Goal: Task Accomplishment & Management: Manage account settings

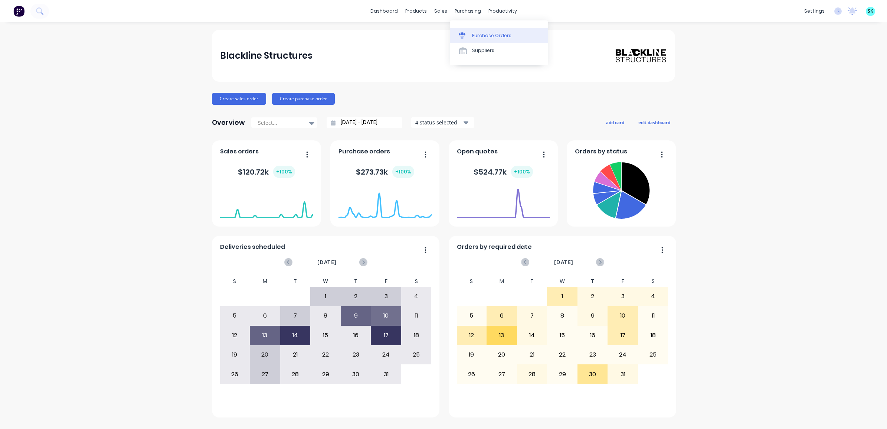
click at [461, 30] on link "Purchase Orders" at bounding box center [499, 35] width 98 height 15
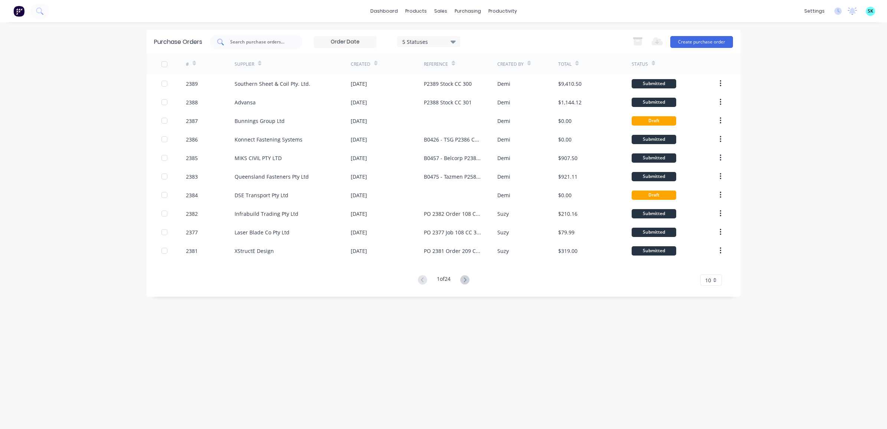
click at [258, 43] on input "text" at bounding box center [260, 41] width 62 height 7
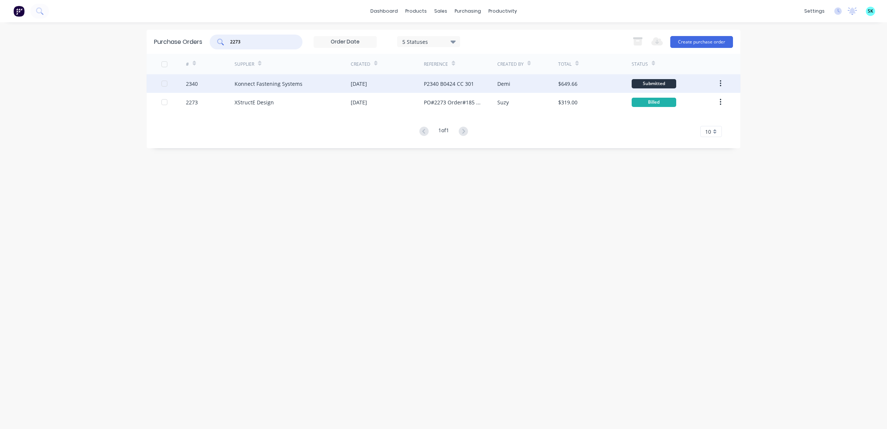
type input "2273"
click at [278, 83] on div "Konnect Fastening Systems" at bounding box center [268, 84] width 68 height 8
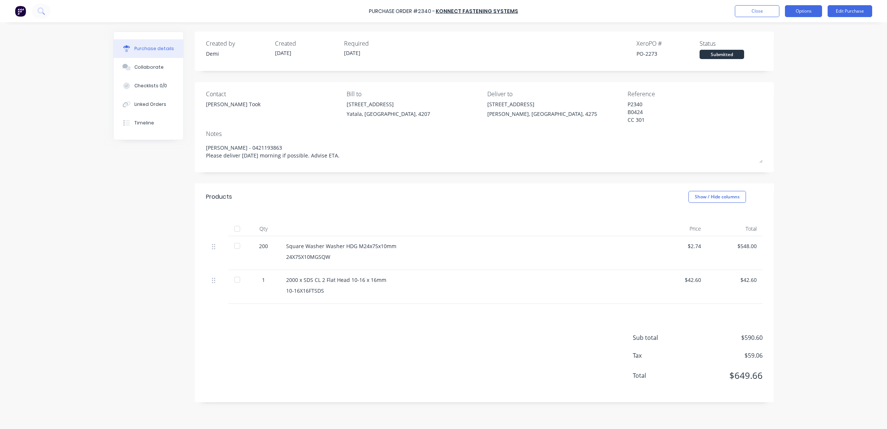
click at [806, 12] on button "Options" at bounding box center [803, 11] width 37 height 12
click at [794, 43] on div "Convert to Bill" at bounding box center [786, 45] width 57 height 11
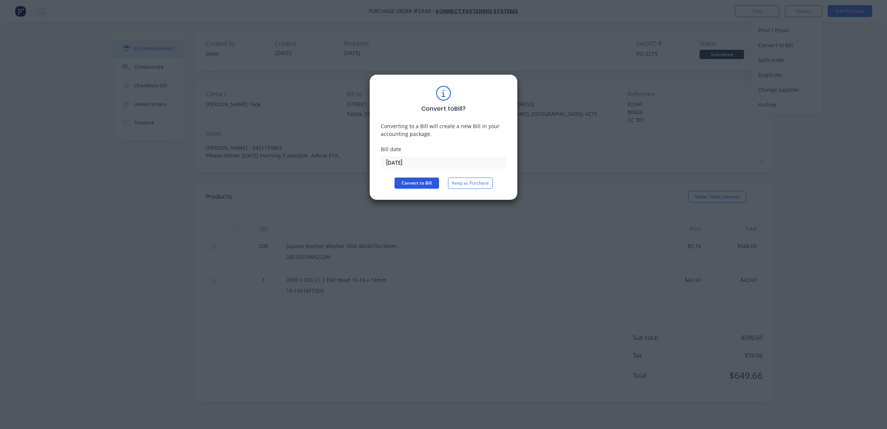
click at [416, 185] on button "Convert to Bill" at bounding box center [416, 182] width 45 height 11
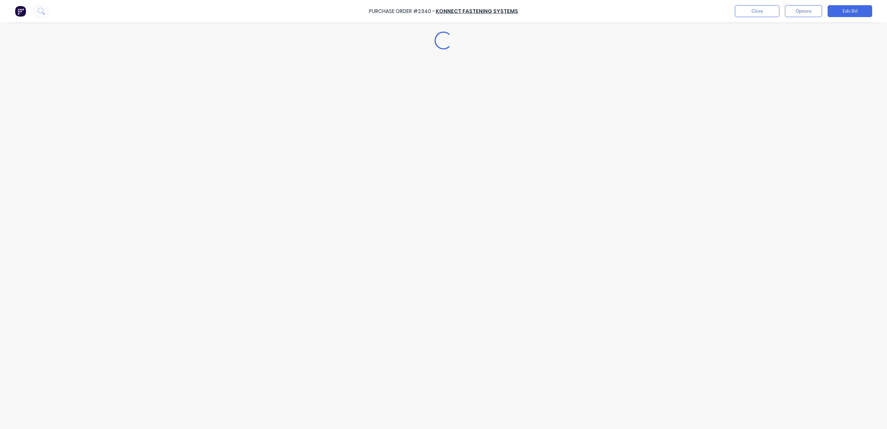
type textarea "x"
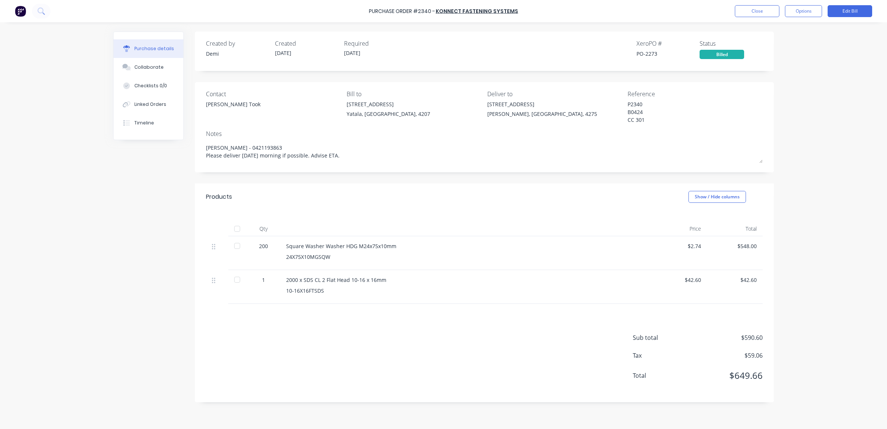
click at [741, 17] on div "Purchase Order #2340 - Konnect Fastening Systems Close Options Edit Bill" at bounding box center [443, 11] width 887 height 22
click at [741, 12] on button "Close" at bounding box center [757, 11] width 45 height 12
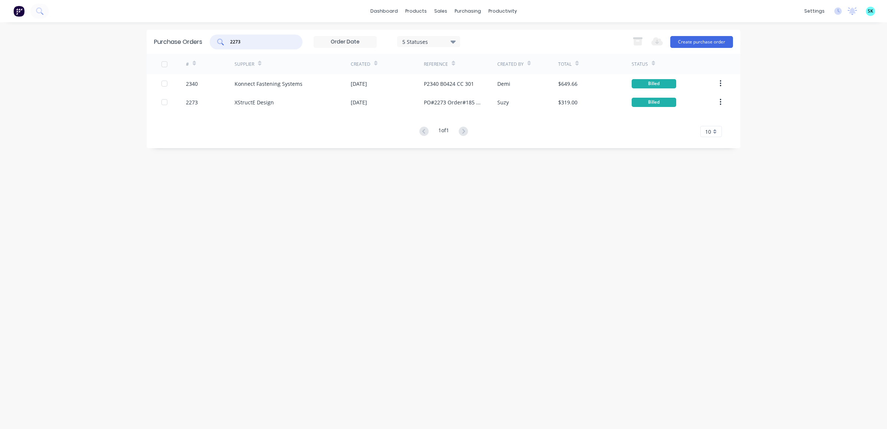
click at [247, 43] on input "2273" at bounding box center [260, 41] width 62 height 7
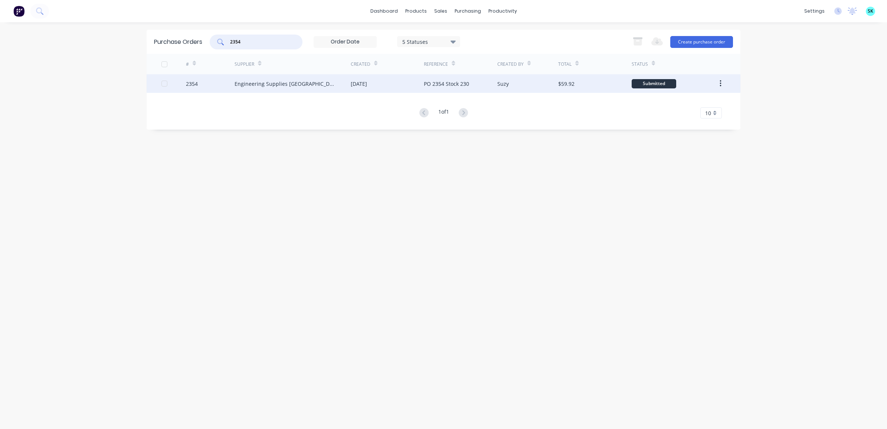
type input "2354"
click at [263, 87] on div "Engineering Supplies [GEOGRAPHIC_DATA]" at bounding box center [284, 84] width 101 height 8
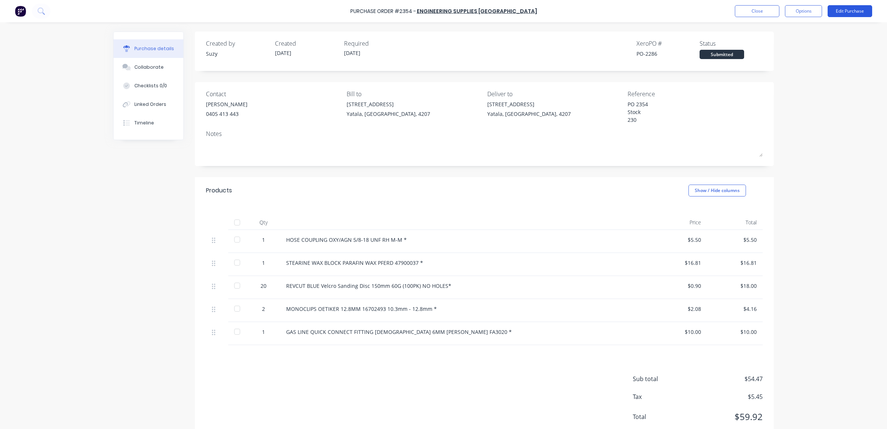
click at [853, 10] on button "Edit Purchase" at bounding box center [849, 11] width 45 height 12
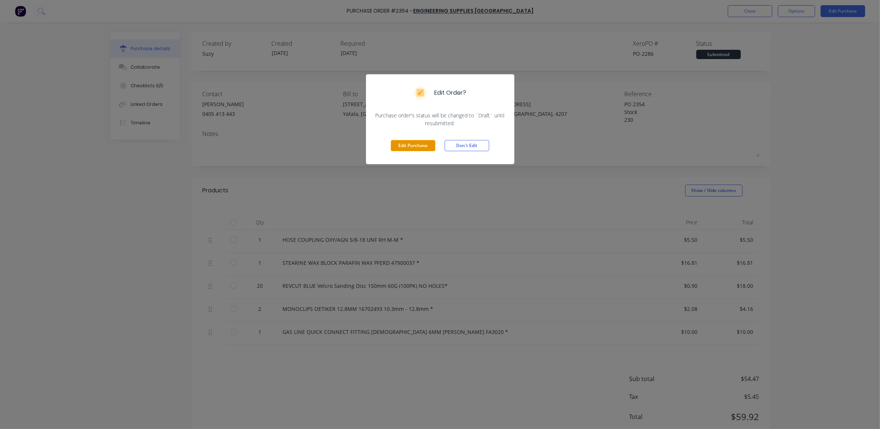
click at [423, 148] on button "Edit Purchase" at bounding box center [413, 145] width 45 height 11
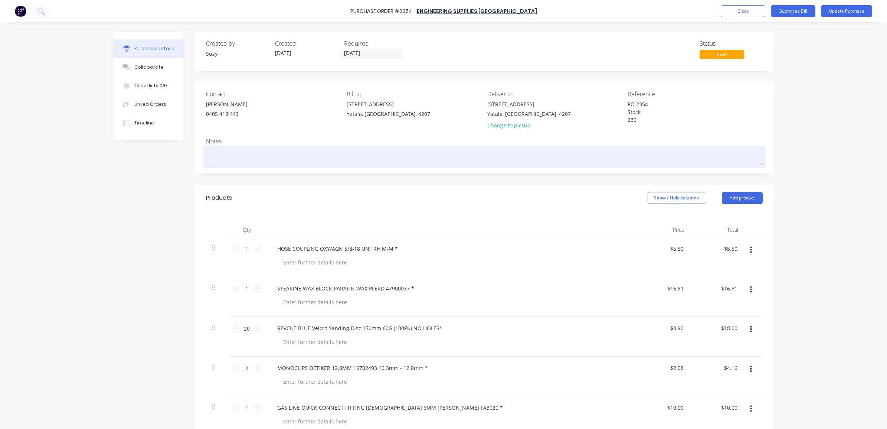
click at [250, 149] on textarea at bounding box center [484, 155] width 557 height 17
paste textarea "SI-00035371"
type textarea "x"
type textarea "SI-00035371"
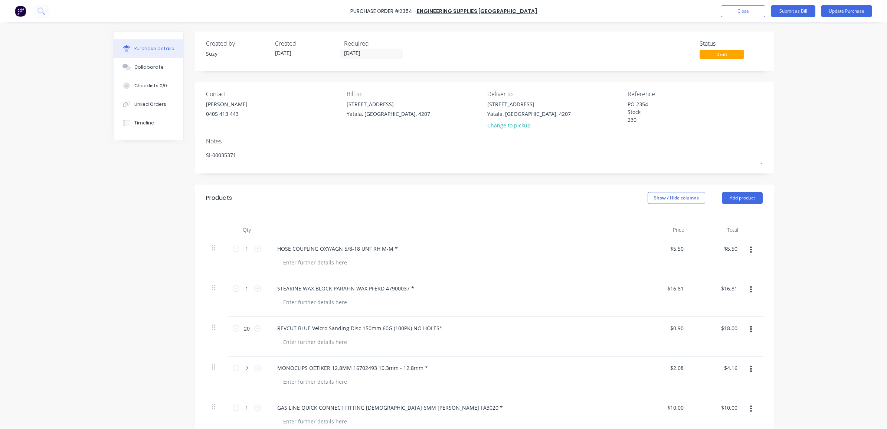
type textarea "x"
type textarea "SI-00035371"
type textarea "x"
type textarea "SI-00035371 a"
type textarea "x"
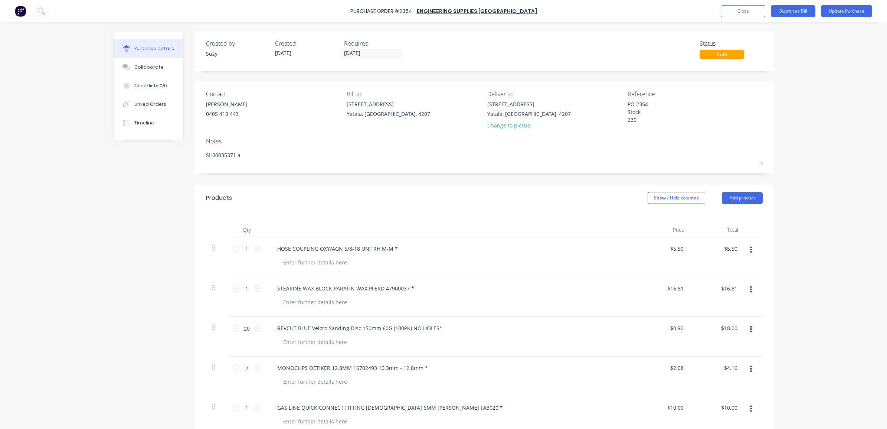
type textarea "SI-00035371 an"
type textarea "x"
type textarea "SI-00035371 and"
type textarea "x"
type textarea "SI-00035371 and"
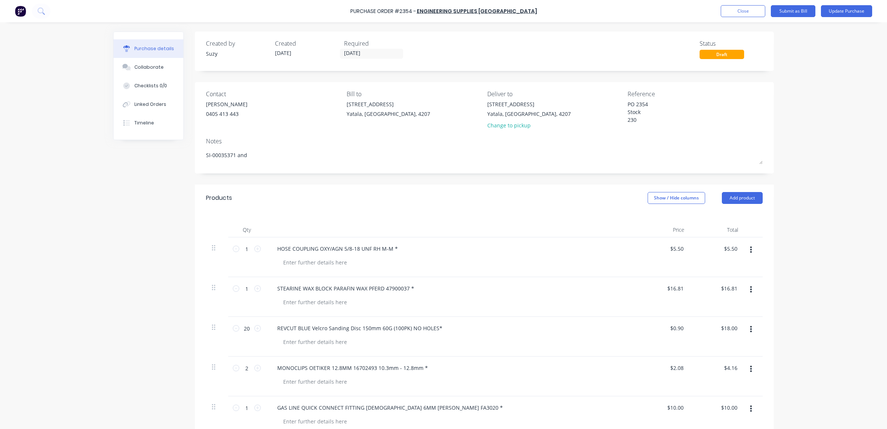
type textarea "x"
type textarea "SI-00035371 and"
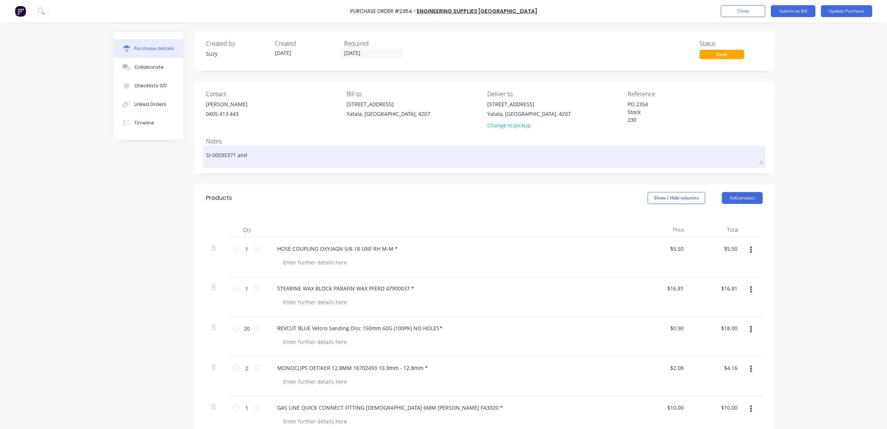
paste textarea "SI-00035388"
type textarea "x"
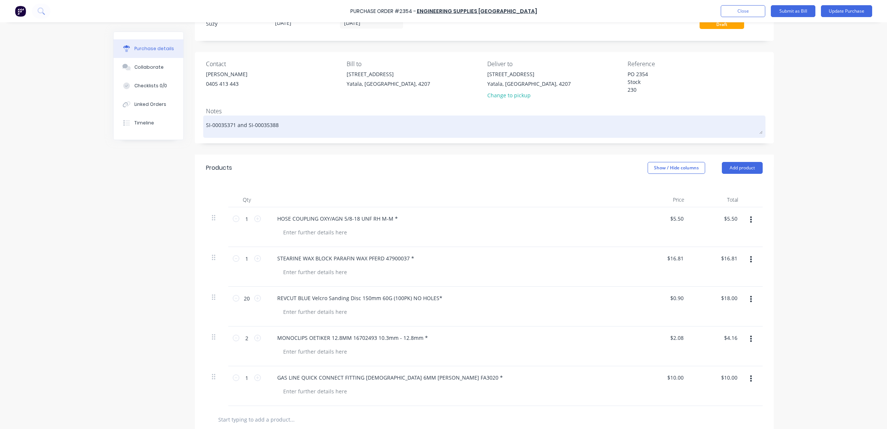
scroll to position [46, 0]
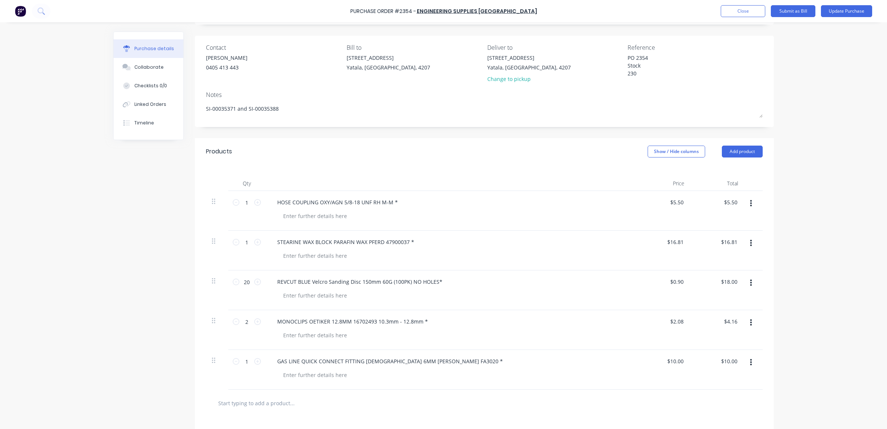
type textarea "SI-00035371 and SI-00035388"
type textarea "x"
type textarea "SI-00035371 and SI-00035388"
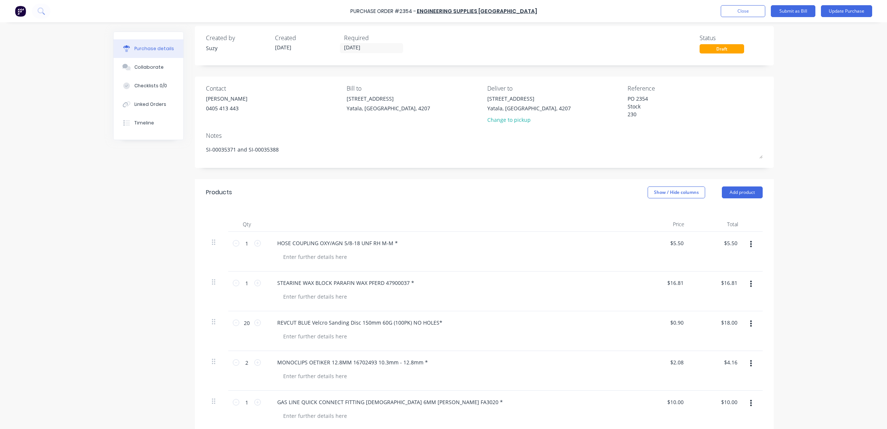
scroll to position [0, 0]
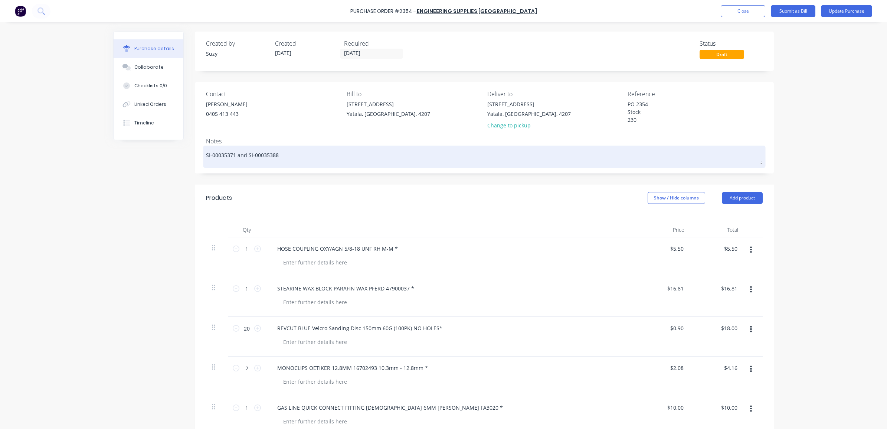
click at [289, 152] on textarea "SI-00035371 and SI-00035388" at bounding box center [484, 155] width 557 height 17
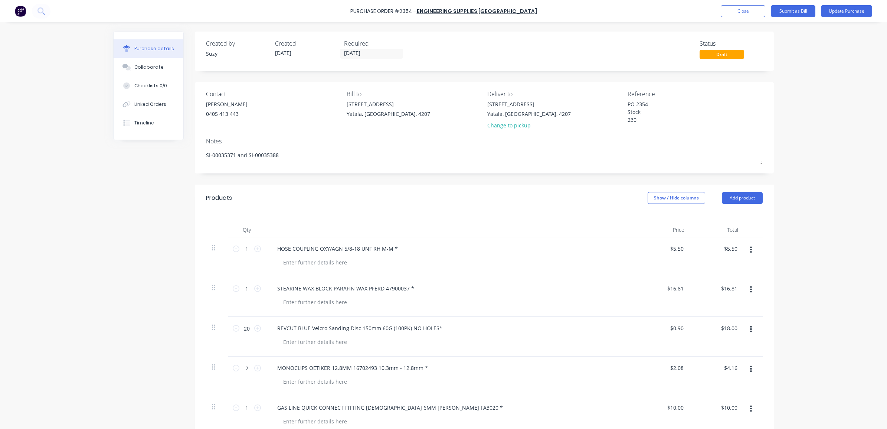
drag, startPoint x: 286, startPoint y: 151, endPoint x: 184, endPoint y: 149, distance: 102.1
click at [184, 149] on div "Created by Suzy Created [DATE] Required [DATE] Status Draft Contact [PERSON_NAM…" at bounding box center [443, 308] width 660 height 553
drag, startPoint x: 633, startPoint y: 119, endPoint x: 618, endPoint y: 97, distance: 27.0
click at [618, 97] on div "Contact [PERSON_NAME] [PHONE_NUMBER] Bill to [STREET_ADDRESS] Deliver to [STREE…" at bounding box center [484, 110] width 557 height 43
click at [797, 14] on button "Submit as Bill" at bounding box center [793, 11] width 45 height 12
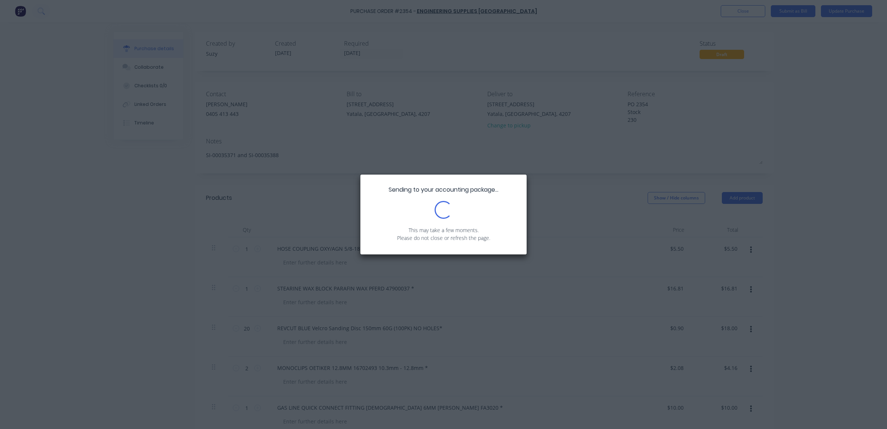
type textarea "x"
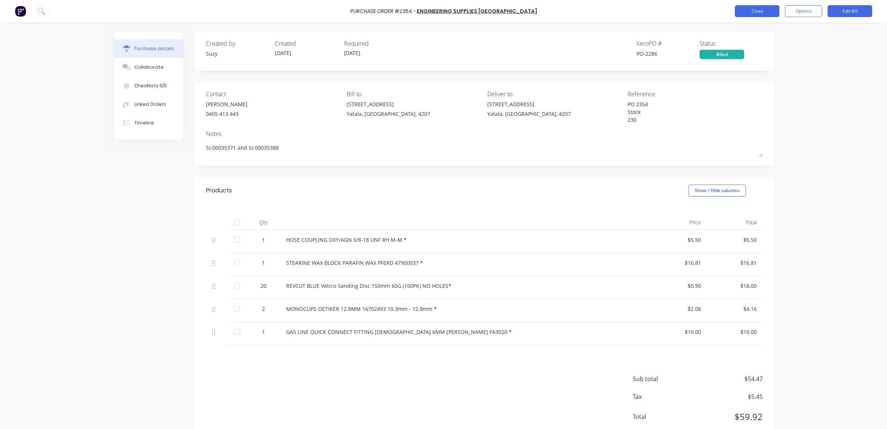
click at [737, 12] on button "Close" at bounding box center [757, 11] width 45 height 12
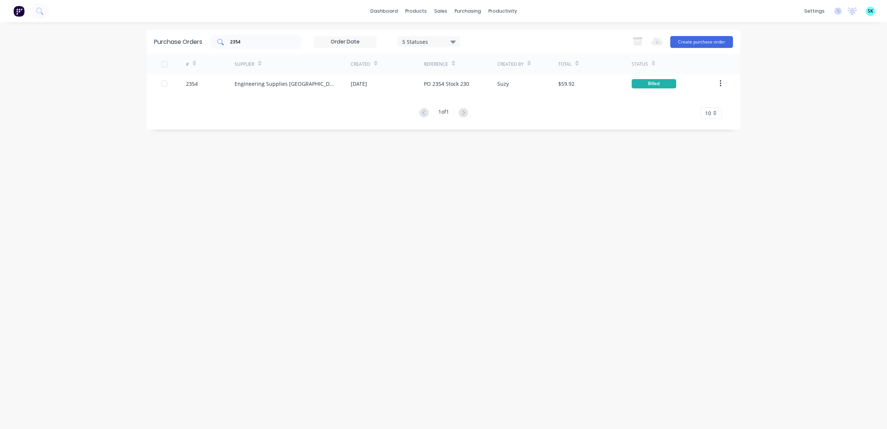
drag, startPoint x: 258, startPoint y: 46, endPoint x: 226, endPoint y: 44, distance: 32.0
click at [226, 44] on div "2354" at bounding box center [256, 42] width 93 height 15
click at [244, 43] on input "2354" at bounding box center [260, 41] width 62 height 7
type input "2"
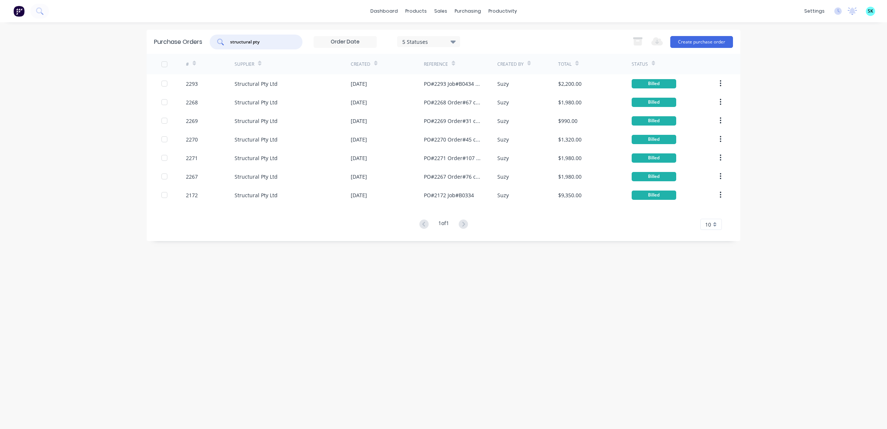
drag, startPoint x: 269, startPoint y: 41, endPoint x: 203, endPoint y: 38, distance: 66.5
click at [203, 38] on div "Purchase Orders structural pty 5 Statuses 5 Statuses Export to Excel (XLSX) Cre…" at bounding box center [444, 42] width 594 height 24
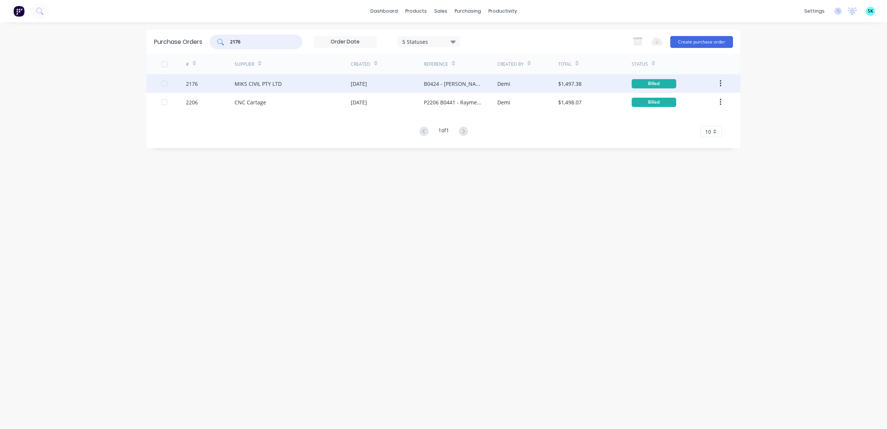
type input "2176"
click at [387, 83] on div "[DATE]" at bounding box center [387, 83] width 73 height 19
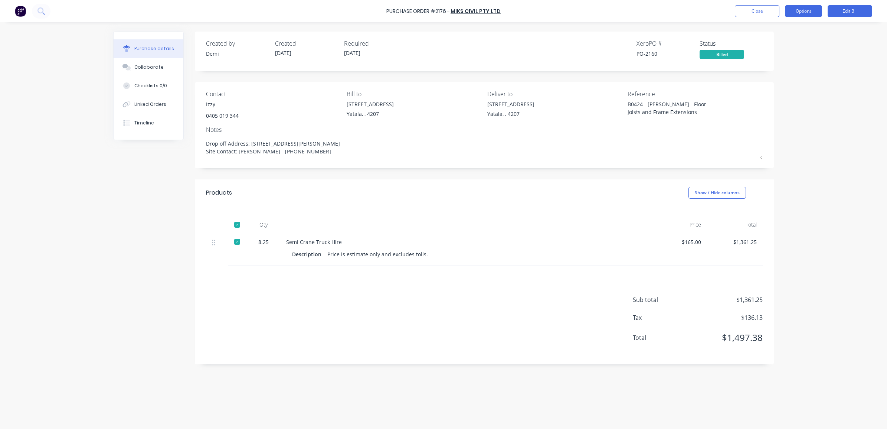
click at [809, 15] on button "Options" at bounding box center [803, 11] width 37 height 12
click at [853, 10] on button "Edit Bill" at bounding box center [849, 11] width 45 height 12
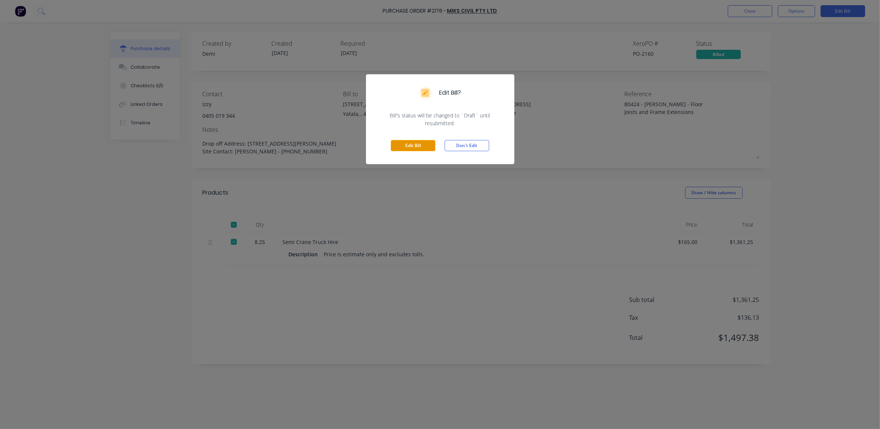
click at [417, 145] on button "Edit Bill" at bounding box center [413, 145] width 45 height 11
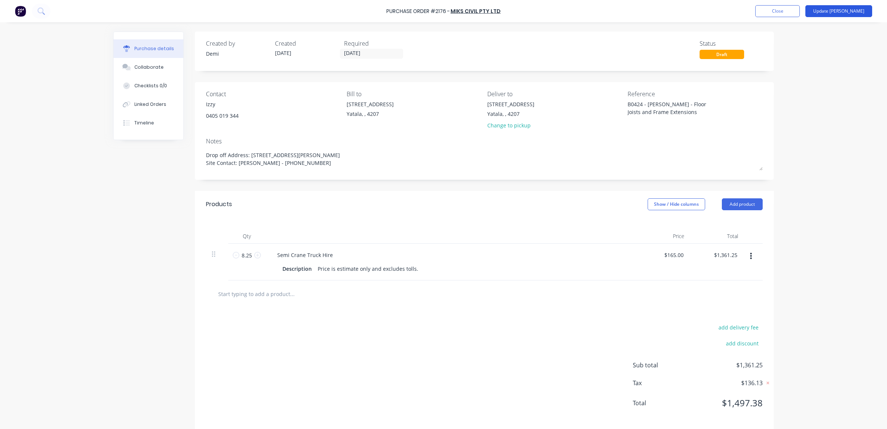
click at [849, 12] on button "Update [PERSON_NAME]" at bounding box center [838, 11] width 67 height 12
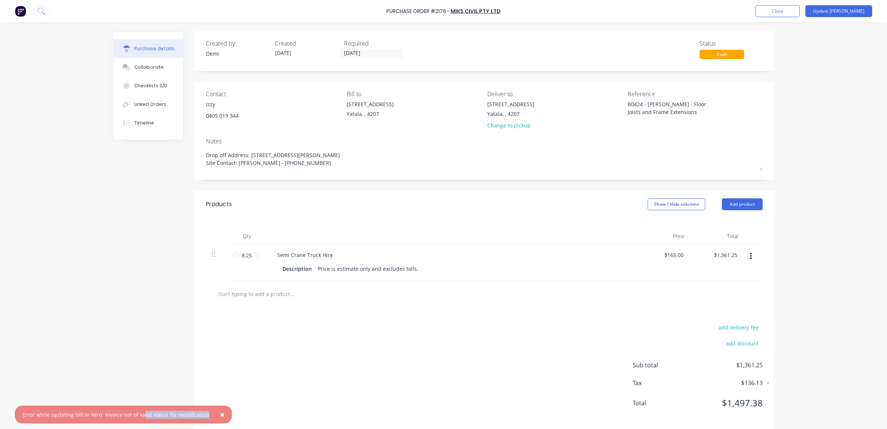
drag, startPoint x: 141, startPoint y: 412, endPoint x: 202, endPoint y: 410, distance: 61.2
click at [202, 410] on div "Error while updating bill in Xero: Invoice not of valid status for modification" at bounding box center [115, 414] width 187 height 8
drag, startPoint x: 202, startPoint y: 410, endPoint x: 270, endPoint y: 412, distance: 67.9
click at [270, 412] on div "add delivery fee add discount Sub total $1,361.25 Tax $136.13 Total $1,497.38" at bounding box center [484, 368] width 579 height 122
type textarea "x"
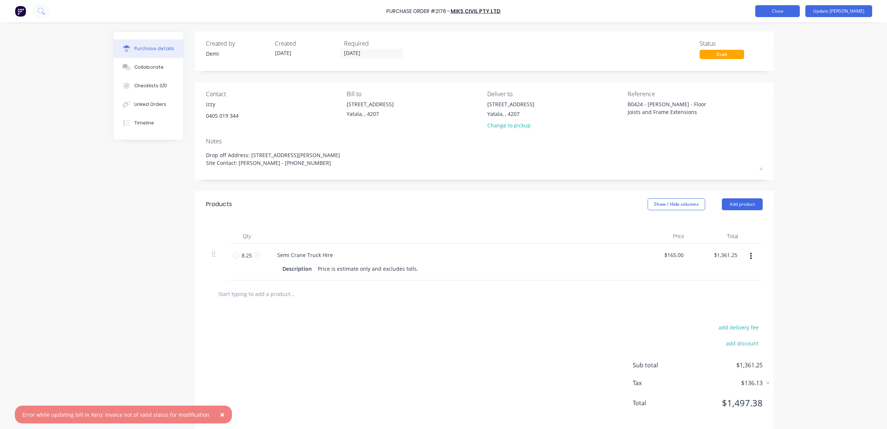
click at [797, 13] on button "Close" at bounding box center [777, 11] width 45 height 12
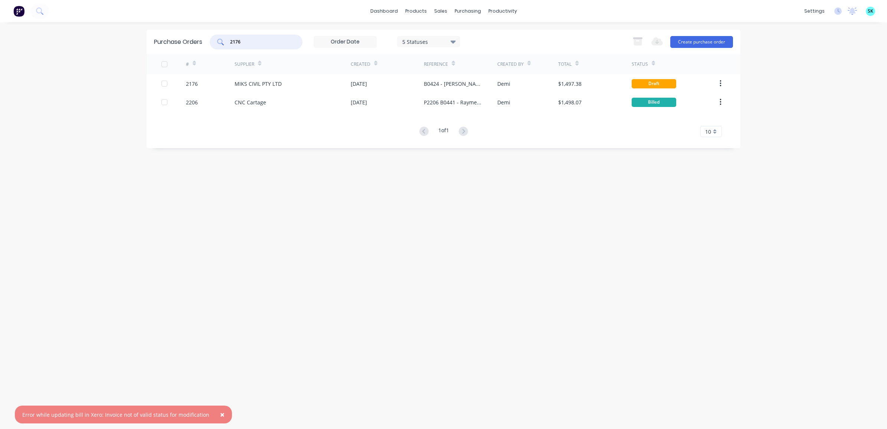
click at [255, 44] on input "2176" at bounding box center [260, 41] width 62 height 7
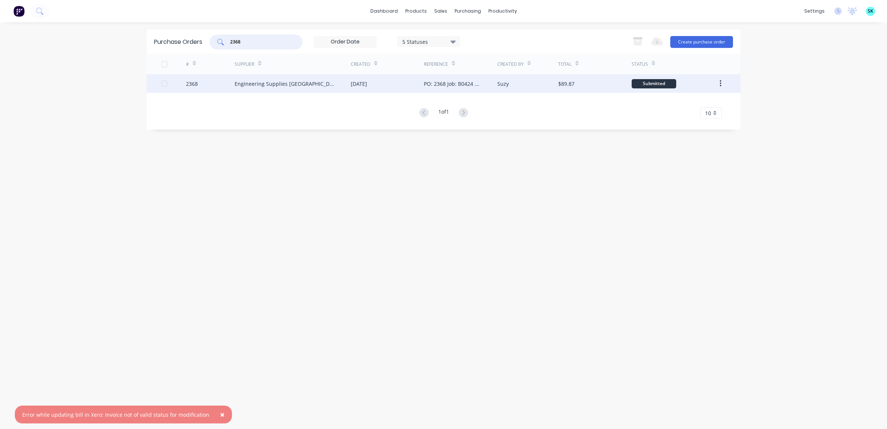
type input "2368"
click at [329, 90] on div "Engineering Supplies [GEOGRAPHIC_DATA]" at bounding box center [292, 83] width 116 height 19
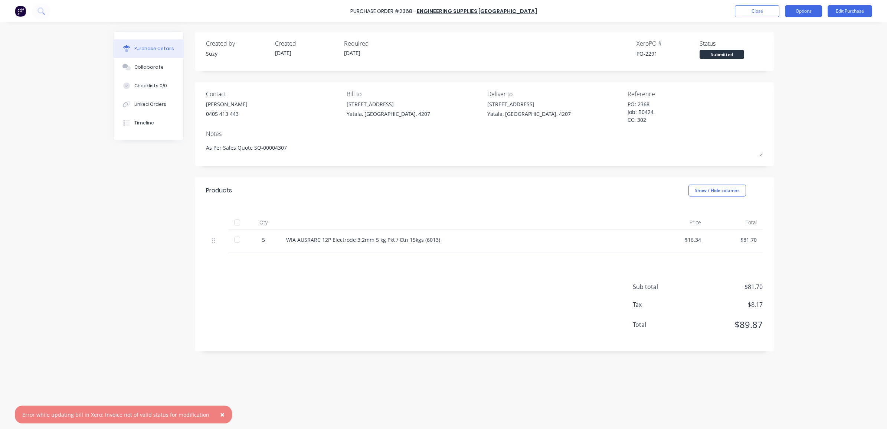
click at [808, 12] on button "Options" at bounding box center [803, 11] width 37 height 12
click at [791, 43] on div "Convert to Bill" at bounding box center [786, 45] width 57 height 11
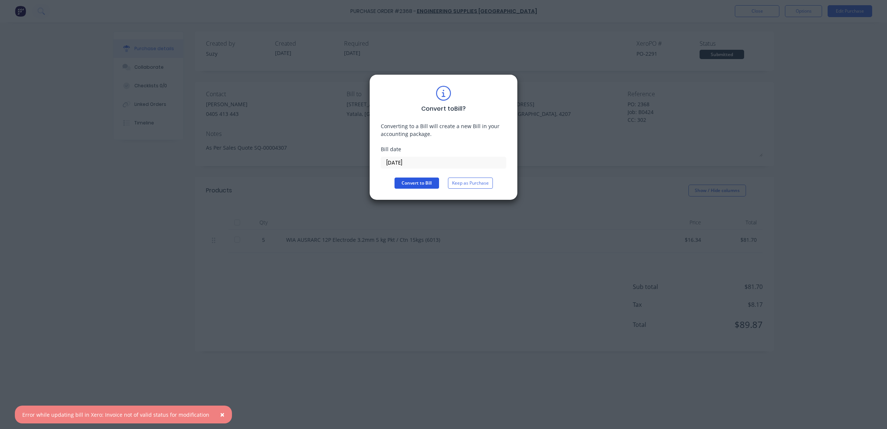
click at [417, 182] on button "Convert to Bill" at bounding box center [416, 182] width 45 height 11
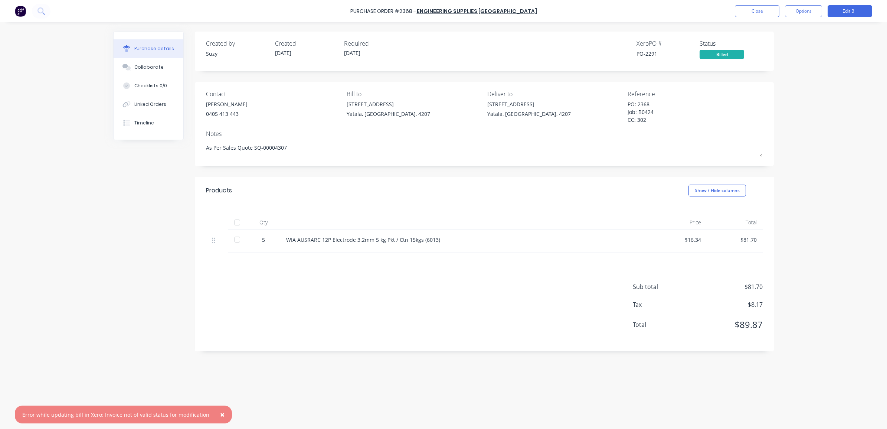
click at [628, 114] on div "PO: 2368 Job: B0424 CC: 302" at bounding box center [673, 112] width 93 height 25
drag, startPoint x: 633, startPoint y: 144, endPoint x: 633, endPoint y: 128, distance: 15.6
click at [633, 140] on div "As Per Sales Quote SQ-00004307" at bounding box center [484, 149] width 557 height 19
type textarea "x"
click at [627, 96] on div "Contact [PERSON_NAME] [PHONE_NUMBER] Bill to [STREET_ADDRESS] Deliver to [STREE…" at bounding box center [484, 107] width 557 height 36
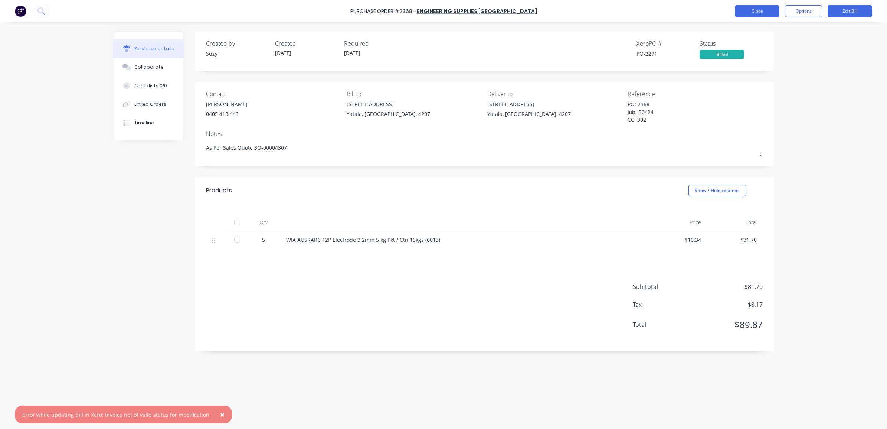
click at [746, 10] on button "Close" at bounding box center [757, 11] width 45 height 12
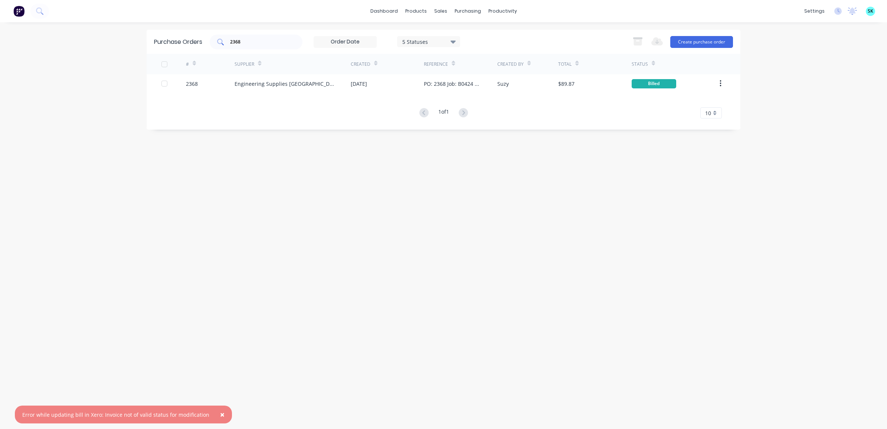
drag, startPoint x: 245, startPoint y: 46, endPoint x: 228, endPoint y: 41, distance: 17.4
click at [228, 41] on div "2368" at bounding box center [256, 42] width 93 height 15
drag, startPoint x: 243, startPoint y: 42, endPoint x: 234, endPoint y: 42, distance: 8.9
click at [234, 42] on input "2368" at bounding box center [260, 41] width 62 height 7
type input "2"
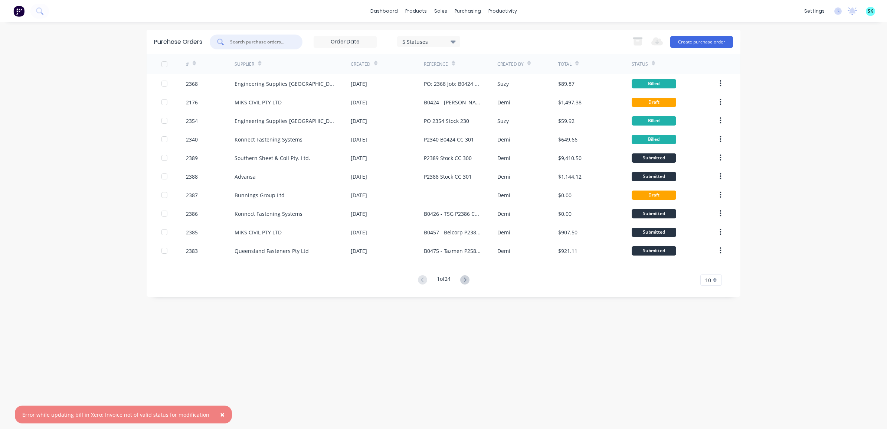
click at [213, 413] on button "×" at bounding box center [222, 414] width 19 height 18
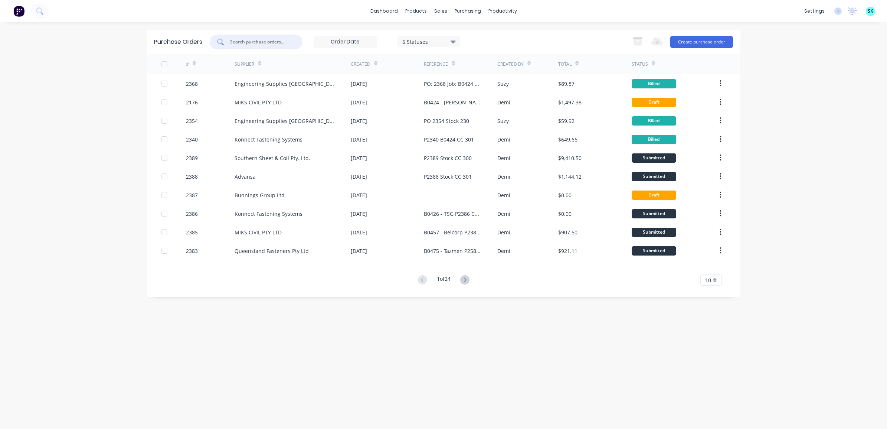
click at [249, 42] on input "text" at bounding box center [260, 41] width 62 height 7
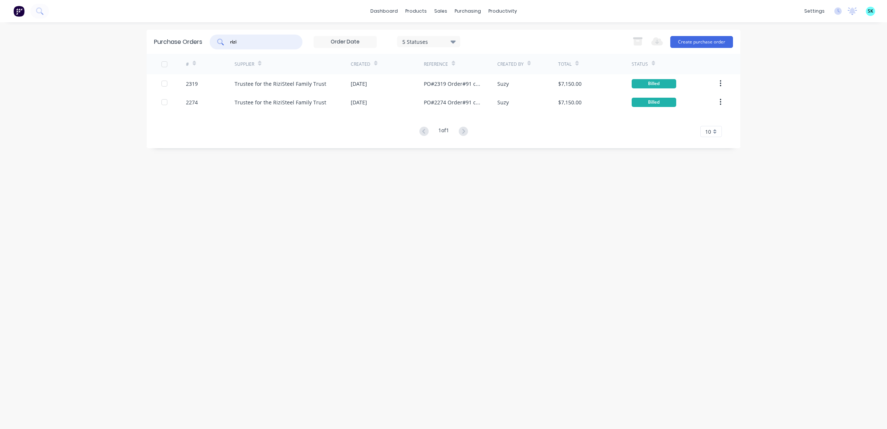
drag, startPoint x: 257, startPoint y: 42, endPoint x: 227, endPoint y: 40, distance: 29.4
click at [227, 40] on div "rizi" at bounding box center [256, 42] width 93 height 15
type input "2226"
drag, startPoint x: 250, startPoint y: 45, endPoint x: 225, endPoint y: 45, distance: 25.2
click at [225, 45] on div "2226" at bounding box center [256, 42] width 93 height 15
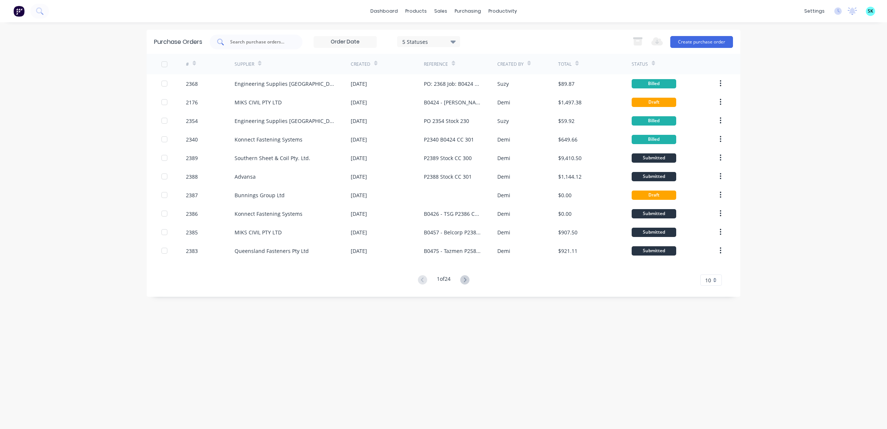
click at [255, 41] on input "text" at bounding box center [260, 41] width 62 height 7
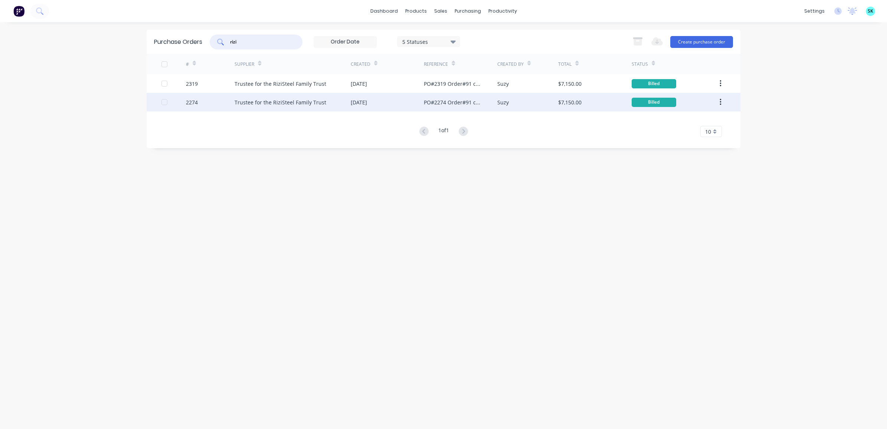
type input "rizi"
click at [274, 104] on div "Trustee for the RiziSteel Family Trust" at bounding box center [280, 102] width 92 height 8
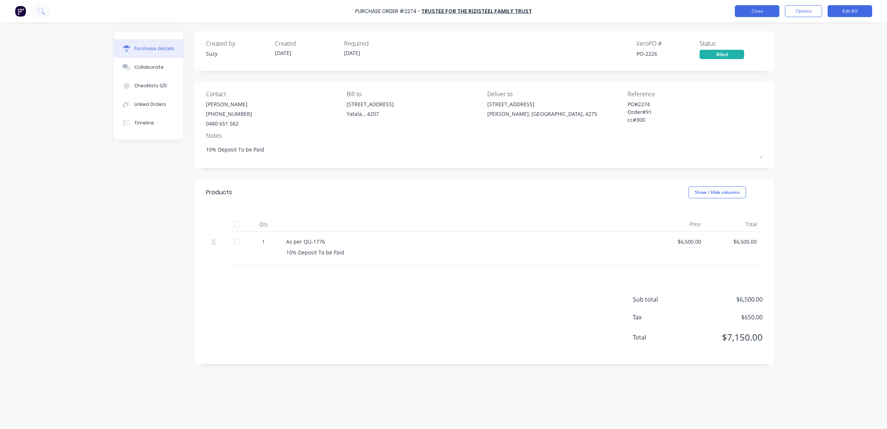
click at [757, 10] on button "Close" at bounding box center [757, 11] width 45 height 12
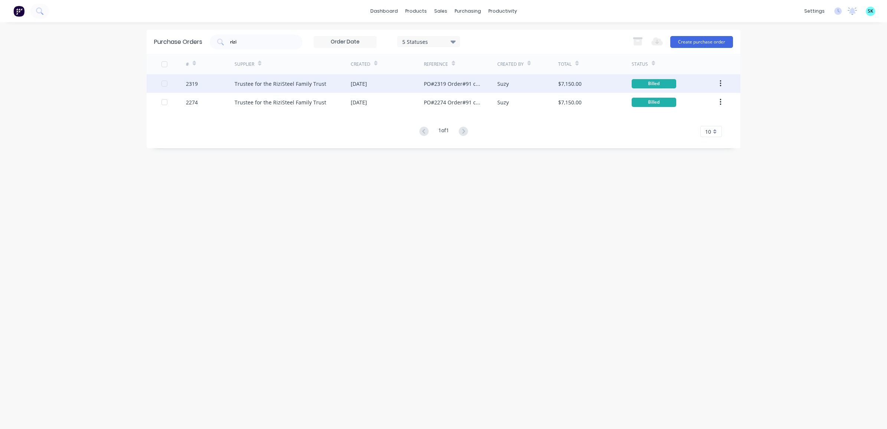
click at [288, 87] on div "Trustee for the RiziSteel Family Trust" at bounding box center [280, 84] width 92 height 8
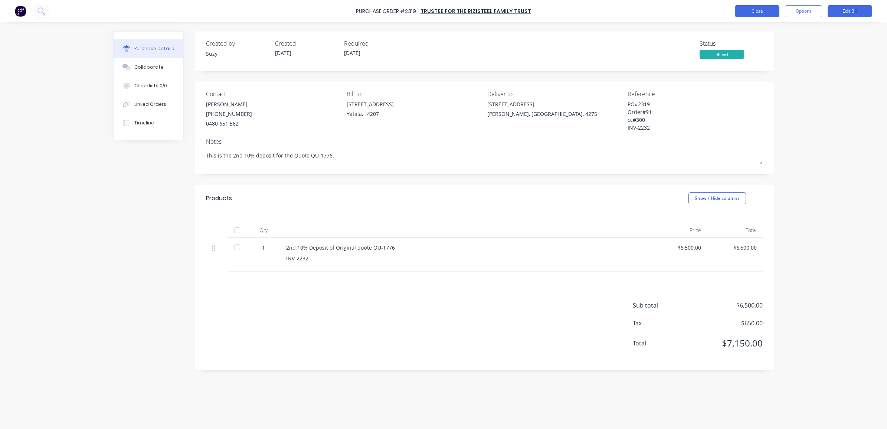
click at [763, 10] on button "Close" at bounding box center [757, 11] width 45 height 12
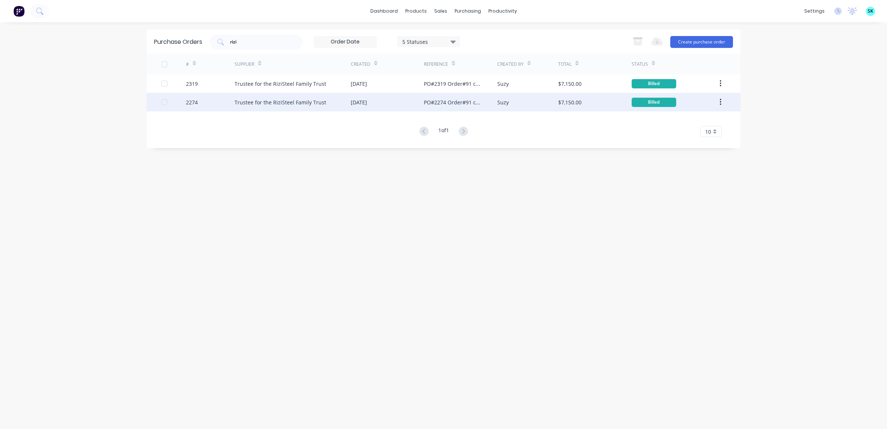
click at [318, 98] on div "Trustee for the RiziSteel Family Trust" at bounding box center [280, 102] width 92 height 8
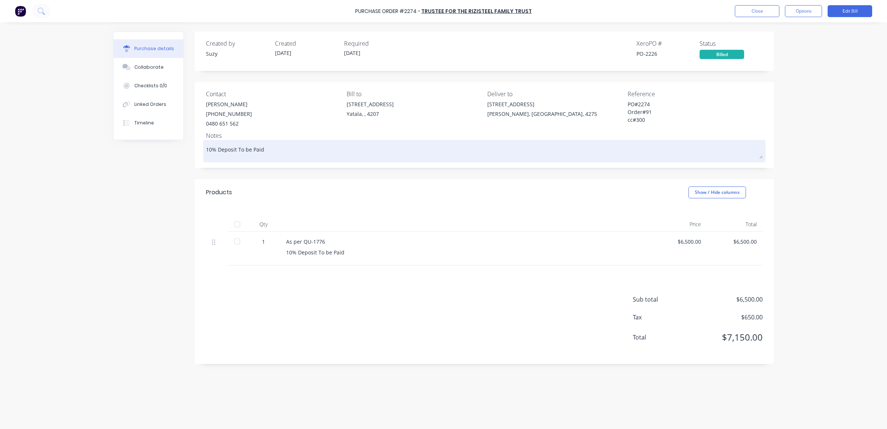
drag, startPoint x: 627, startPoint y: 110, endPoint x: 622, endPoint y: 149, distance: 39.4
click at [622, 149] on textarea "10% Deposit To be Paid" at bounding box center [484, 150] width 557 height 17
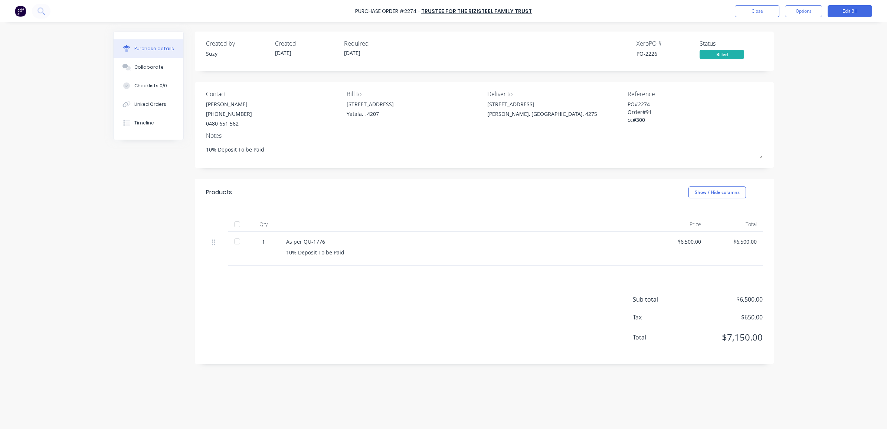
type textarea "x"
click at [753, 2] on div "Purchase Order #2274 - Trustee for the RiziSteel Family Trust Close Options Edi…" at bounding box center [443, 11] width 887 height 22
click at [752, 7] on button "Close" at bounding box center [757, 11] width 45 height 12
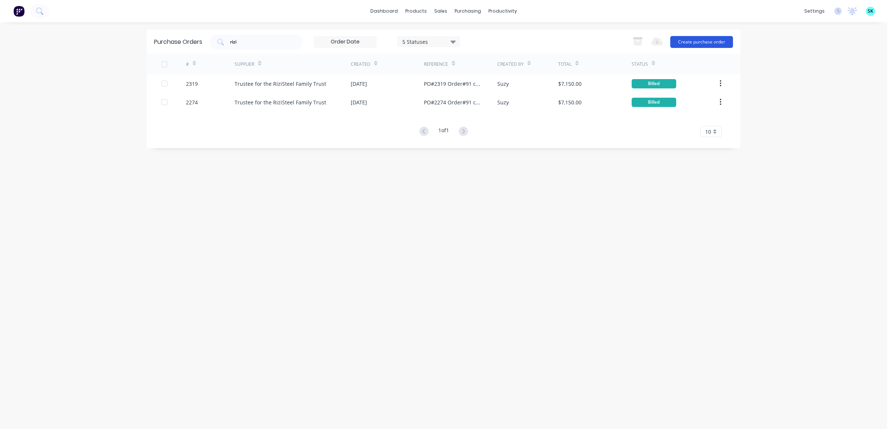
click at [687, 37] on button "Create purchase order" at bounding box center [701, 42] width 63 height 12
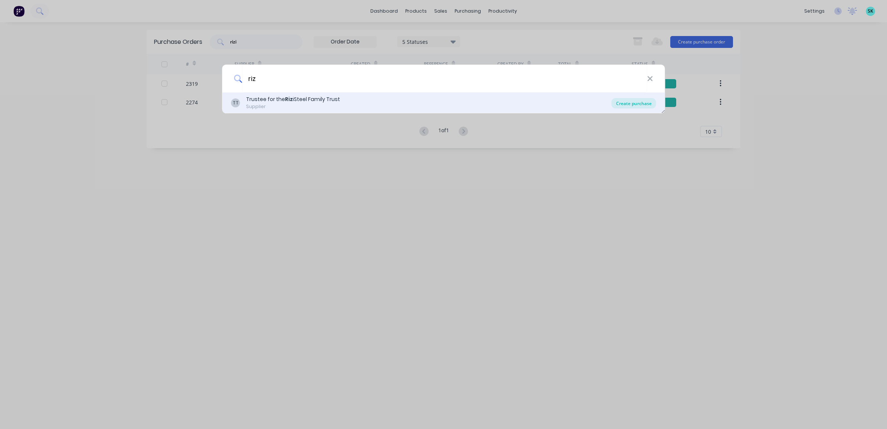
type input "riz"
click at [639, 101] on div "Create purchase" at bounding box center [633, 103] width 45 height 10
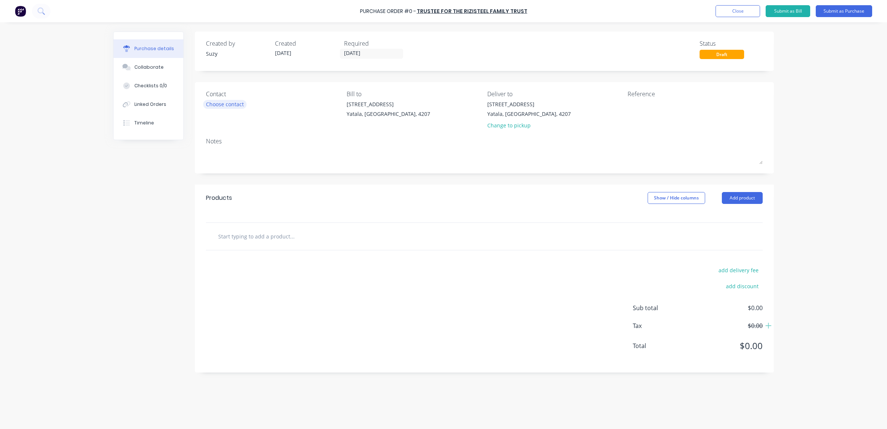
click at [238, 105] on div "Choose contact" at bounding box center [225, 104] width 38 height 8
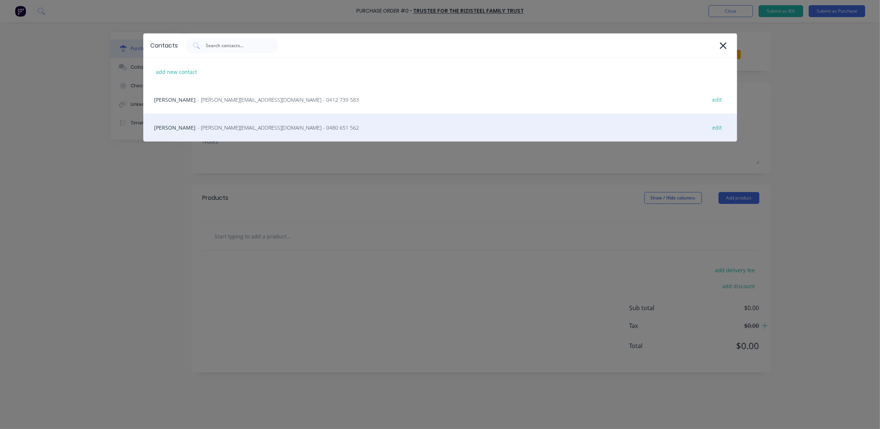
click at [228, 125] on span "- [PERSON_NAME][EMAIL_ADDRESS][DOMAIN_NAME] - 0480 651 562" at bounding box center [278, 128] width 161 height 8
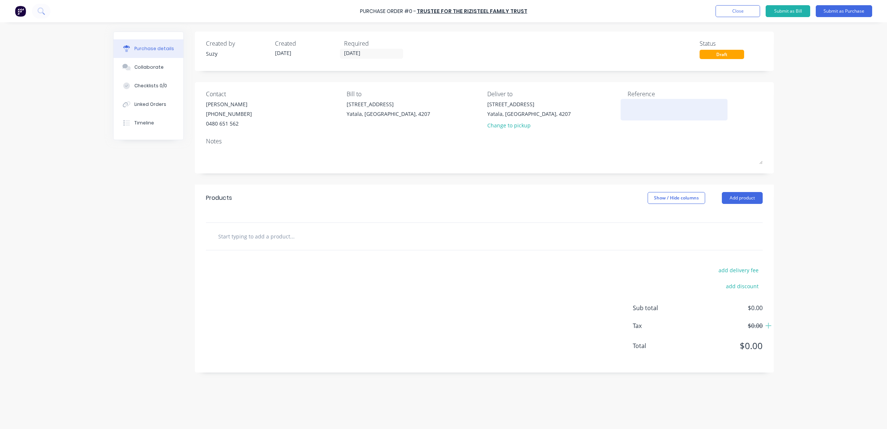
click at [663, 119] on div at bounding box center [673, 109] width 93 height 19
click at [658, 106] on textarea at bounding box center [673, 108] width 93 height 17
click at [240, 238] on input "text" at bounding box center [292, 236] width 148 height 15
type input "Remaining 80% of original quote"
click at [263, 261] on button "Add Remaining 80% of original quote to order" at bounding box center [332, 264] width 223 height 24
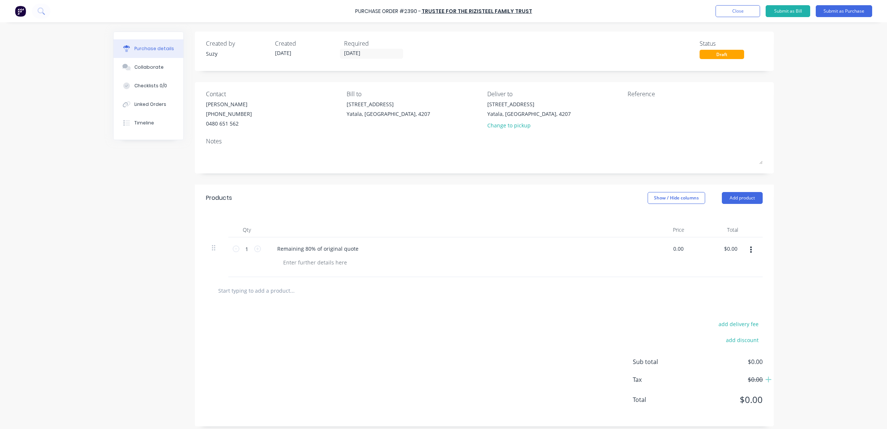
drag, startPoint x: 681, startPoint y: 247, endPoint x: 660, endPoint y: 249, distance: 20.5
click at [660, 249] on div "0.00 0.00" at bounding box center [663, 257] width 54 height 40
type input "$52,386.00"
click at [678, 303] on div at bounding box center [484, 290] width 557 height 27
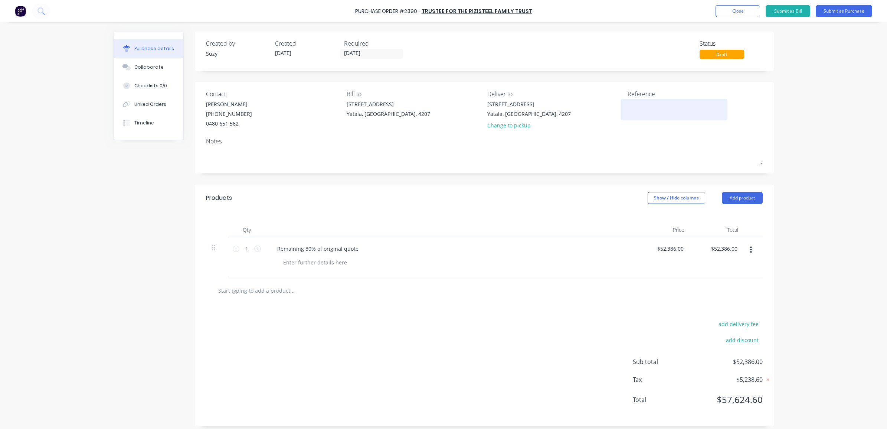
click at [639, 105] on textarea at bounding box center [673, 108] width 93 height 17
type textarea "P"
type textarea "PO 2390 Order 91 CC 300"
type textarea "x"
type textarea "PO 2390 Order 91 CC 300"
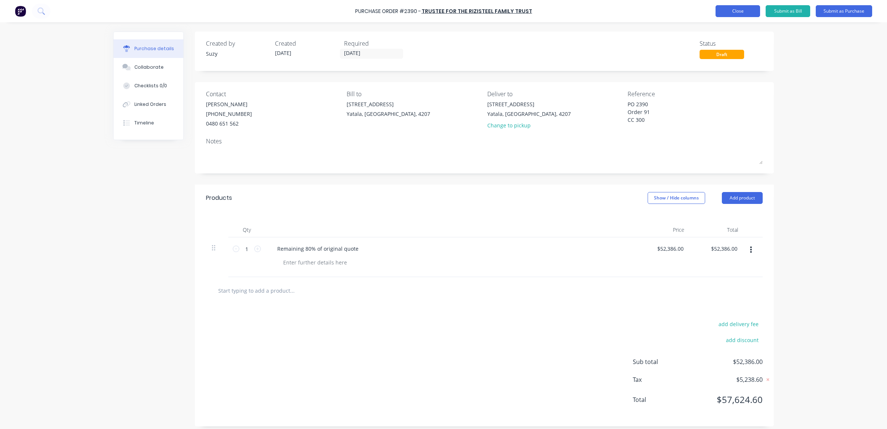
click at [749, 10] on button "Close" at bounding box center [737, 11] width 45 height 12
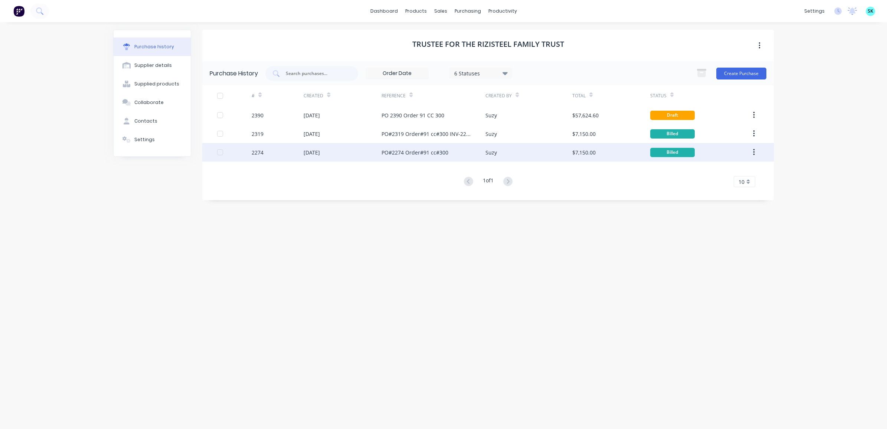
click at [432, 154] on div "PO#2274 Order#91 cc#300" at bounding box center [414, 152] width 67 height 8
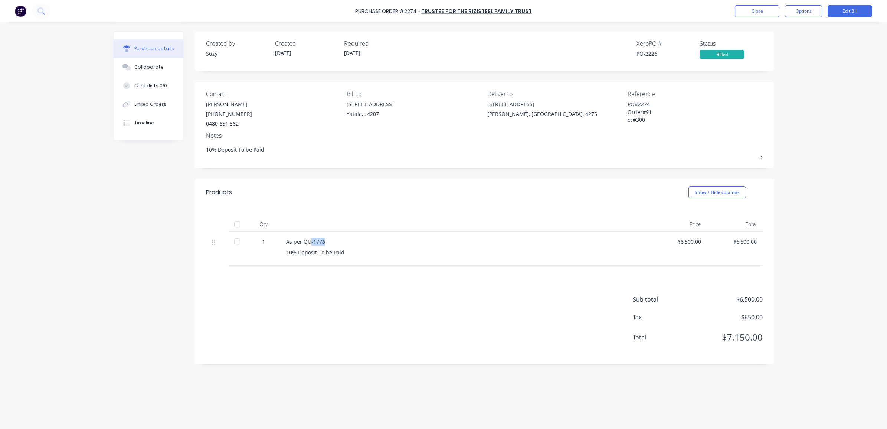
drag, startPoint x: 325, startPoint y: 242, endPoint x: 310, endPoint y: 242, distance: 14.8
click at [310, 242] on div "As per QU-1776" at bounding box center [465, 241] width 359 height 8
drag, startPoint x: 310, startPoint y: 242, endPoint x: 322, endPoint y: 242, distance: 11.9
click at [322, 242] on div "As per QU-1776" at bounding box center [465, 241] width 359 height 8
drag, startPoint x: 325, startPoint y: 242, endPoint x: 286, endPoint y: 240, distance: 38.6
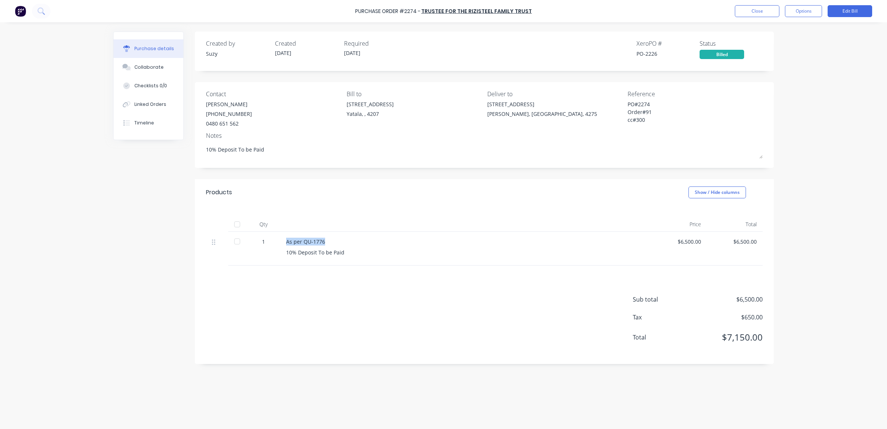
click at [286, 240] on div "As per QU-1776" at bounding box center [465, 241] width 359 height 8
copy div "As per QU-1776"
click at [747, 10] on button "Close" at bounding box center [757, 11] width 45 height 12
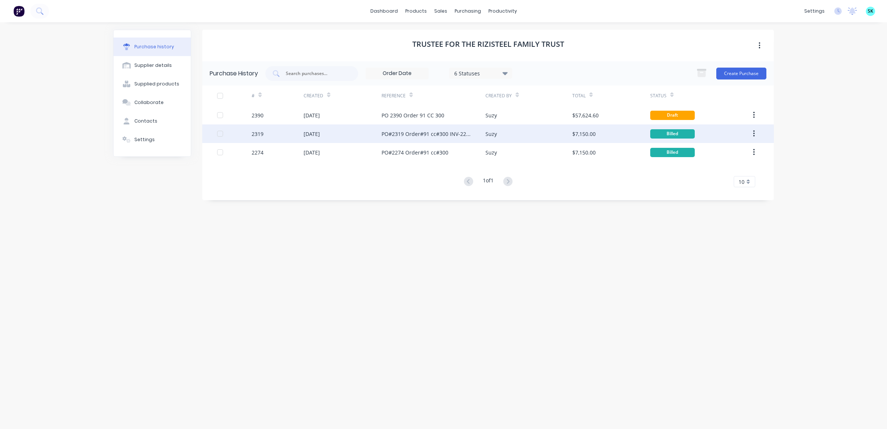
click at [405, 137] on div "PO#2319 Order#91 cc#300 INV-2232" at bounding box center [425, 134] width 89 height 8
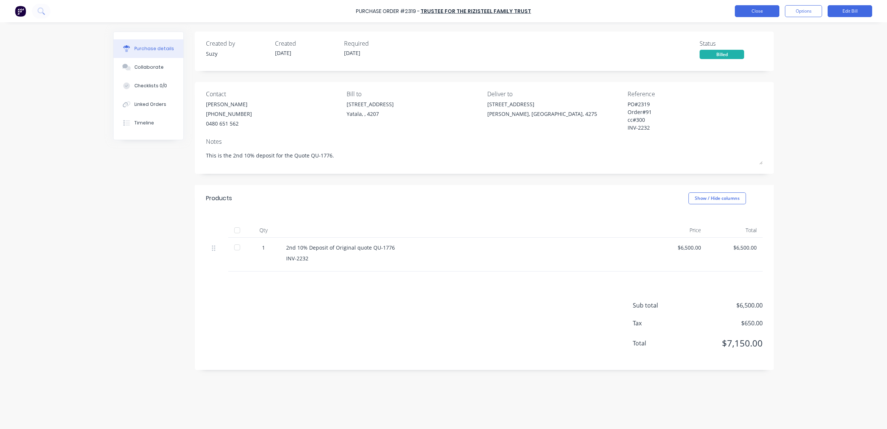
click at [755, 11] on button "Close" at bounding box center [757, 11] width 45 height 12
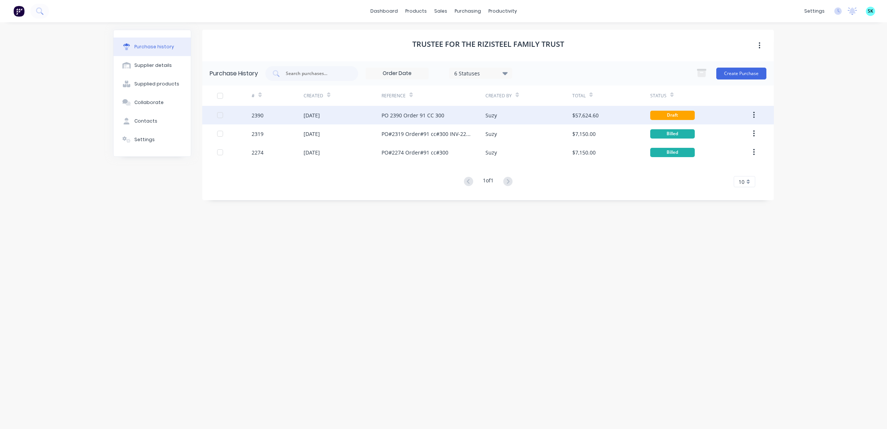
click at [467, 107] on div "PO 2390 Order 91 CC 300" at bounding box center [433, 115] width 104 height 19
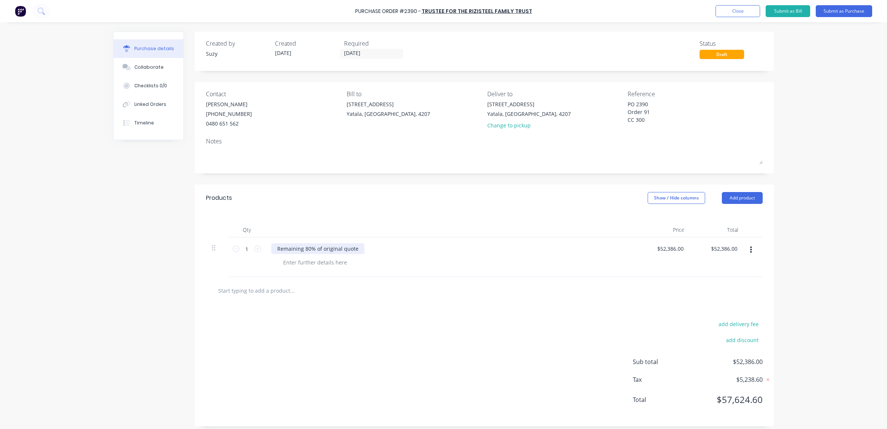
type textarea "x"
click at [272, 249] on div "Remaining 80% of original quote" at bounding box center [317, 248] width 93 height 11
paste div
drag, startPoint x: 392, startPoint y: 251, endPoint x: 313, endPoint y: 250, distance: 79.4
click at [313, 250] on div "As per QU-1776 Remaining 80% of original quote" at bounding box center [338, 248] width 134 height 11
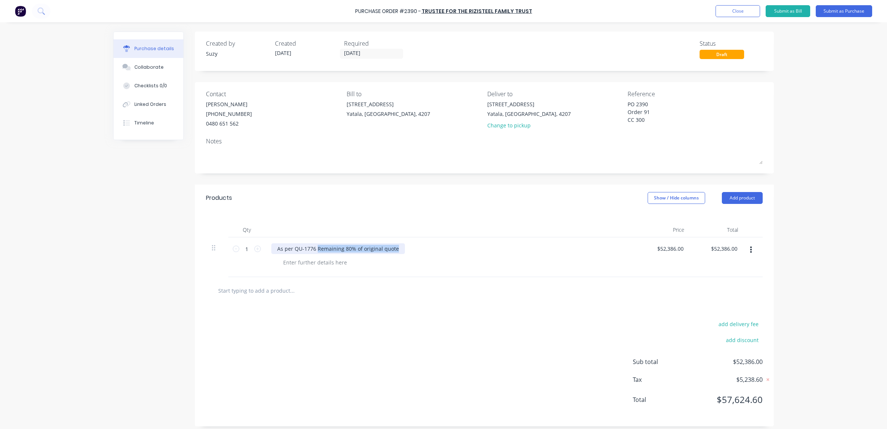
copy div "Remaining 80% of original quote"
type textarea "x"
click at [285, 260] on div at bounding box center [315, 262] width 76 height 11
paste div
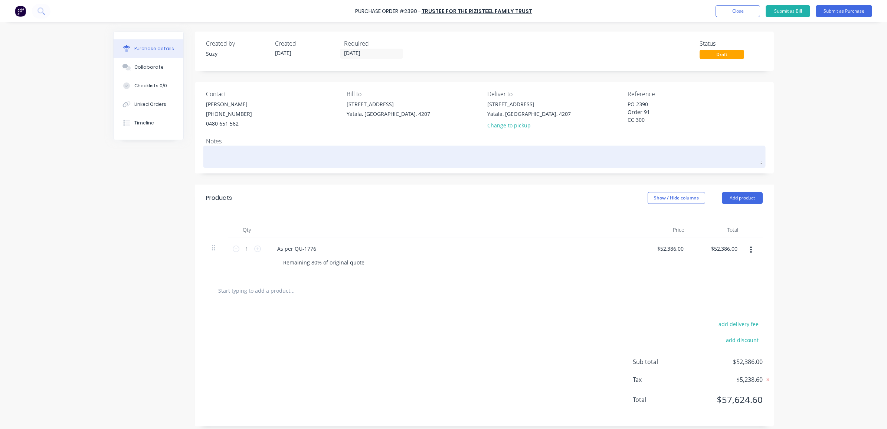
click at [252, 160] on textarea at bounding box center [484, 155] width 557 height 17
paste textarea "Remaining 80% of original quote"
type textarea "x"
type textarea "Remaining 80% of original quote"
type textarea "x"
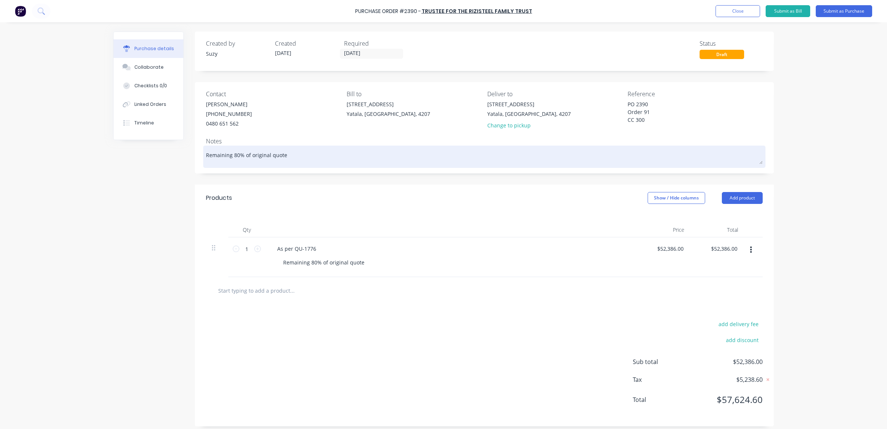
type textarea "Remaining 80% of original quote"
type textarea "x"
type textarea "Remaining 80% of original quote Q"
type textarea "x"
type textarea "Remaining 80% of original quote QU"
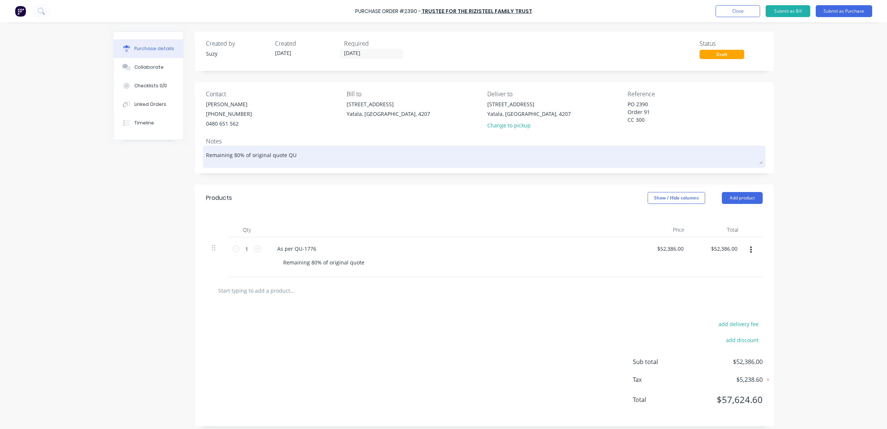
type textarea "x"
type textarea "Remaining 80% of original quote QU-"
type textarea "x"
type textarea "Remaining 80% of original quote QU-1"
type textarea "x"
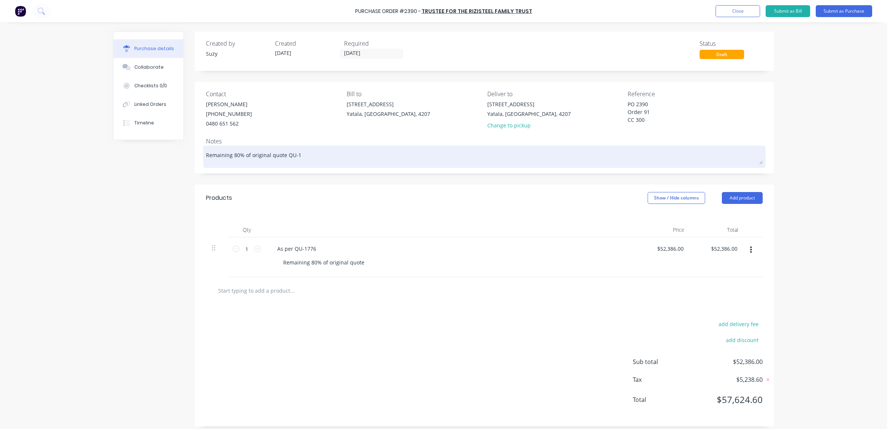
type textarea "Remaining 80% of original quote QU-17"
type textarea "x"
type textarea "Remaining 80% of original quote QU-177"
type textarea "x"
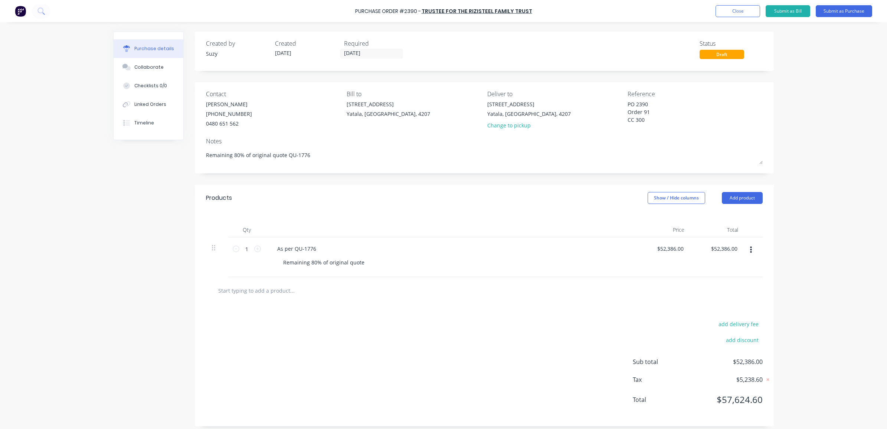
type textarea "Remaining 80% of original quote QU-1776"
type textarea "x"
type textarea "Remaining 80% of original quote QU-1776"
click at [311, 180] on div "Created by Suzy Created [DATE] Required [DATE] Status Draft Contact [PERSON_NAM…" at bounding box center [484, 229] width 579 height 394
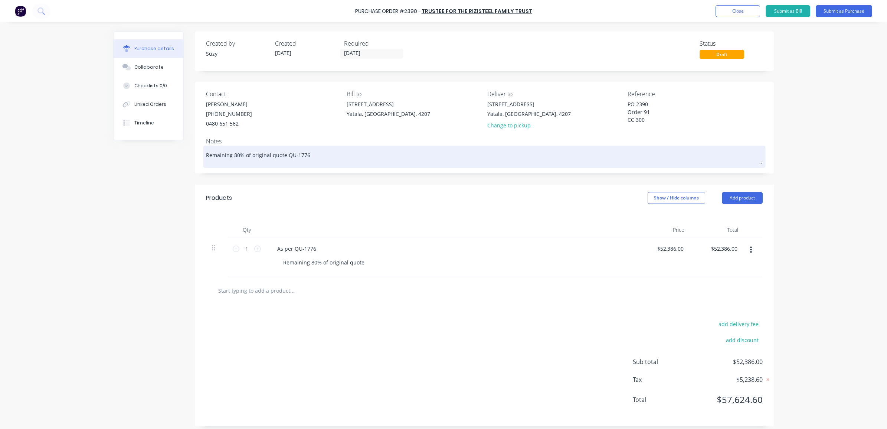
click at [320, 159] on textarea "Remaining 80% of original quote QU-1776" at bounding box center [484, 155] width 557 height 17
type textarea "x"
type textarea "Remaining 80% of original quote QU-1776"
type textarea "x"
type textarea "Remaining 80% of original quote QU-1776 -"
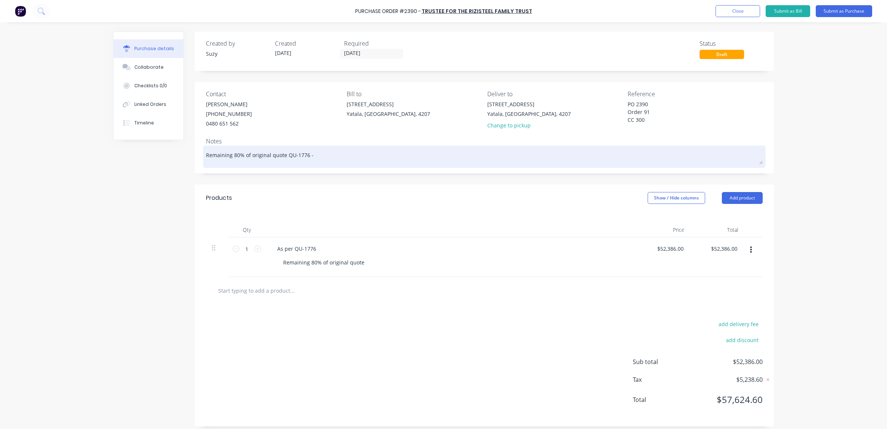
type textarea "x"
type textarea "Remaining 80% of original quote QU-1776 -"
type textarea "x"
type textarea "Remaining 80% of original quote QU-1776 - I"
type textarea "x"
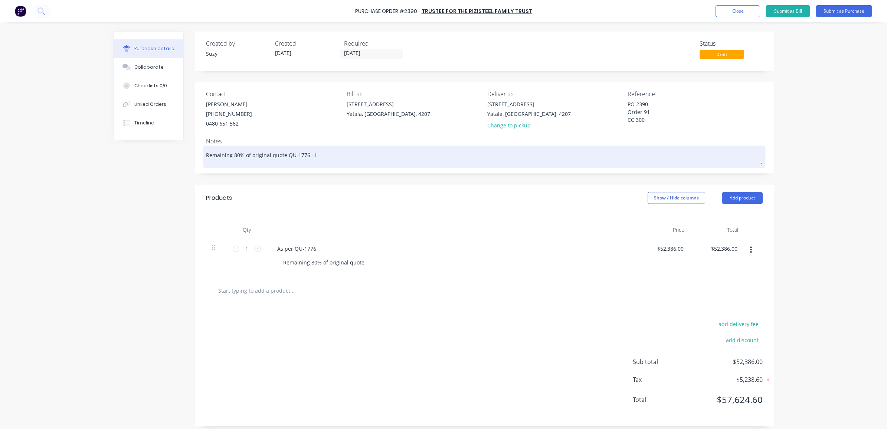
type textarea "Remaining 80% of original quote QU-1776 - IN"
type textarea "x"
type textarea "Remaining 80% of original quote QU-1776 - INV"
type textarea "x"
type textarea "Remaining 80% of original quote QU-1776 - INV-"
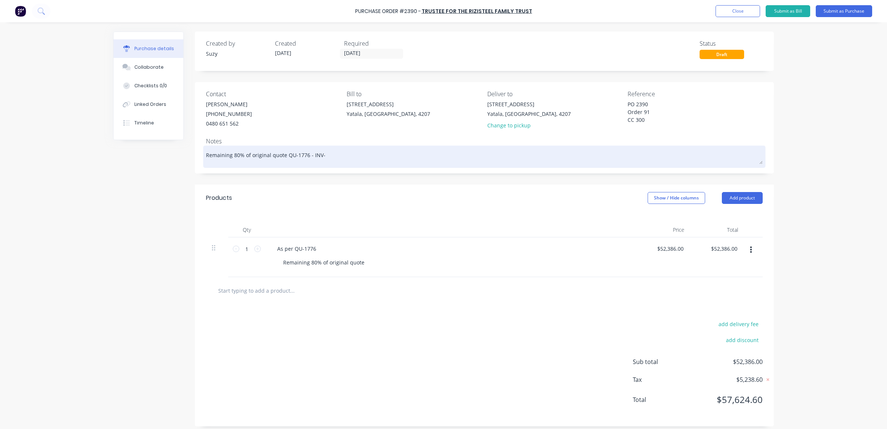
type textarea "x"
type textarea "Remaining 80% of original quote QU-1776 - INV-2"
type textarea "x"
type textarea "Remaining 80% of original quote QU-1776 - INV-22"
type textarea "x"
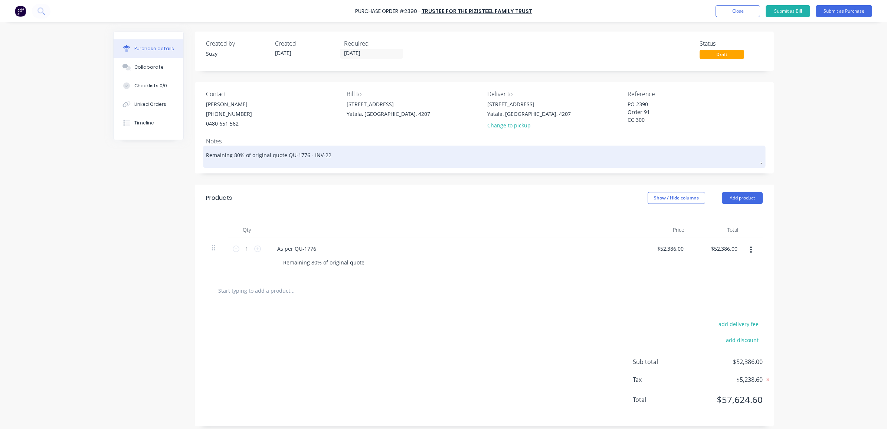
type textarea "Remaining 80% of original quote QU-1776 - INV-224"
type textarea "x"
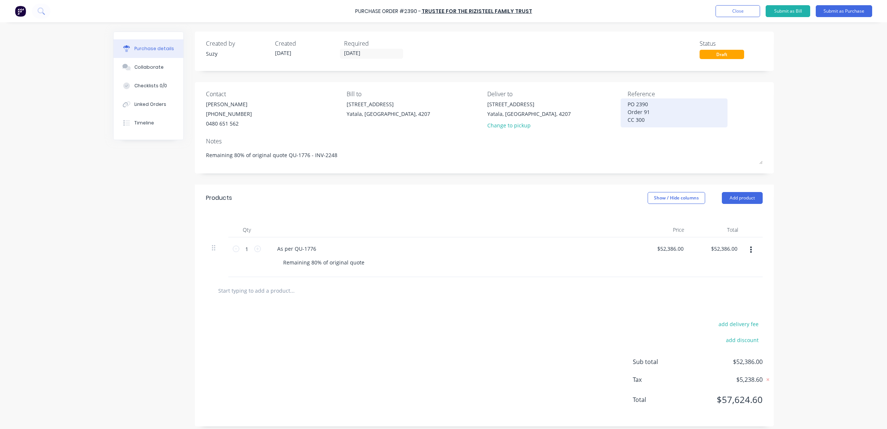
type textarea "Remaining 80% of original quote QU-1776 - INV-2248"
type textarea "x"
type textarea "Remaining 80% of original quote QU-1776 - INV-2248"
click at [648, 121] on textarea "PO 2390 Order 91 CC 300" at bounding box center [673, 111] width 93 height 23
type textarea "x"
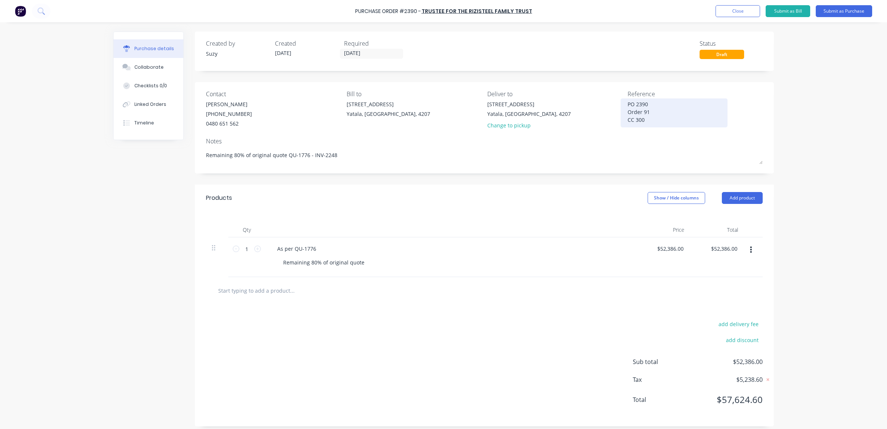
click at [653, 101] on textarea "PO 2390 Order 91 CC 300" at bounding box center [673, 111] width 93 height 23
type textarea "PO 2390 INV-2248 Order 91 CC 300"
type textarea "x"
type textarea "PO 2390 INV-2248 Order 91 CC 300"
type textarea "x"
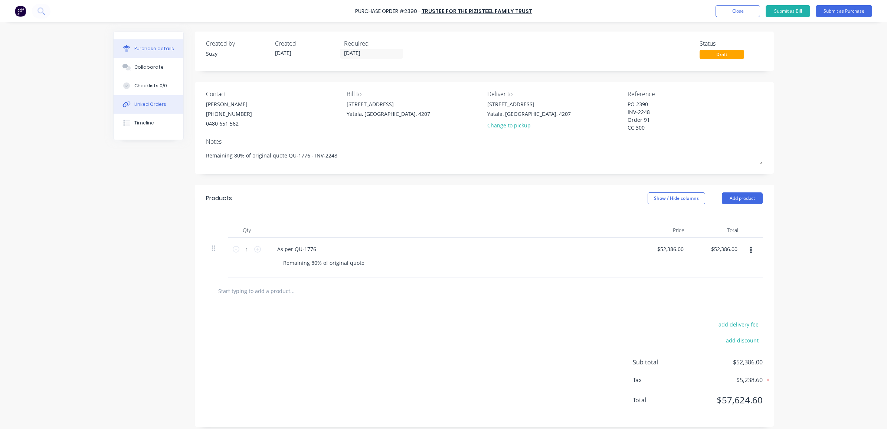
click at [148, 99] on button "Linked Orders" at bounding box center [149, 104] width 70 height 19
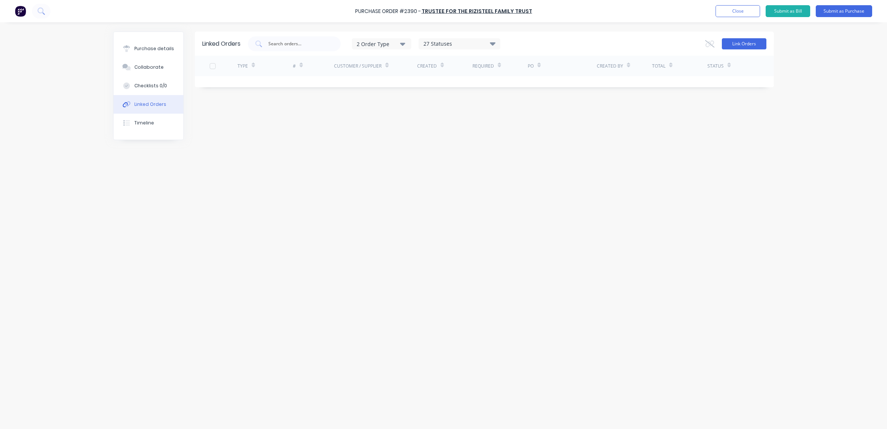
click at [754, 47] on button "Link Orders" at bounding box center [744, 43] width 45 height 11
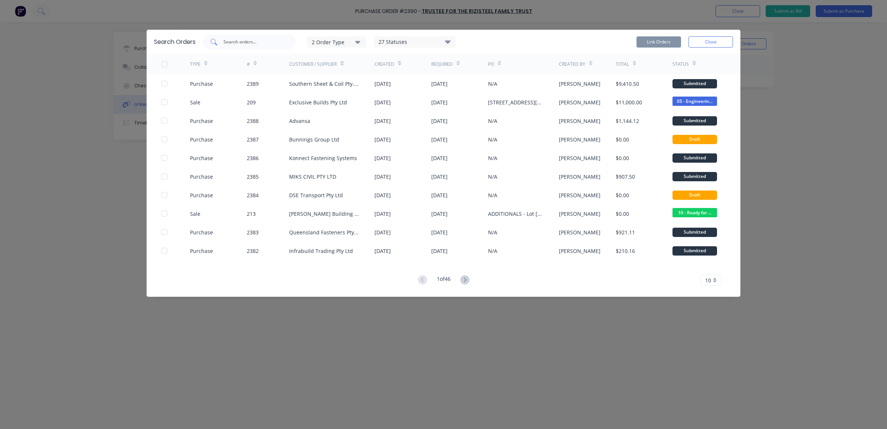
click at [233, 45] on input "text" at bounding box center [254, 41] width 62 height 7
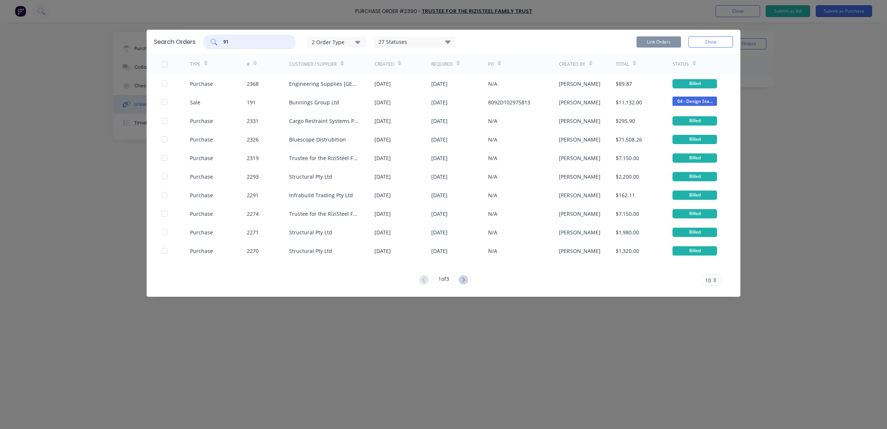
type input "91"
click at [359, 41] on icon "button" at bounding box center [357, 42] width 5 height 3
click at [368, 75] on div "button" at bounding box center [368, 75] width 15 height 15
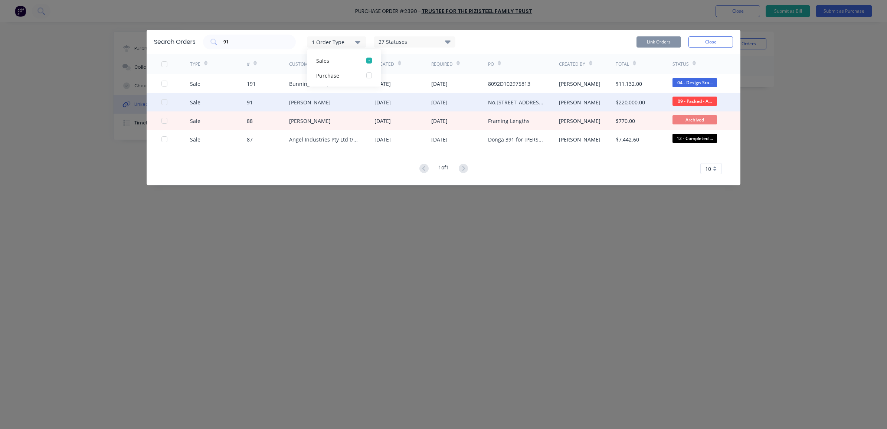
click at [167, 104] on div at bounding box center [175, 102] width 29 height 19
click at [164, 102] on div at bounding box center [164, 102] width 15 height 15
click at [656, 43] on button "Link Orders" at bounding box center [658, 41] width 45 height 11
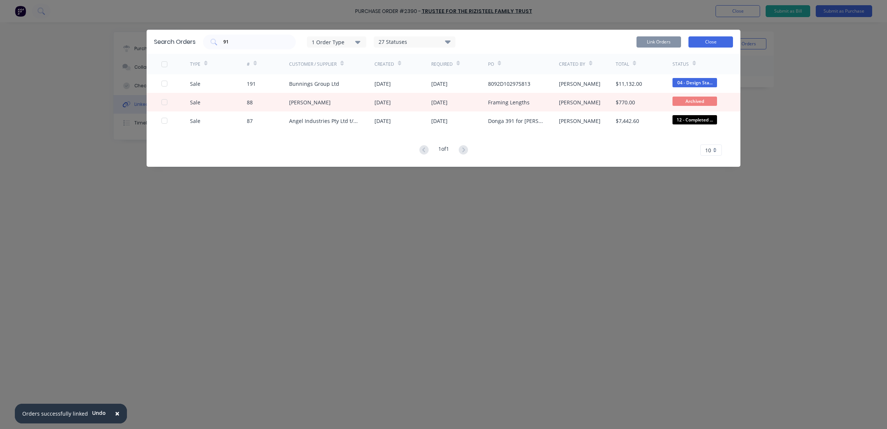
click at [713, 38] on button "Close" at bounding box center [710, 41] width 45 height 11
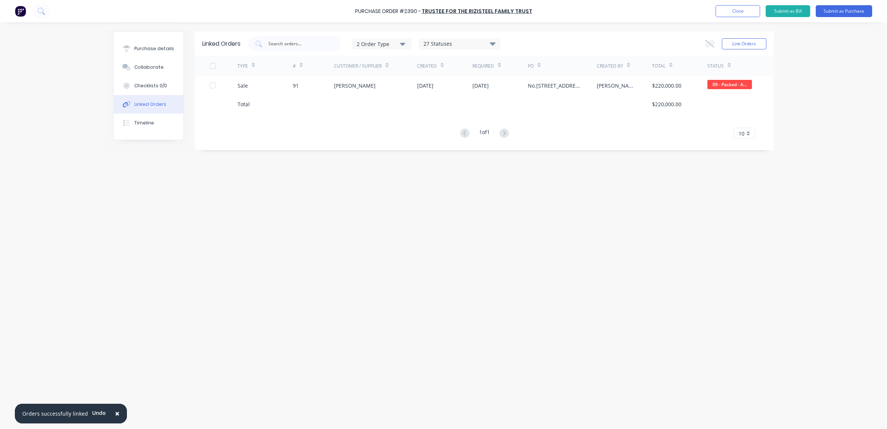
click at [110, 409] on button "×" at bounding box center [117, 413] width 19 height 18
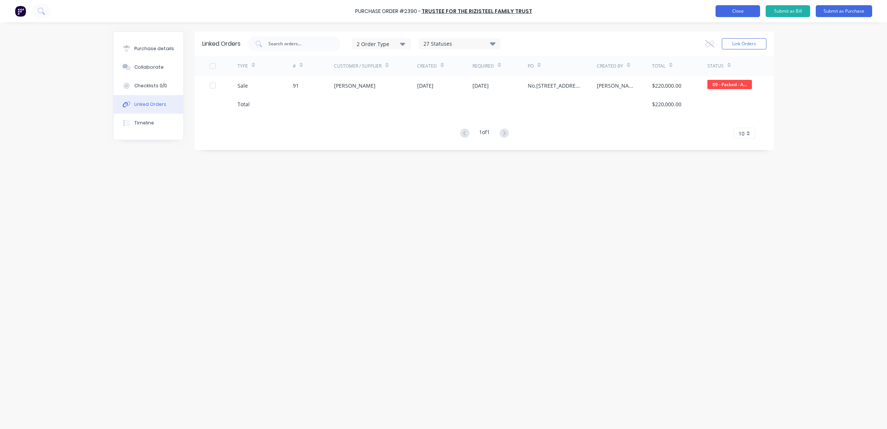
click at [729, 12] on button "Close" at bounding box center [737, 11] width 45 height 12
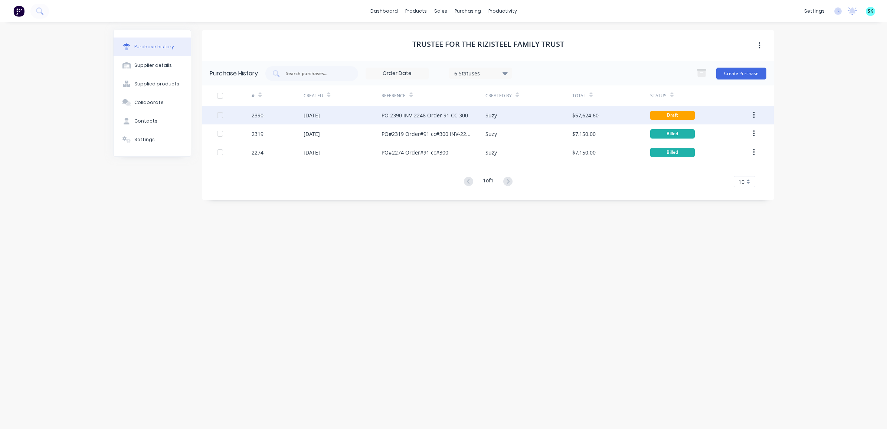
click at [527, 119] on div "Suzy" at bounding box center [528, 115] width 86 height 19
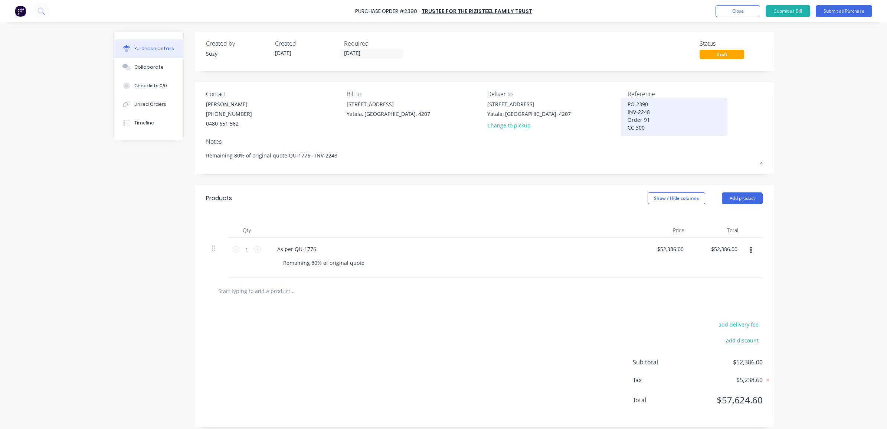
drag, startPoint x: 646, startPoint y: 125, endPoint x: 623, endPoint y: 105, distance: 30.5
click at [627, 105] on div "PO 2390 INV-2248 Order 91 CC 300" at bounding box center [673, 116] width 93 height 33
drag, startPoint x: 645, startPoint y: 126, endPoint x: 625, endPoint y: 103, distance: 30.3
click at [627, 103] on textarea "PO 2390 INV-2248 Order 91 CC 300" at bounding box center [673, 115] width 93 height 31
click at [790, 14] on button "Submit as Bill" at bounding box center [787, 11] width 45 height 12
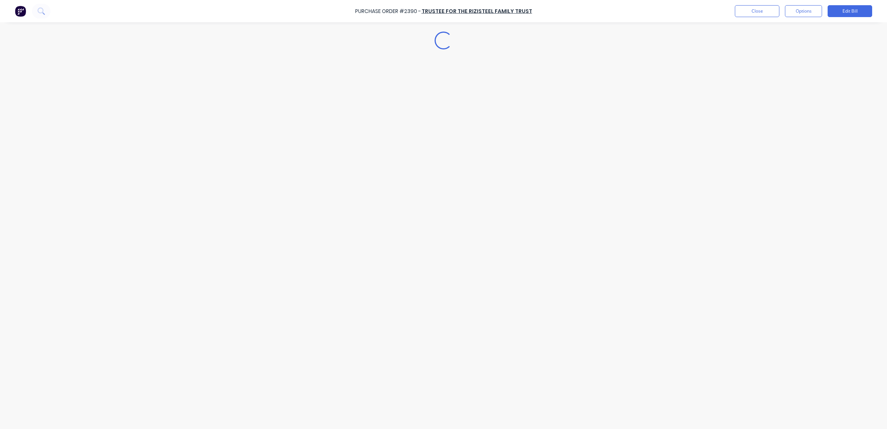
type textarea "x"
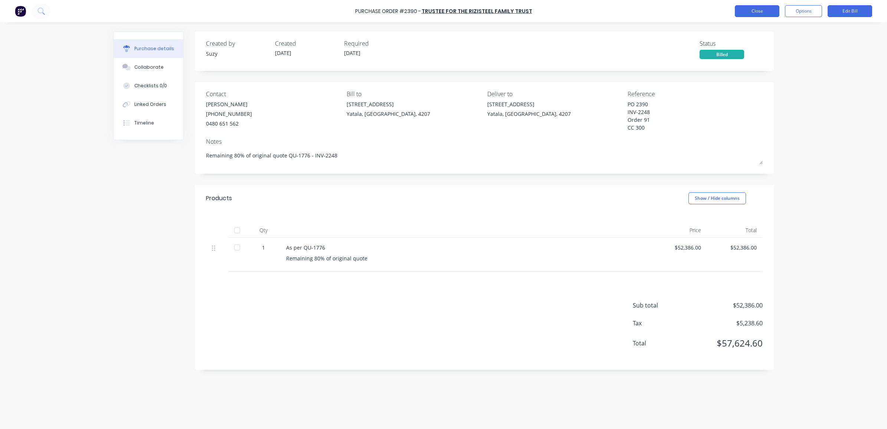
click at [748, 5] on button "Close" at bounding box center [757, 11] width 45 height 12
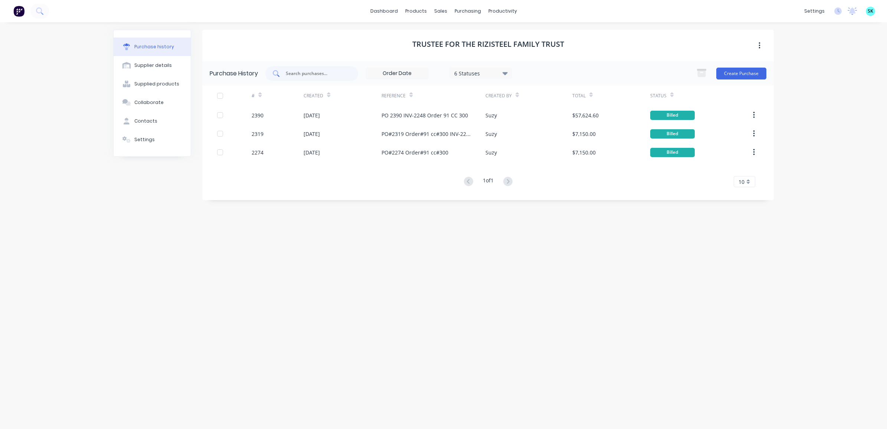
click at [291, 71] on input "text" at bounding box center [316, 73] width 62 height 7
click at [466, 30] on link "Purchase Orders" at bounding box center [499, 35] width 98 height 15
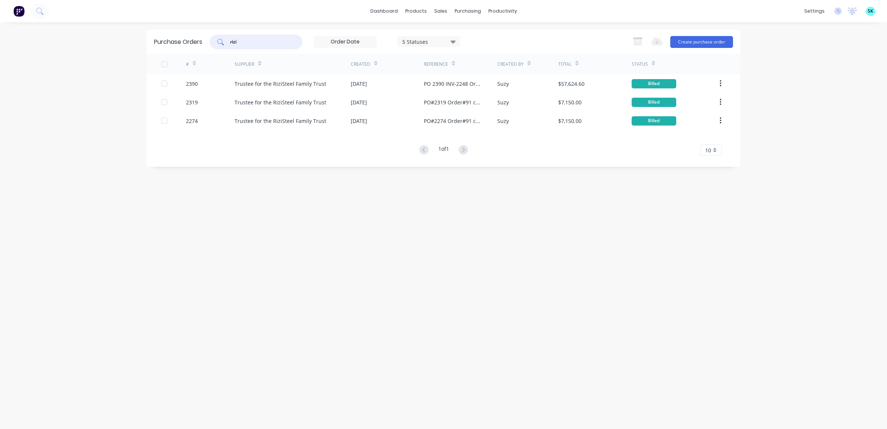
drag, startPoint x: 246, startPoint y: 43, endPoint x: 220, endPoint y: 37, distance: 26.7
click at [221, 37] on div "rizi" at bounding box center [256, 42] width 93 height 15
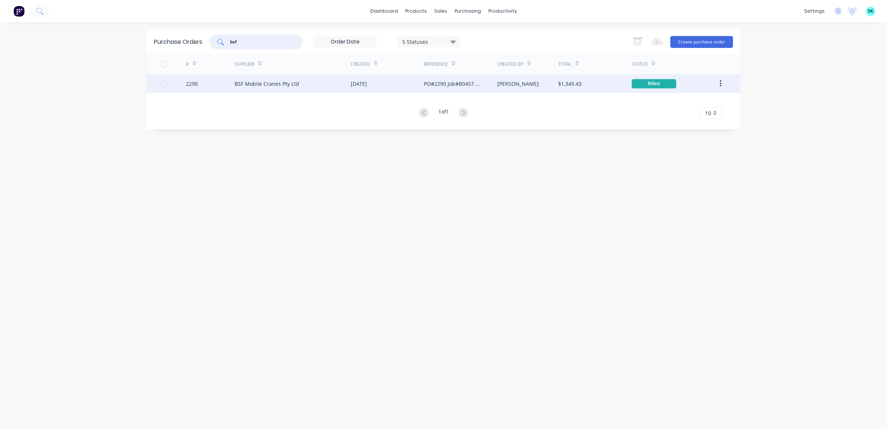
type input "bsf"
click at [436, 86] on div "PO#2290 Job#B0457 cc#306 Quote Number 4715-2" at bounding box center [453, 84] width 58 height 8
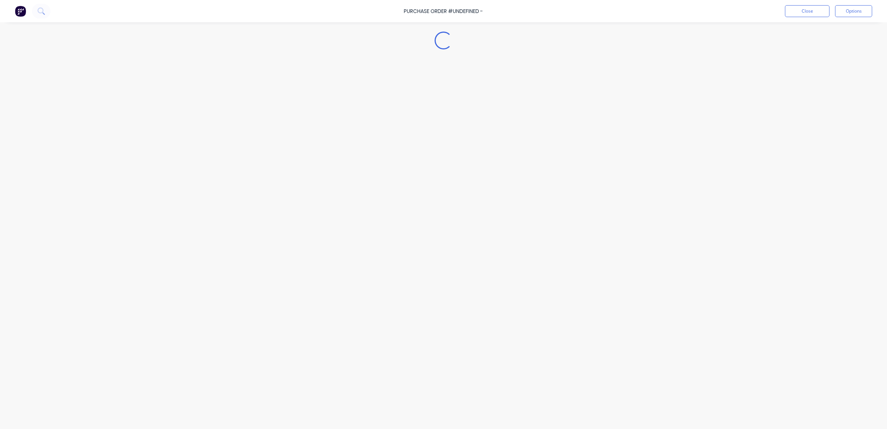
type textarea "x"
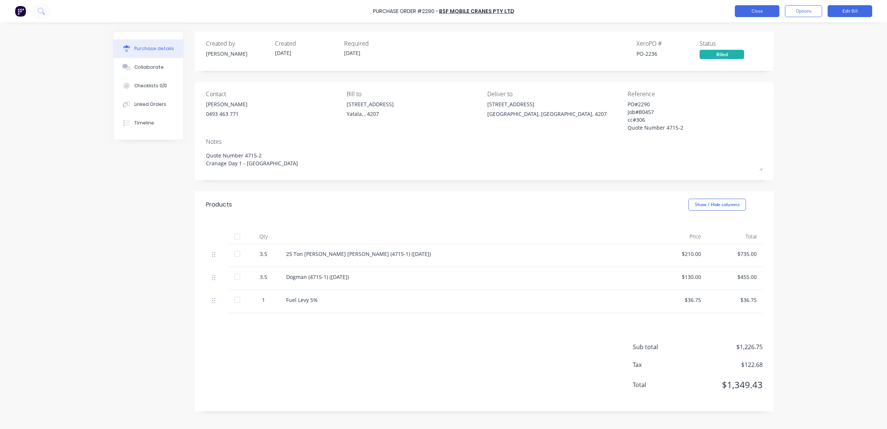
click at [759, 14] on button "Close" at bounding box center [757, 11] width 45 height 12
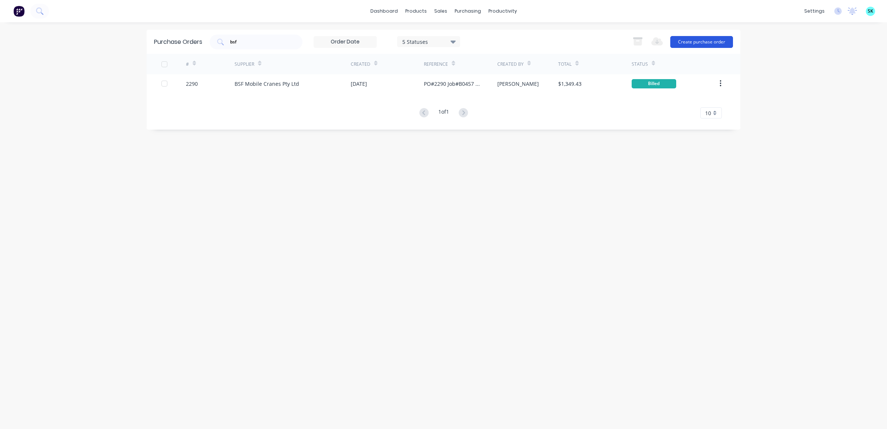
click at [707, 41] on button "Create purchase order" at bounding box center [701, 42] width 63 height 12
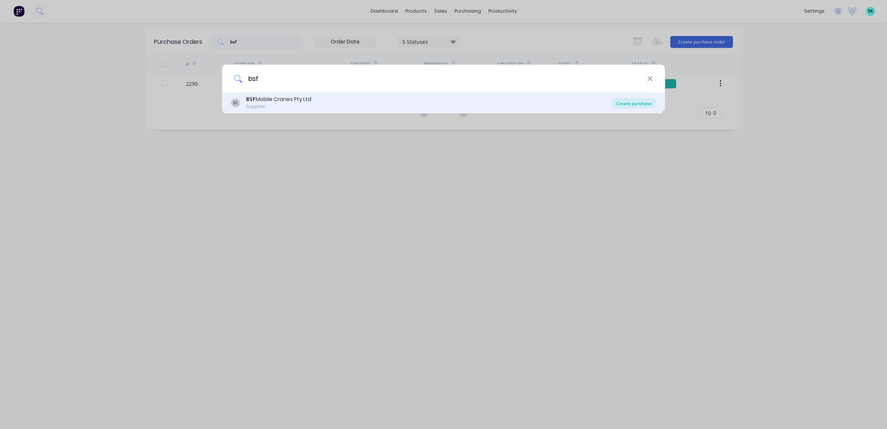
type input "bsf"
click at [626, 101] on div "Create purchase" at bounding box center [633, 103] width 45 height 10
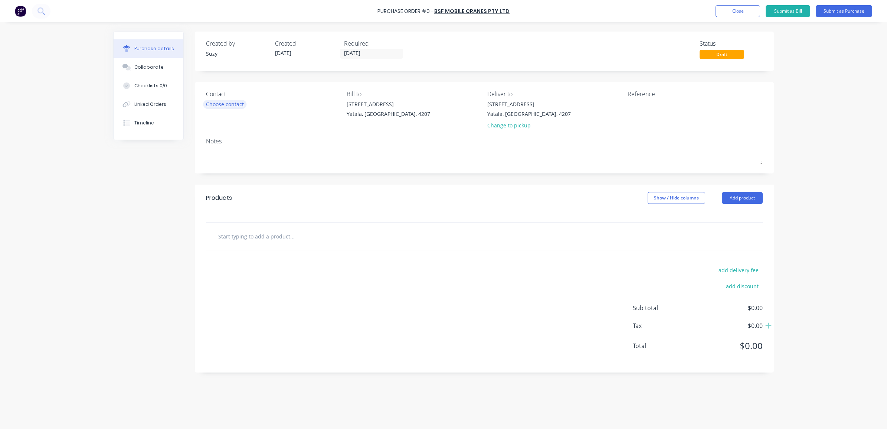
click at [218, 101] on div "Choose contact" at bounding box center [225, 104] width 38 height 8
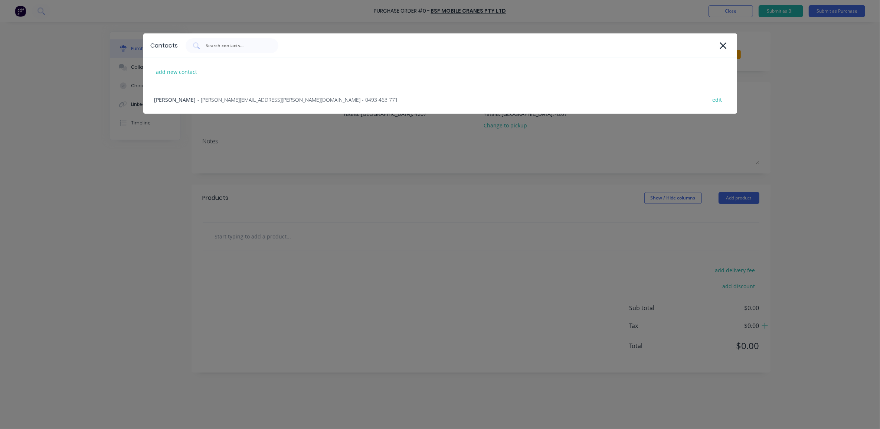
click at [218, 101] on span "- [PERSON_NAME][EMAIL_ADDRESS][PERSON_NAME][DOMAIN_NAME] - 0493 463 771" at bounding box center [298, 100] width 200 height 8
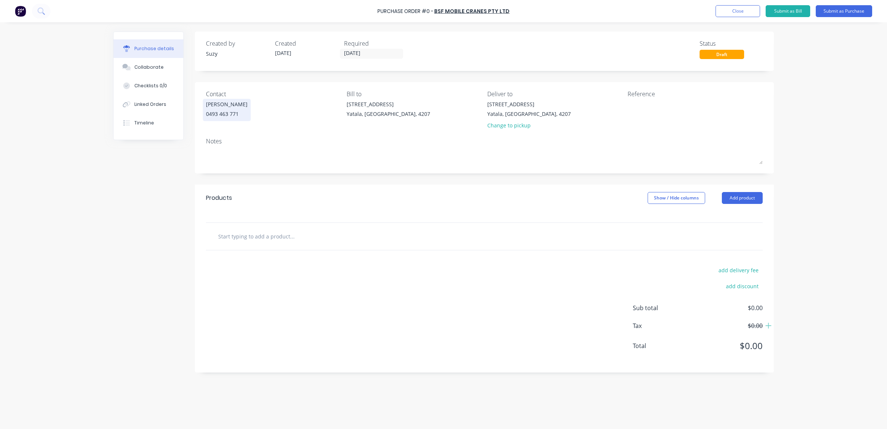
click at [245, 239] on input "text" at bounding box center [292, 236] width 148 height 15
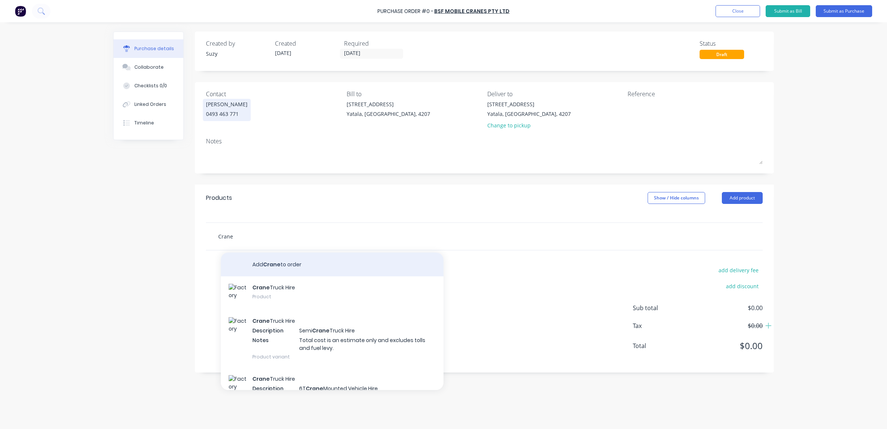
type input "Crane"
click at [258, 262] on button "Add Crane to order" at bounding box center [332, 264] width 223 height 24
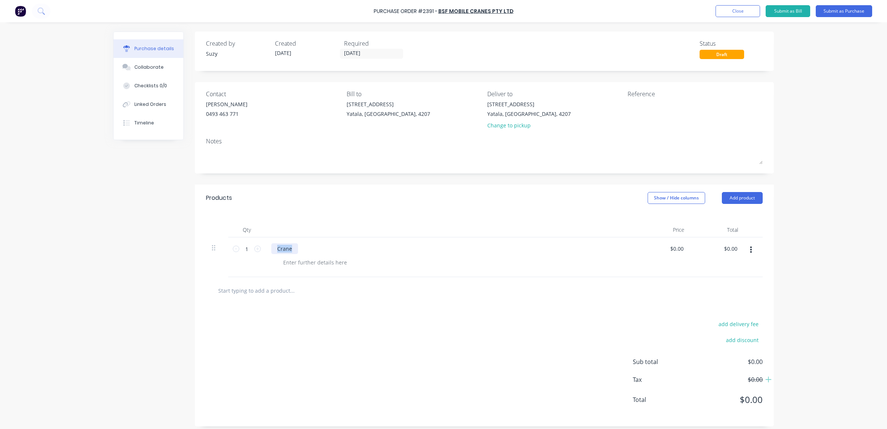
drag, startPoint x: 271, startPoint y: 249, endPoint x: 263, endPoint y: 248, distance: 7.9
click at [265, 248] on div "Crane" at bounding box center [450, 257] width 371 height 40
paste div
click at [343, 293] on input "text" at bounding box center [292, 290] width 148 height 15
click at [244, 289] on input "text" at bounding box center [292, 290] width 148 height 15
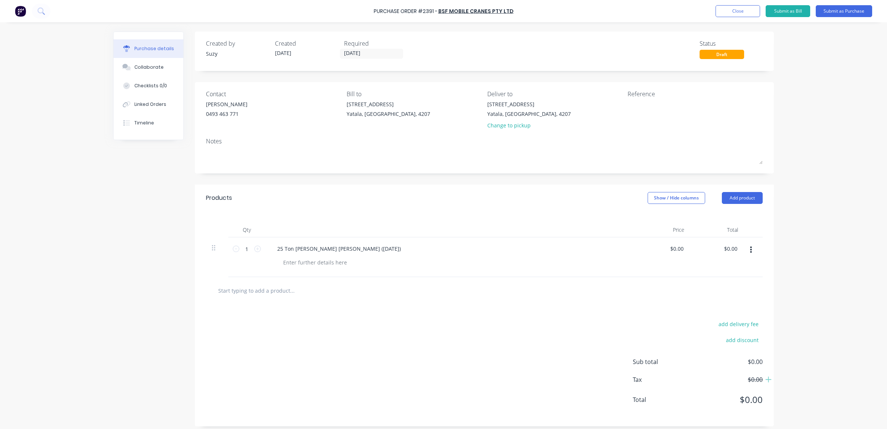
paste input "Dogman ([DATE])"
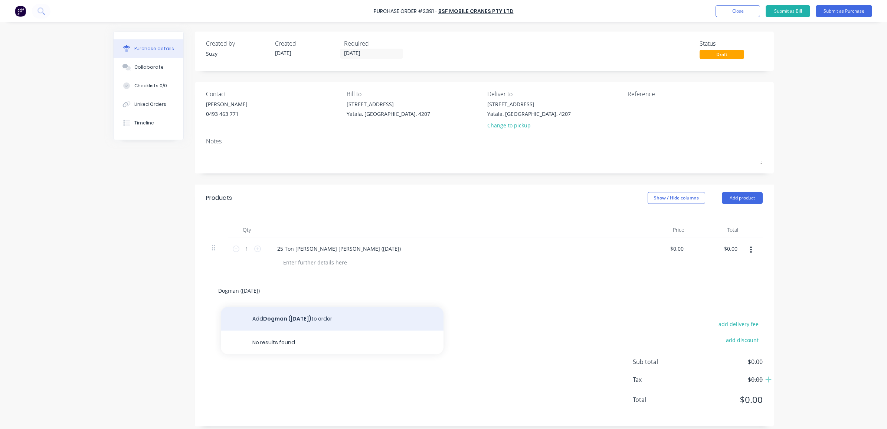
type input "Dogman ([DATE])"
click at [240, 312] on button "Add Dogman ([DATE]) to order" at bounding box center [332, 318] width 223 height 24
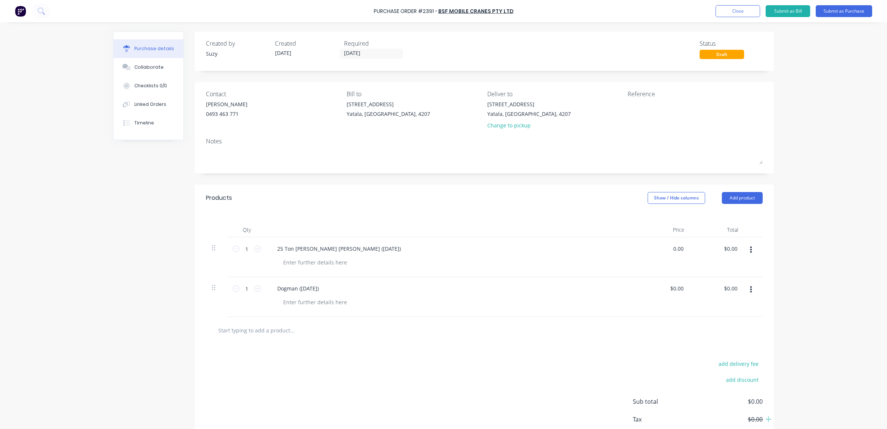
drag, startPoint x: 681, startPoint y: 247, endPoint x: 663, endPoint y: 250, distance: 18.1
click at [663, 247] on div "0.00 0.00" at bounding box center [663, 257] width 54 height 40
type input "1"
type input "$210.00"
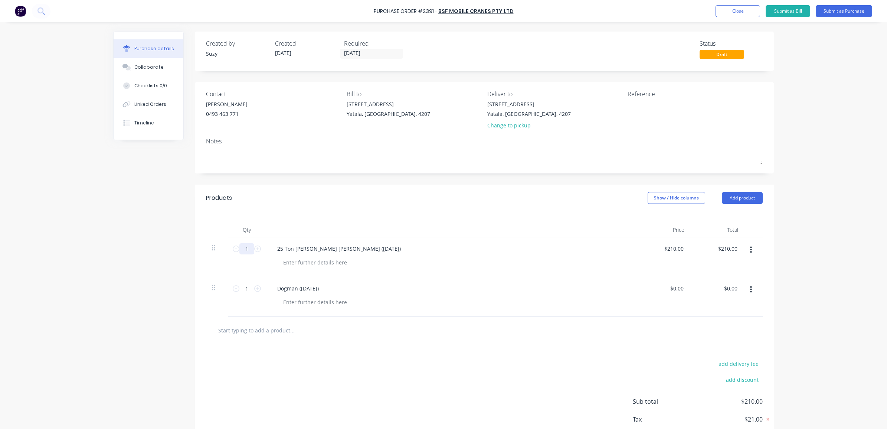
click at [244, 249] on input "1" at bounding box center [246, 248] width 15 height 11
type input "3"
type input "$630.00"
type input "3.5"
type input "$735.00"
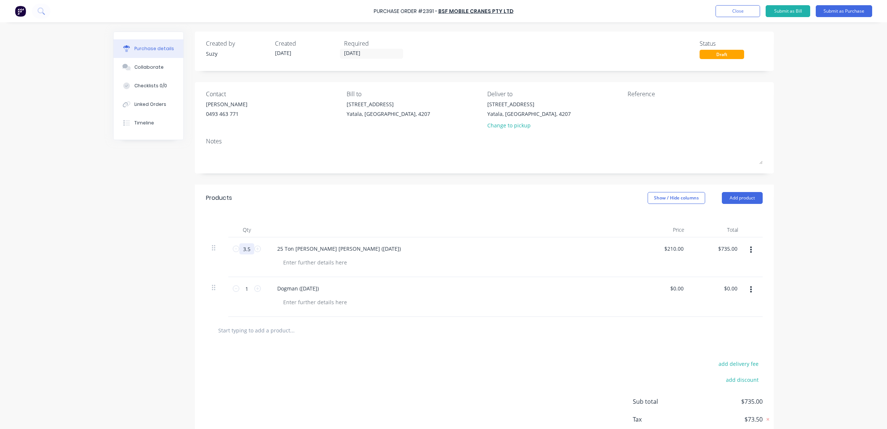
type input "3.5"
click at [394, 351] on div "add delivery fee add discount Sub total $735.00 Tax $73.50 Total $808.50" at bounding box center [484, 405] width 579 height 122
drag, startPoint x: 681, startPoint y: 286, endPoint x: 667, endPoint y: 290, distance: 14.1
click at [663, 289] on div "0.00 0.00" at bounding box center [663, 297] width 54 height 40
type input "$130.00"
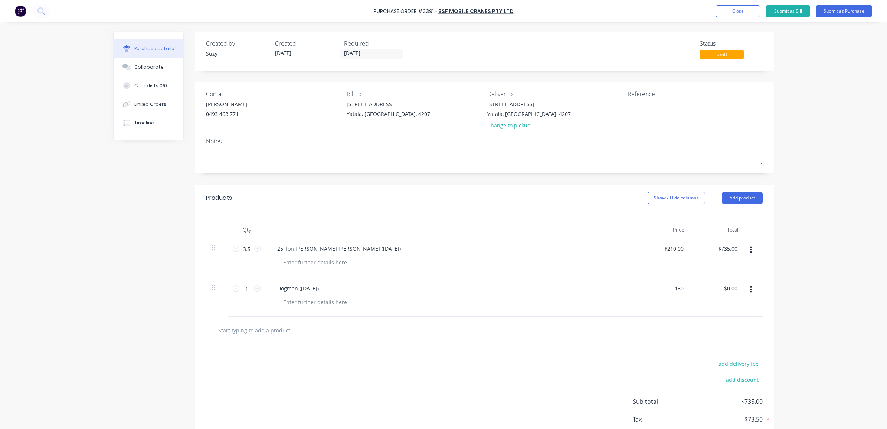
type input "$130.00"
click at [667, 335] on div at bounding box center [484, 329] width 545 height 15
drag, startPoint x: 244, startPoint y: 289, endPoint x: 233, endPoint y: 286, distance: 11.6
click at [234, 286] on div "1 1" at bounding box center [246, 288] width 25 height 11
type input "3"
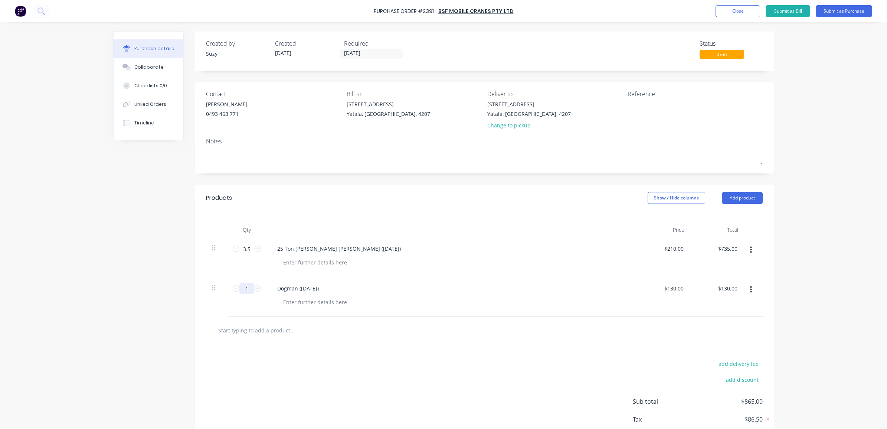
type input "$390.00"
type input "3.5"
type input "$455.00"
type input "3.5"
click at [314, 355] on div "add delivery fee add discount Sub total $1,190.00 Tax $119.00 Total $1,309.00" at bounding box center [484, 405] width 579 height 122
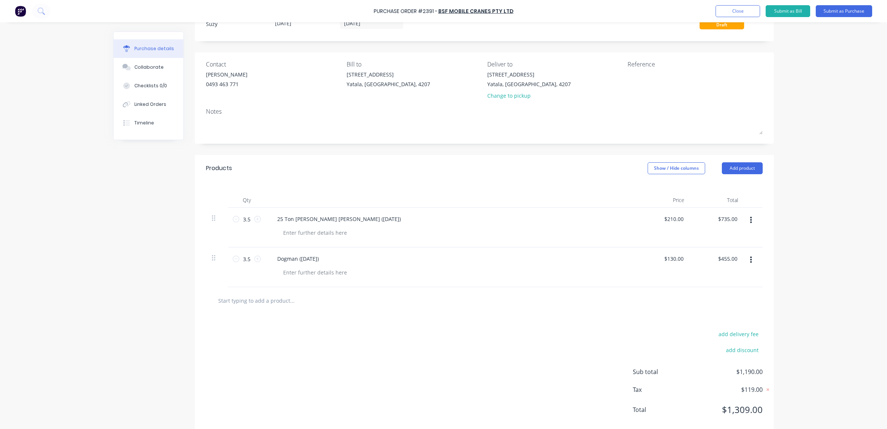
scroll to position [46, 0]
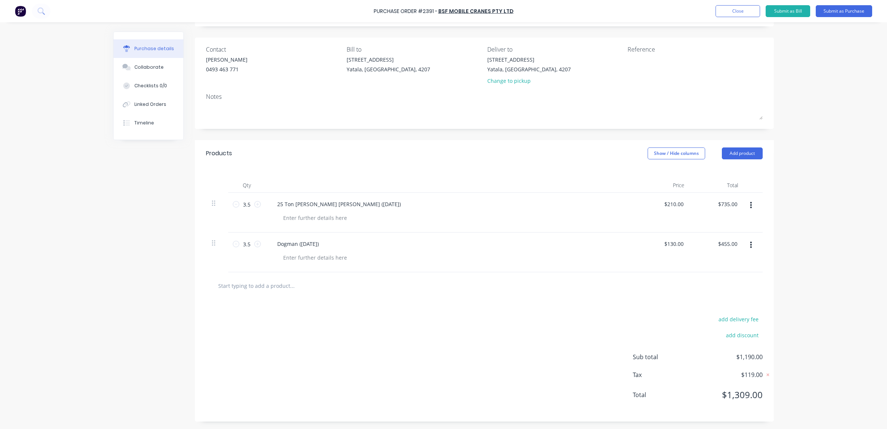
click at [263, 284] on input "text" at bounding box center [292, 285] width 148 height 15
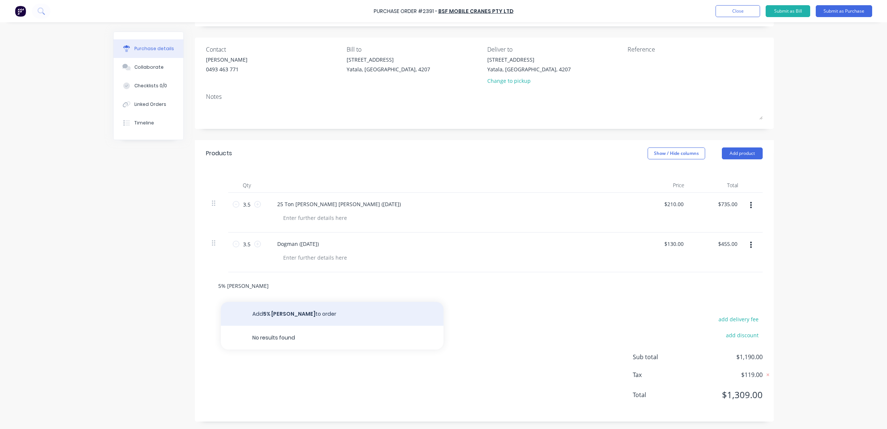
type input "5% [PERSON_NAME]"
click at [284, 318] on button "Add 5% Fuel Levy to order" at bounding box center [332, 314] width 223 height 24
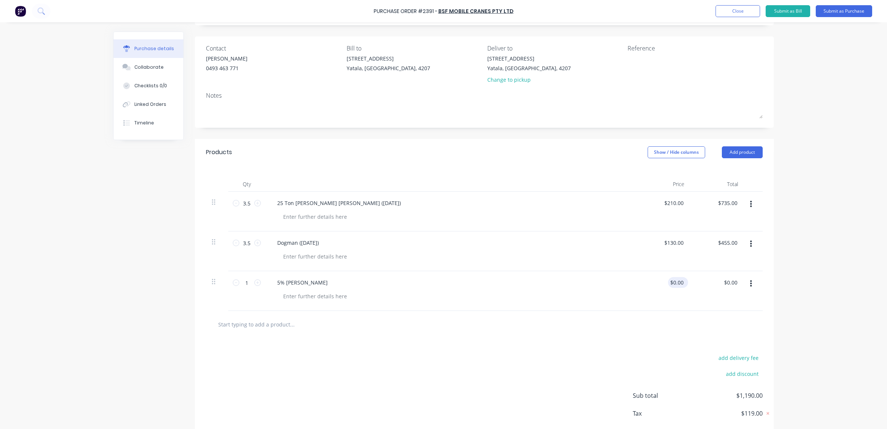
drag, startPoint x: 683, startPoint y: 282, endPoint x: 672, endPoint y: 282, distance: 11.1
click at [672, 282] on div "$0.00 $0.00" at bounding box center [678, 282] width 20 height 11
drag, startPoint x: 681, startPoint y: 282, endPoint x: 669, endPoint y: 282, distance: 12.2
click at [671, 282] on input "0.00" at bounding box center [678, 282] width 14 height 11
type input "$36.75"
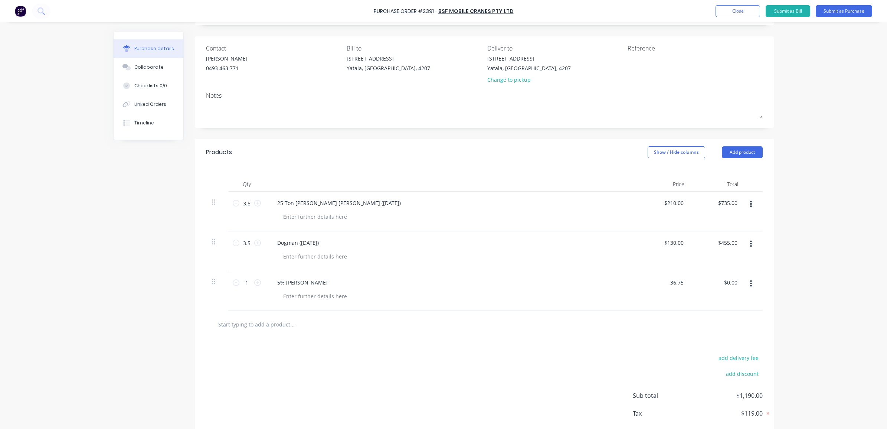
type input "$36.75"
click at [669, 326] on div at bounding box center [484, 323] width 545 height 15
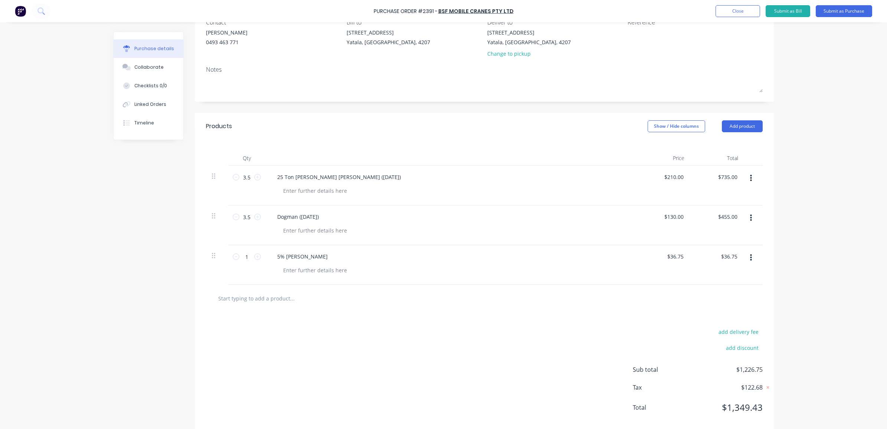
scroll to position [85, 0]
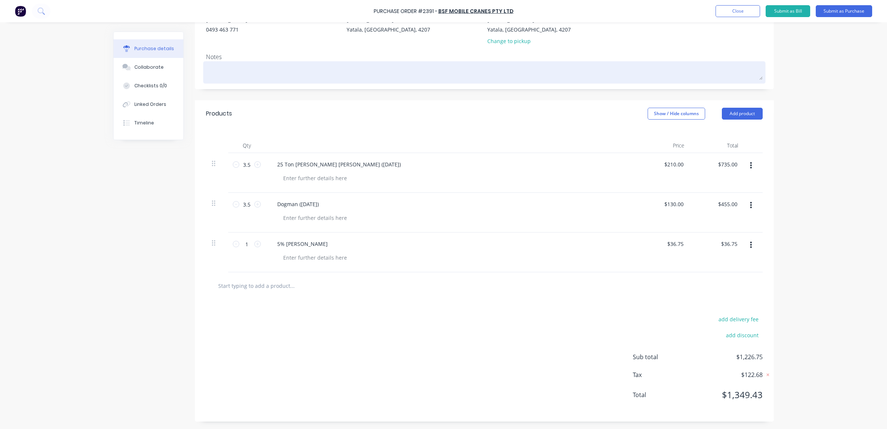
click at [286, 65] on textarea at bounding box center [484, 71] width 557 height 17
paste textarea "3810-VD"
type textarea "x"
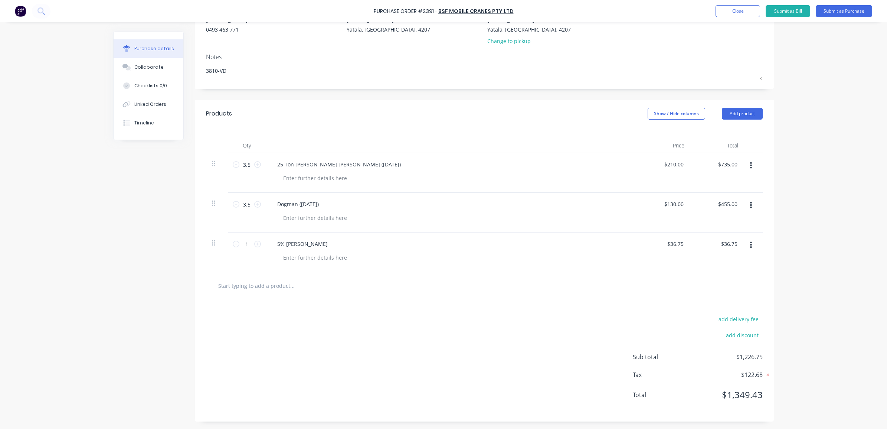
type textarea "3810-VD"
type textarea "x"
type textarea "3810-VD"
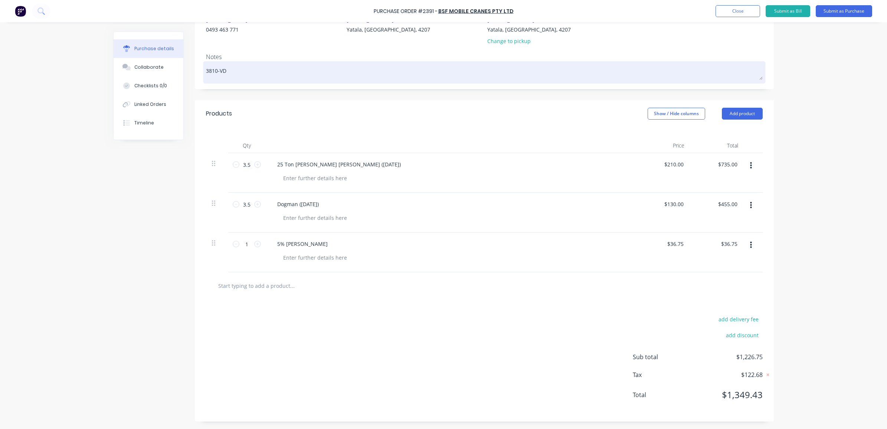
type textarea "x"
type textarea "3810-VD"
type textarea "x"
type textarea "3810-VD 2"
type textarea "x"
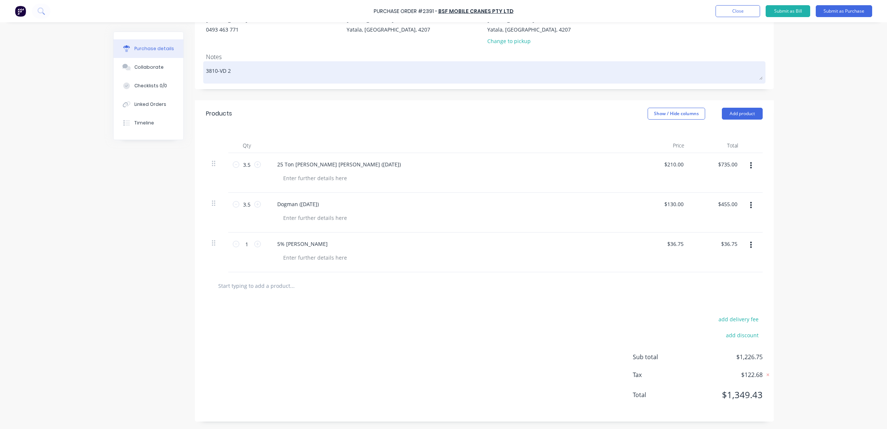
type textarea "3810-VD 23"
type textarea "x"
type textarea "3810-VD 23/"
type textarea "x"
type textarea "3810-VD 23/0"
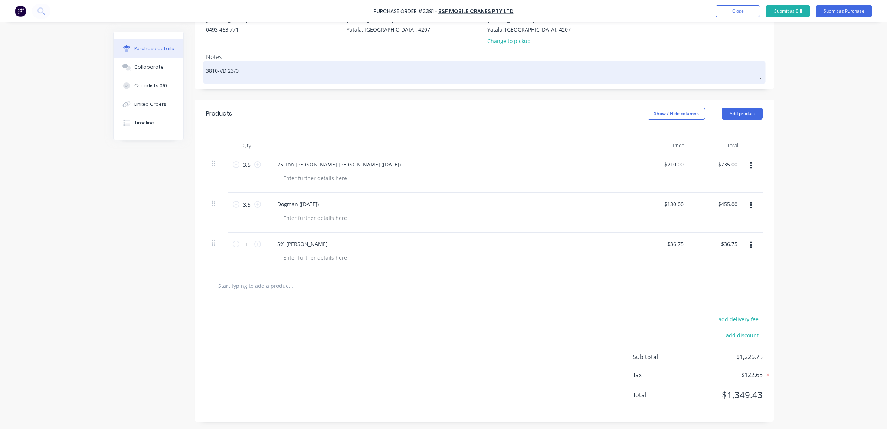
type textarea "x"
type textarea "3810-VD 23/09"
type textarea "x"
type textarea "3810-VD 23/09/"
type textarea "x"
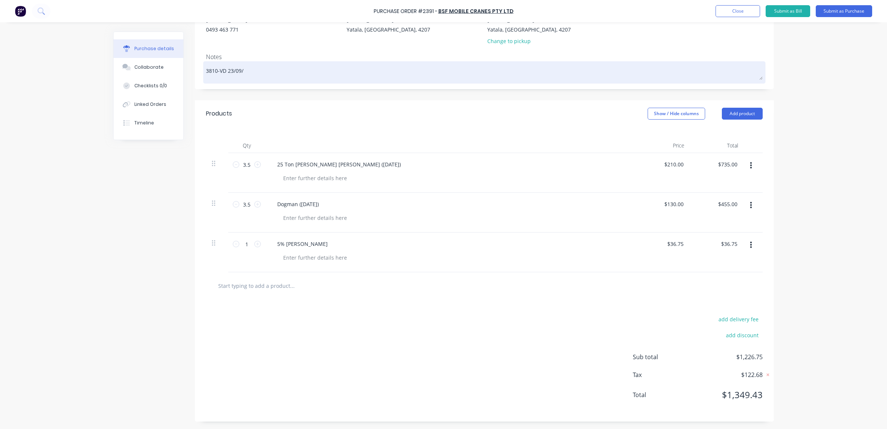
type textarea "3810-VD 23/09/2"
type textarea "x"
type textarea "3810-VD [DATE]"
type textarea "x"
click at [225, 70] on textarea "3810-VD [DATE]" at bounding box center [484, 71] width 557 height 17
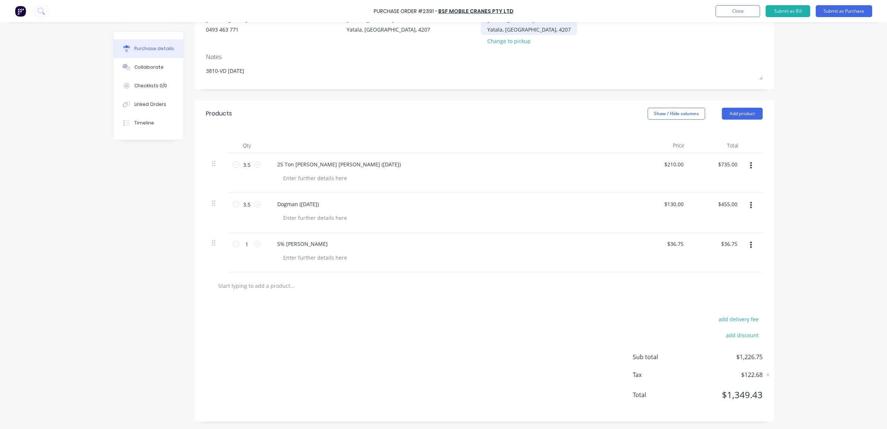
scroll to position [0, 0]
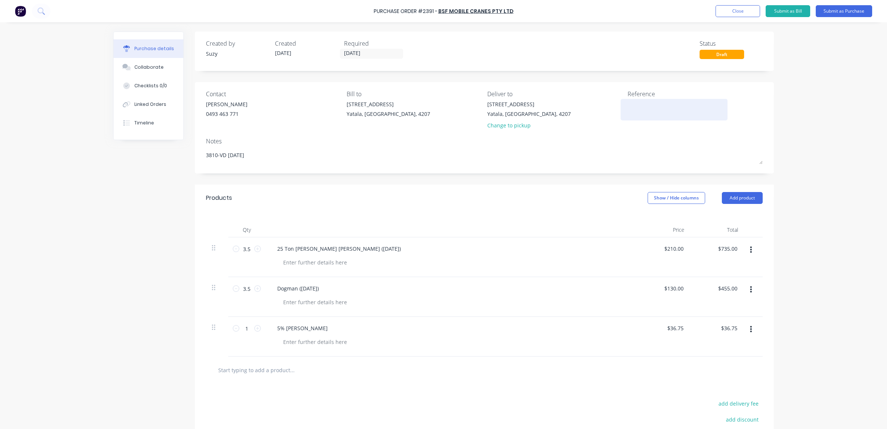
type textarea "3810-VD [DATE]"
type textarea "x"
type textarea "3810-VD [DATE]"
click at [637, 111] on textarea at bounding box center [673, 108] width 93 height 17
type textarea "P"
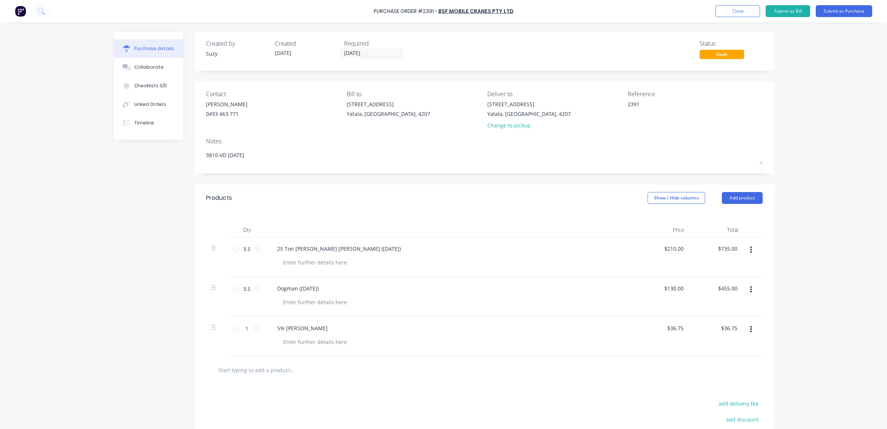
type textarea "2391"
type textarea "x"
type textarea "2391"
type textarea "x"
click at [164, 106] on button "Linked Orders" at bounding box center [149, 104] width 70 height 19
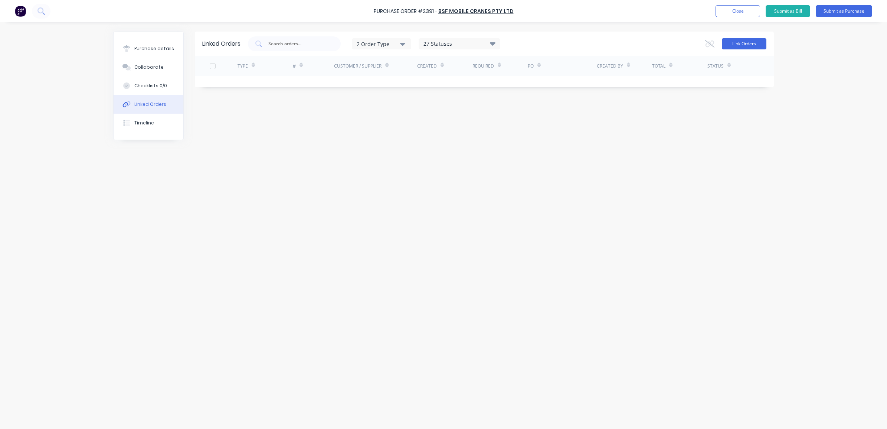
click at [748, 47] on button "Link Orders" at bounding box center [744, 43] width 45 height 11
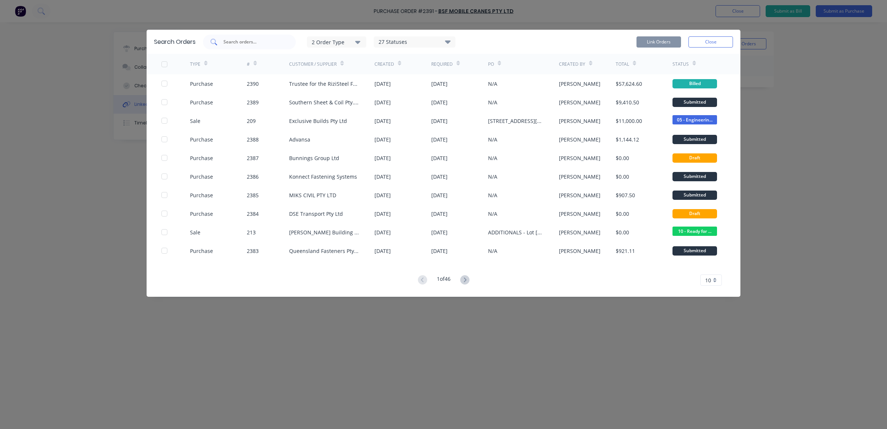
click at [259, 42] on input "text" at bounding box center [254, 41] width 62 height 7
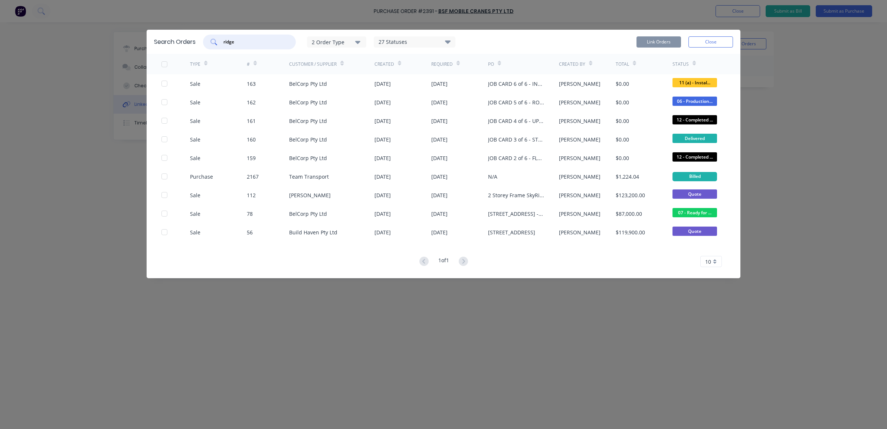
type input "ridge"
click at [342, 41] on div "2 Order Type" at bounding box center [337, 42] width 50 height 8
click at [371, 73] on div "button" at bounding box center [368, 75] width 15 height 15
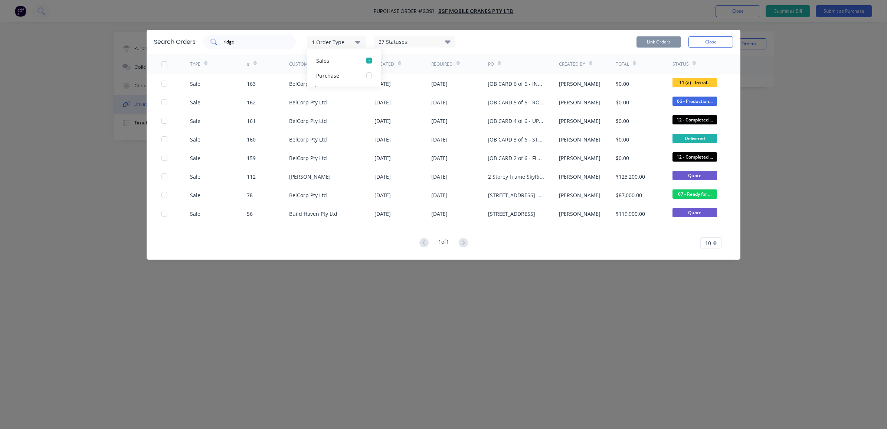
click at [288, 40] on div "ridge" at bounding box center [249, 42] width 93 height 15
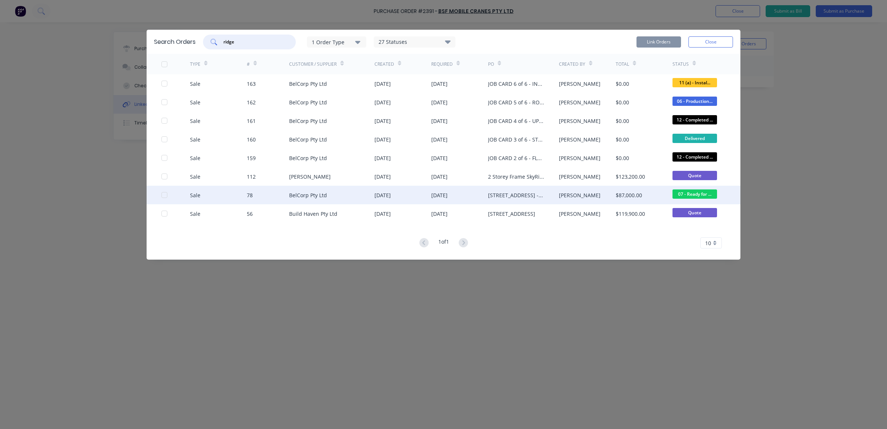
click at [161, 195] on div "Sale 78 BelCorp Pty Ltd [DATE] [DATE] [STREET_ADDRESS] - Steel Framing Solution…" at bounding box center [444, 195] width 594 height 19
click at [164, 196] on div at bounding box center [164, 194] width 15 height 15
click at [655, 41] on button "Link Orders" at bounding box center [658, 41] width 45 height 11
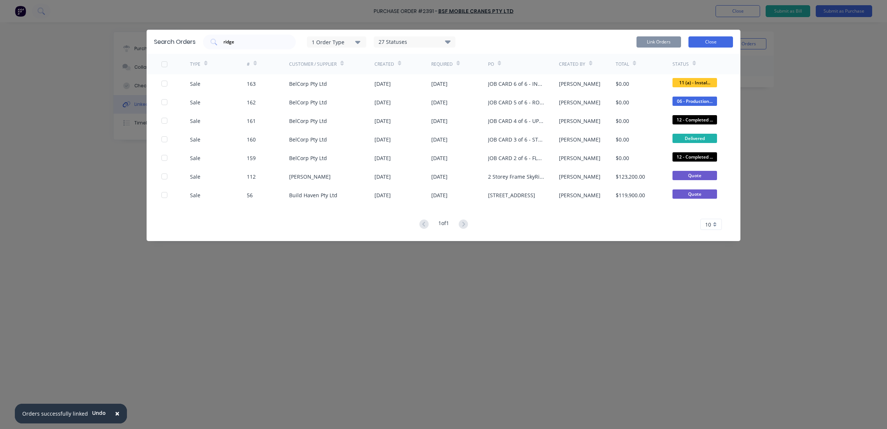
click at [716, 39] on button "Close" at bounding box center [710, 41] width 45 height 11
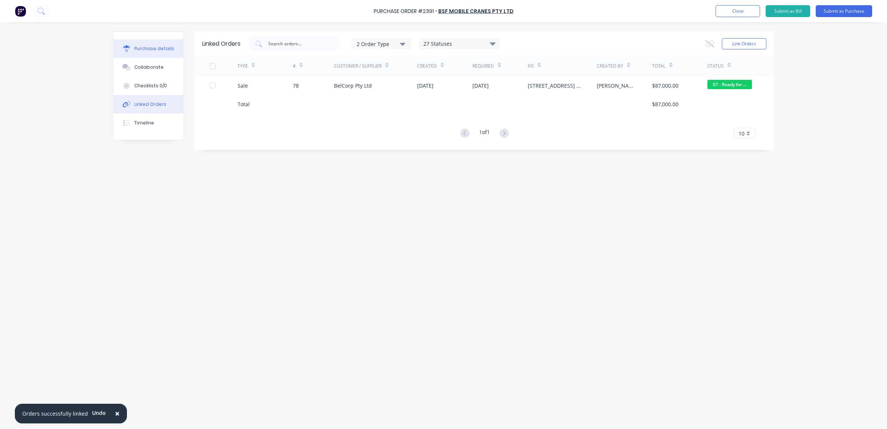
click at [169, 45] on div "Purchase details" at bounding box center [154, 48] width 40 height 7
type textarea "x"
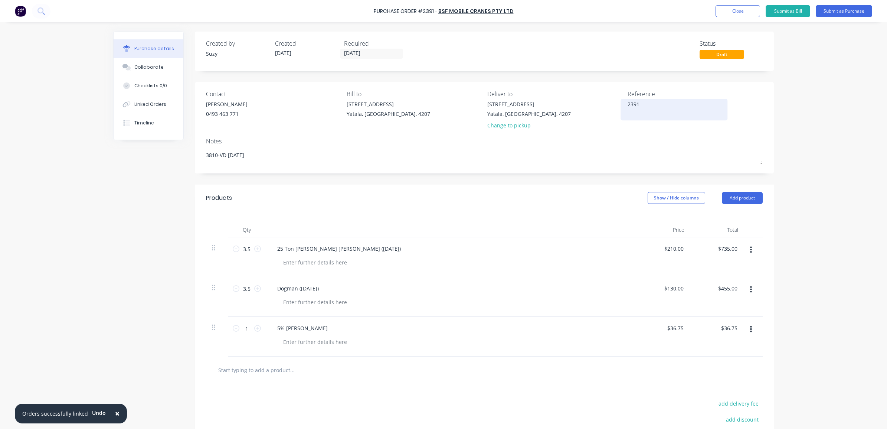
click at [652, 112] on textarea "2391" at bounding box center [673, 108] width 93 height 17
type textarea "2391 Order 78"
type textarea "x"
type textarea "2391 Order 78 cc 306"
type textarea "x"
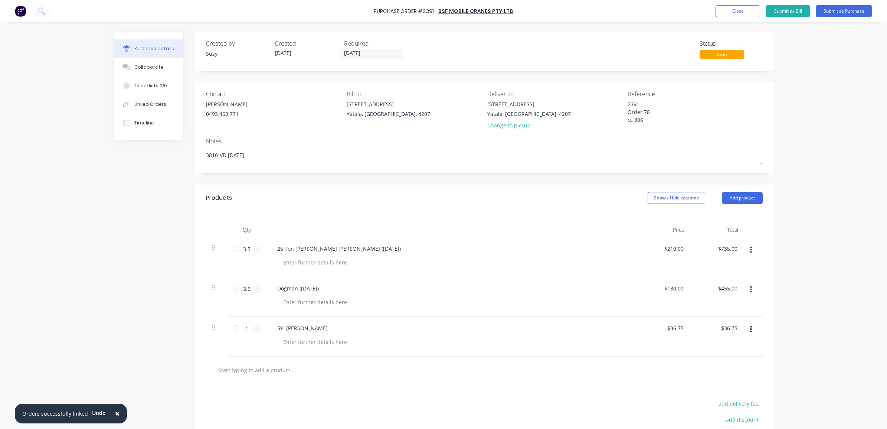
type textarea "2391 Order 78 cc 306"
drag, startPoint x: 653, startPoint y: 118, endPoint x: 624, endPoint y: 105, distance: 31.9
click at [627, 105] on textarea "2391 Order 78 cc 306" at bounding box center [673, 111] width 93 height 23
click at [776, 12] on button "Submit as Bill" at bounding box center [787, 11] width 45 height 12
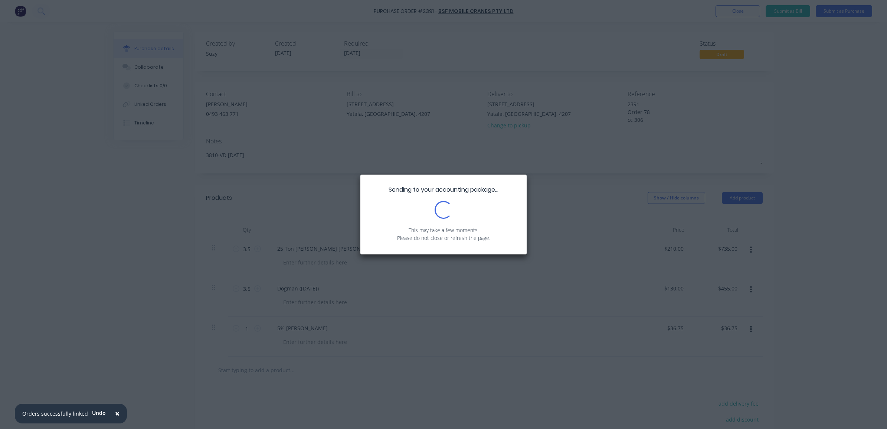
type textarea "x"
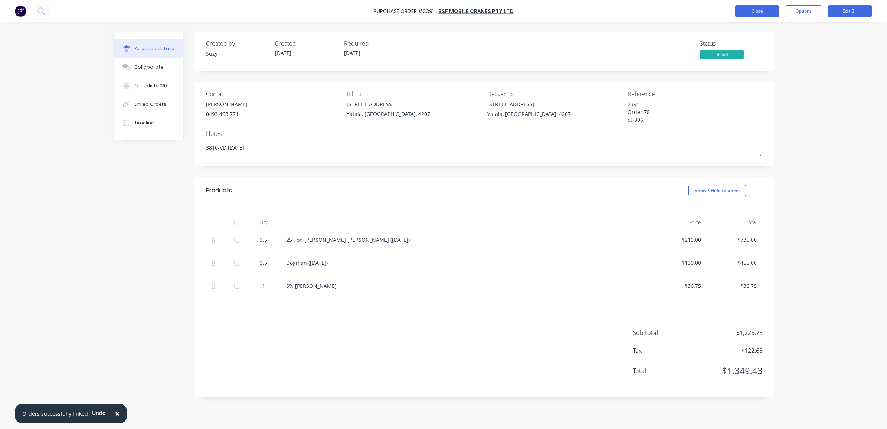
click at [760, 9] on button "Close" at bounding box center [757, 11] width 45 height 12
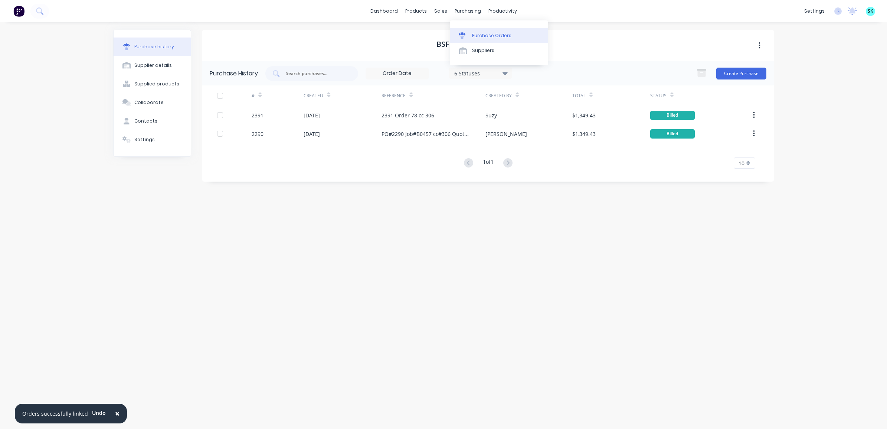
click at [470, 29] on link "Purchase Orders" at bounding box center [499, 35] width 98 height 15
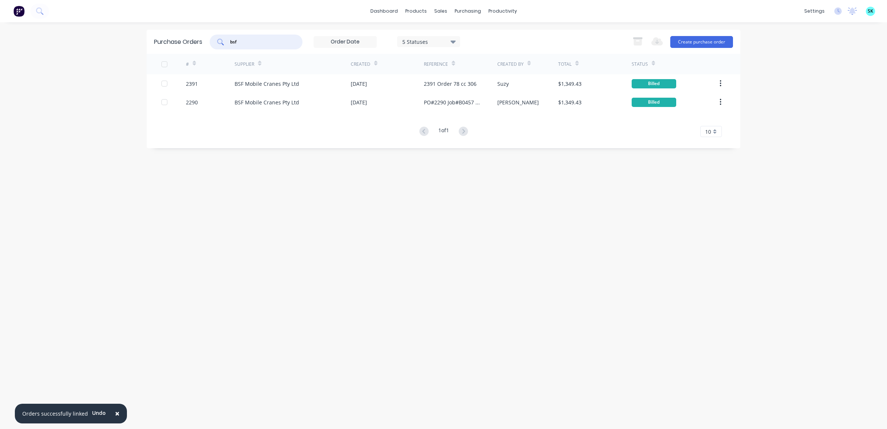
drag, startPoint x: 258, startPoint y: 43, endPoint x: 206, endPoint y: 40, distance: 51.7
click at [210, 40] on div "Purchase Orders bsf 5 Statuses 5 Statuses Export to Excel (XLSX) Create purchas…" at bounding box center [444, 42] width 594 height 24
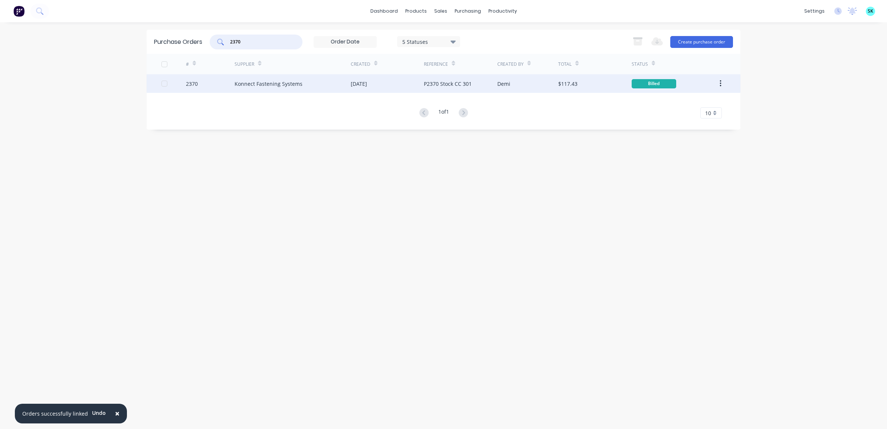
type input "2370"
click at [354, 90] on div "[DATE]" at bounding box center [387, 83] width 73 height 19
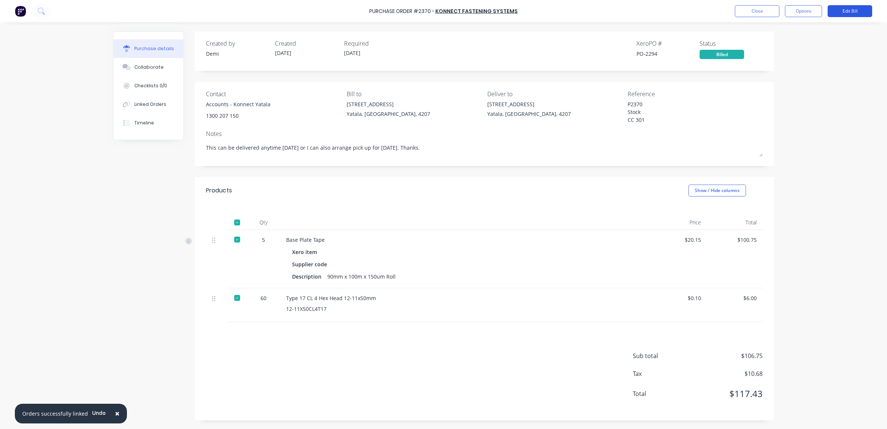
click at [851, 11] on button "Edit Bill" at bounding box center [849, 11] width 45 height 12
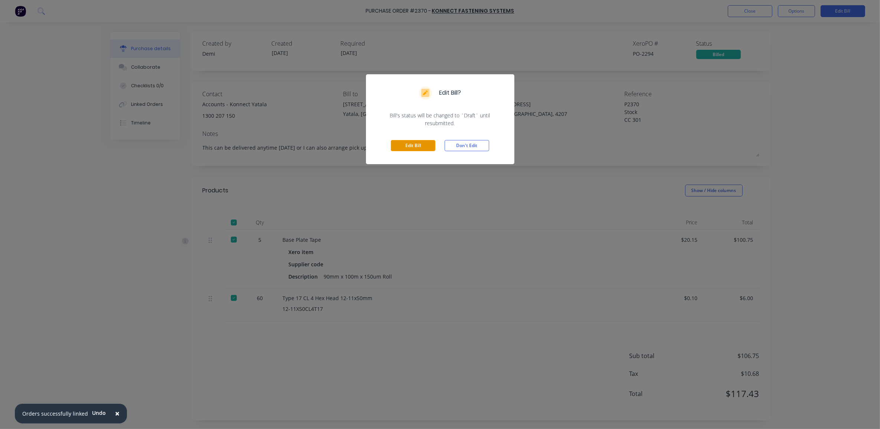
click at [407, 142] on button "Edit Bill" at bounding box center [413, 145] width 45 height 11
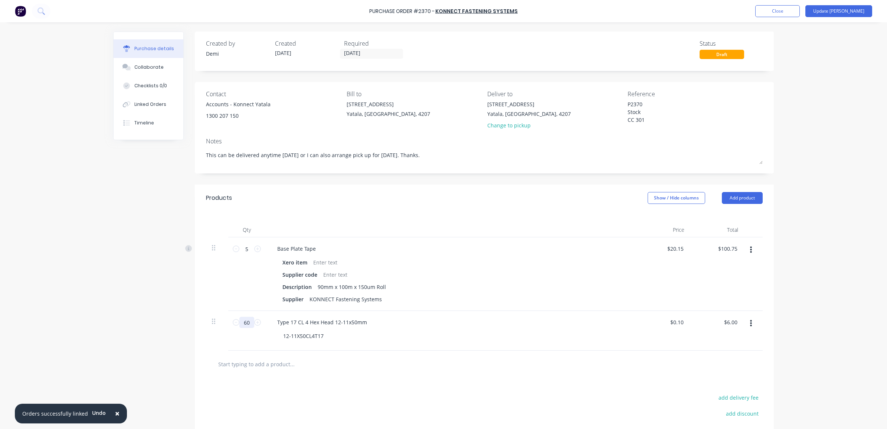
drag, startPoint x: 246, startPoint y: 323, endPoint x: 236, endPoint y: 323, distance: 9.6
click at [239, 323] on input "60" at bounding box center [246, 321] width 15 height 11
type textarea "x"
type input "1"
type input "$0.10"
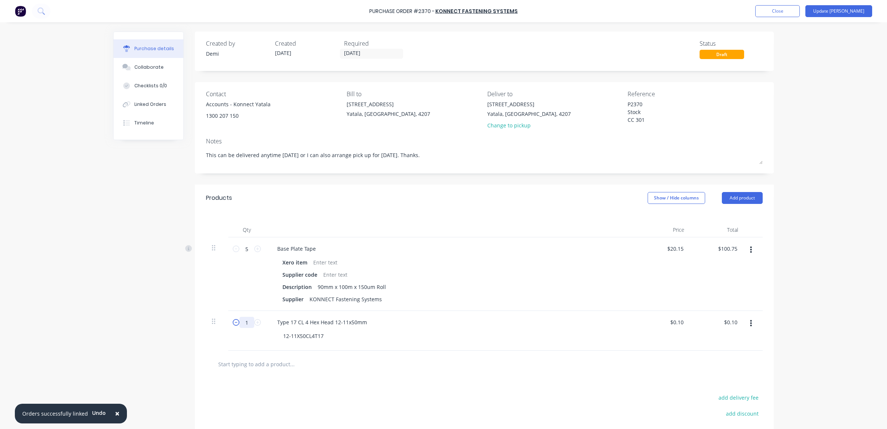
type textarea "x"
type input "10"
type input "$1.00"
type textarea "x"
type input "100"
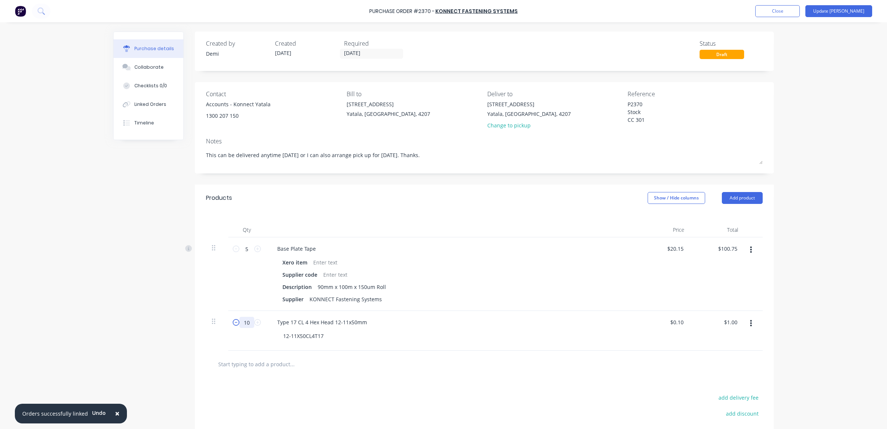
type input "$10.00"
type textarea "x"
type input "1000"
type input "$100.00"
type textarea "x"
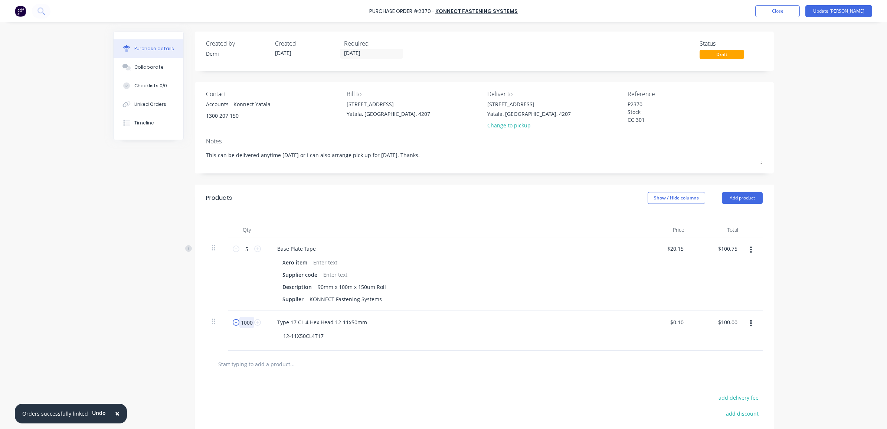
type input "100"
type input "$10.00"
type textarea "x"
type input "100"
click at [354, 357] on input "text" at bounding box center [292, 363] width 148 height 15
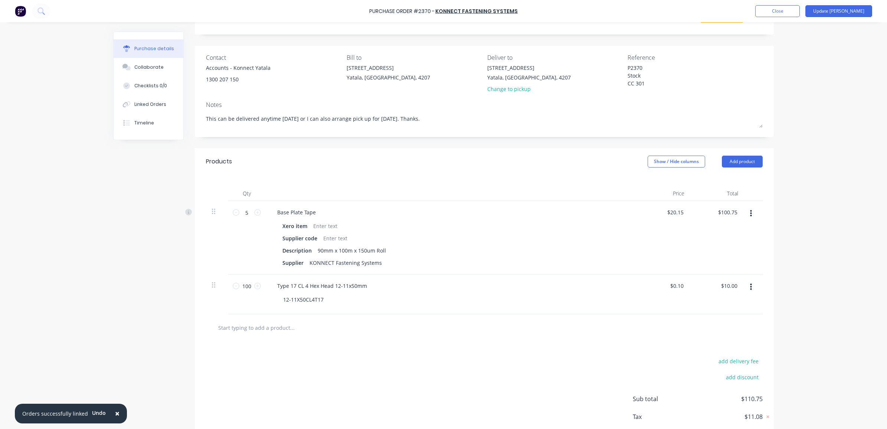
scroll to position [79, 0]
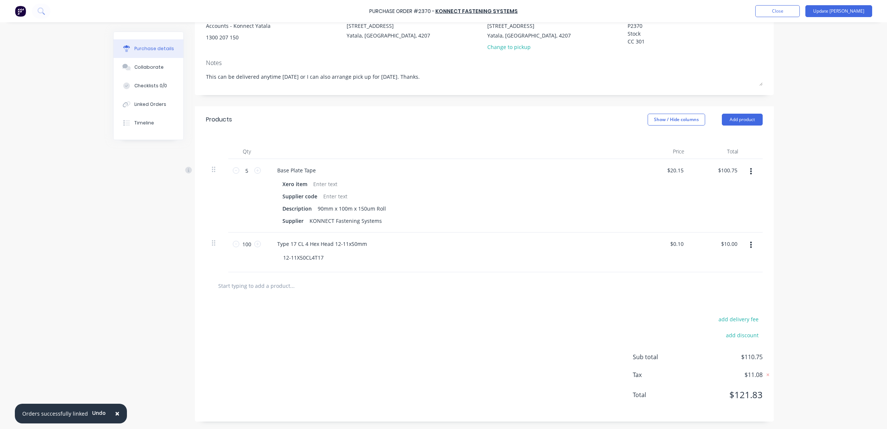
click at [253, 290] on input "text" at bounding box center [292, 285] width 148 height 15
type textarea "x"
type input "F"
type textarea "x"
type input "Fr"
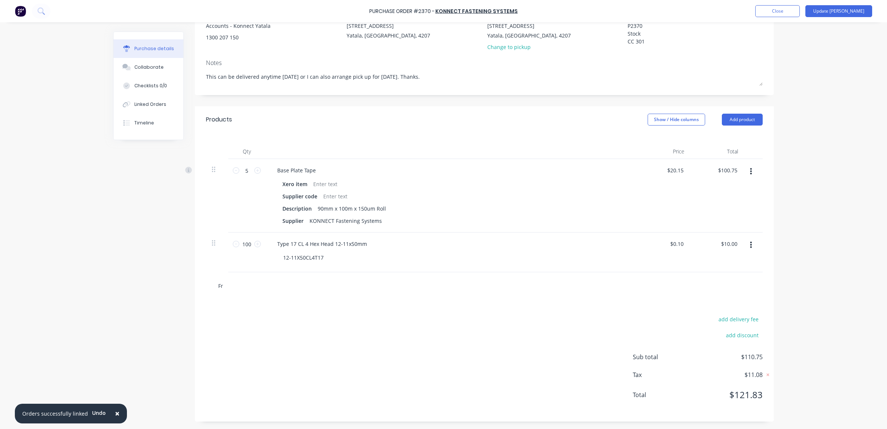
type textarea "x"
type input "Fre"
type textarea "x"
type input "Frei"
type textarea "x"
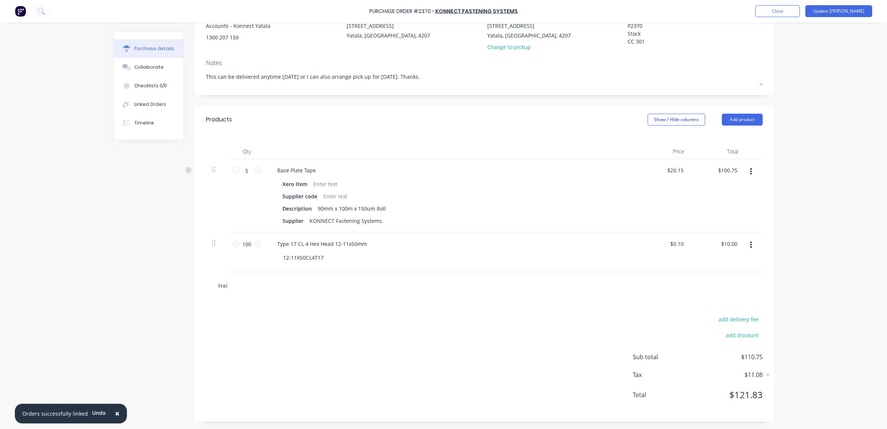
type input "Freig"
type textarea "x"
type input "Freigh"
type textarea "x"
type input "Freight"
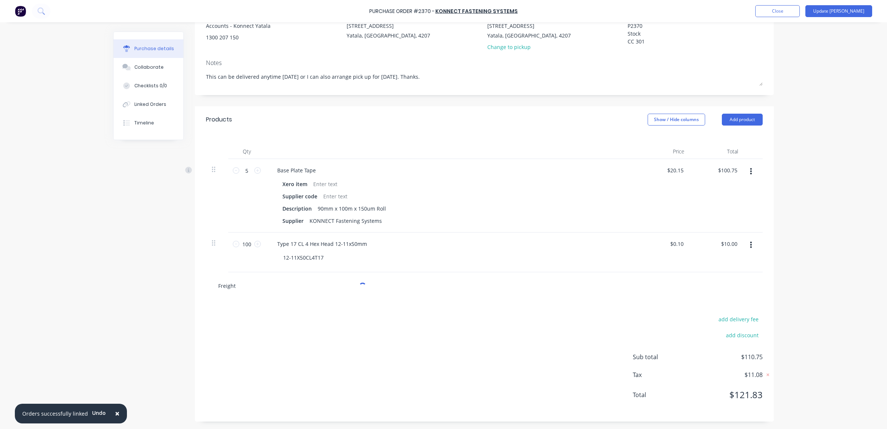
type textarea "x"
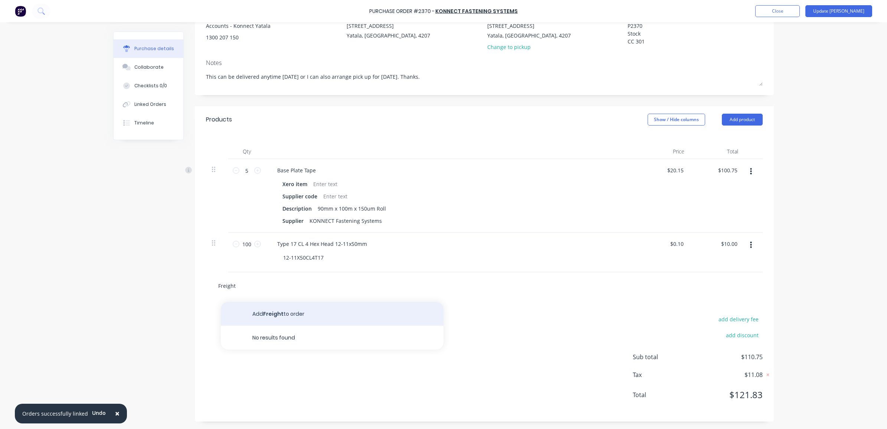
type input "Freight"
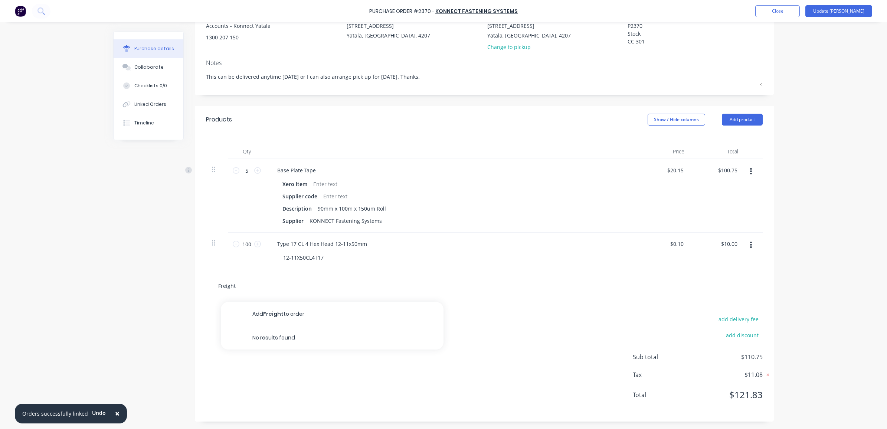
click at [271, 317] on button "Add Freight to order" at bounding box center [332, 314] width 223 height 24
type textarea "x"
drag, startPoint x: 682, startPoint y: 282, endPoint x: 670, endPoint y: 283, distance: 11.9
click at [670, 283] on div "$0.00 $0.00" at bounding box center [678, 282] width 20 height 11
type textarea "x"
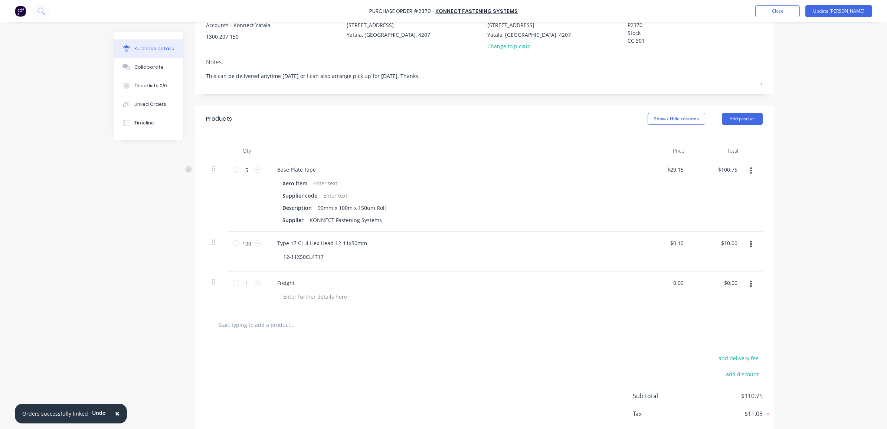
drag, startPoint x: 673, startPoint y: 280, endPoint x: 663, endPoint y: 280, distance: 10.8
click at [663, 280] on div "0.00 0.00" at bounding box center [663, 291] width 54 height 40
type input "21"
type textarea "x"
click at [665, 325] on div at bounding box center [484, 324] width 545 height 15
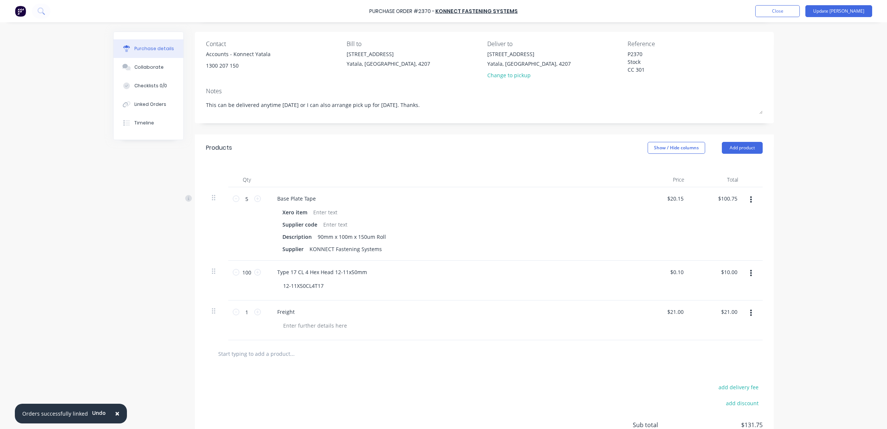
scroll to position [0, 0]
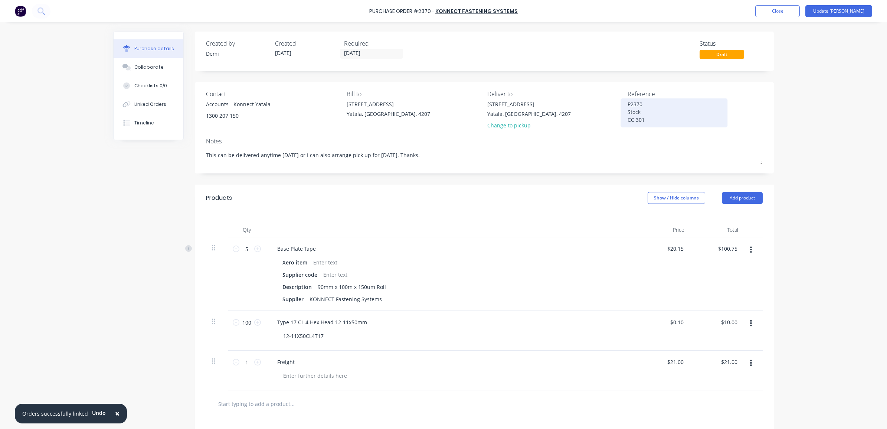
drag, startPoint x: 652, startPoint y: 119, endPoint x: 626, endPoint y: 102, distance: 30.7
click at [627, 102] on textarea "P2370 Stock CC 301" at bounding box center [673, 111] width 93 height 23
click at [642, 128] on div "Reference P2370 Stock CC 301" at bounding box center [694, 110] width 135 height 43
click at [644, 120] on textarea "P2370 Stock CC 301" at bounding box center [673, 111] width 93 height 23
click at [650, 138] on div "Notes" at bounding box center [484, 141] width 557 height 9
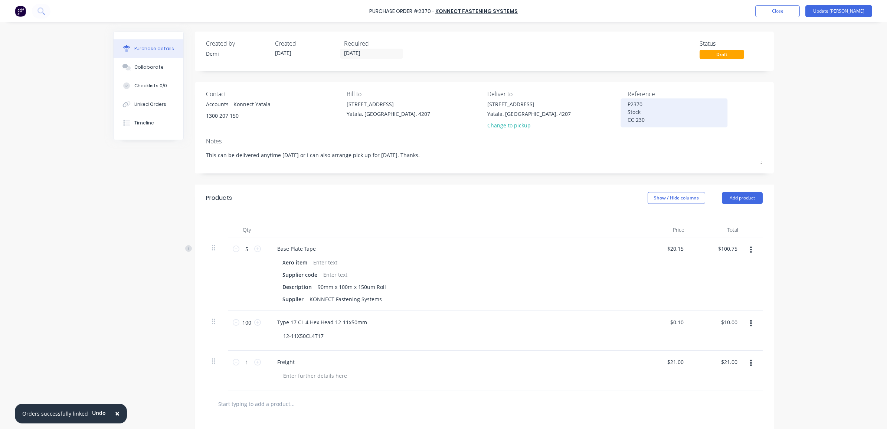
drag, startPoint x: 650, startPoint y: 121, endPoint x: 624, endPoint y: 105, distance: 31.3
click at [627, 105] on textarea "P2370 Stock CC 230" at bounding box center [673, 111] width 93 height 23
click at [850, 15] on button "Update [PERSON_NAME]" at bounding box center [838, 11] width 67 height 12
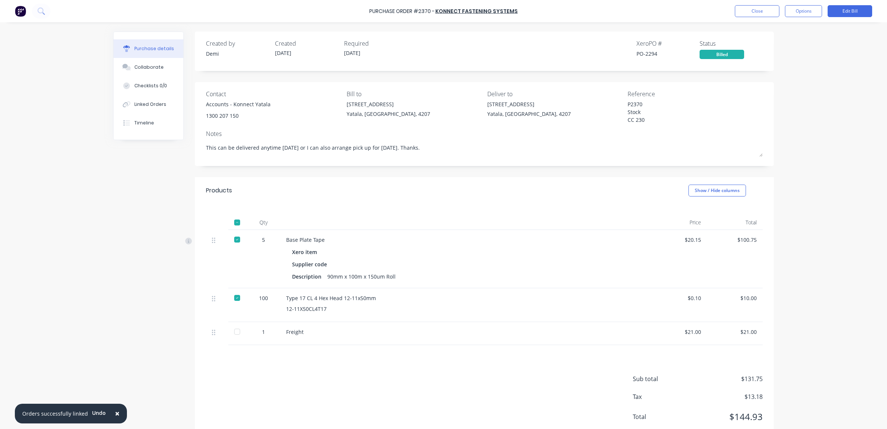
click at [779, 8] on div "Close Options Edit Bill" at bounding box center [803, 11] width 137 height 12
click at [772, 8] on button "Close" at bounding box center [757, 11] width 45 height 12
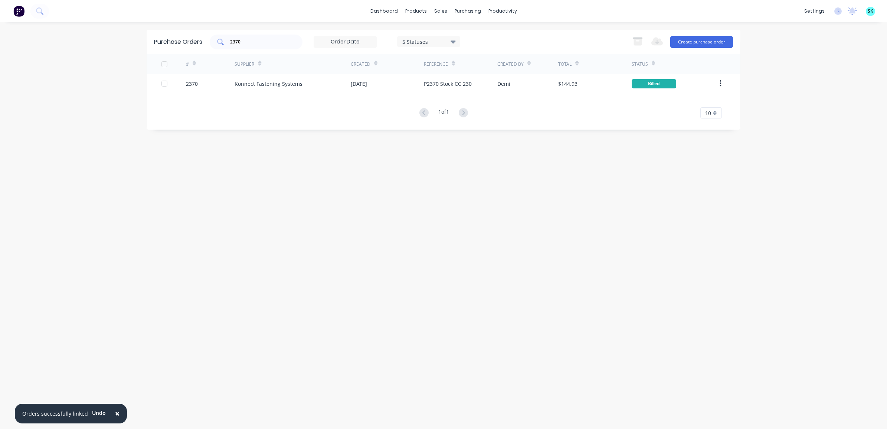
click at [244, 43] on input "2370" at bounding box center [260, 41] width 62 height 7
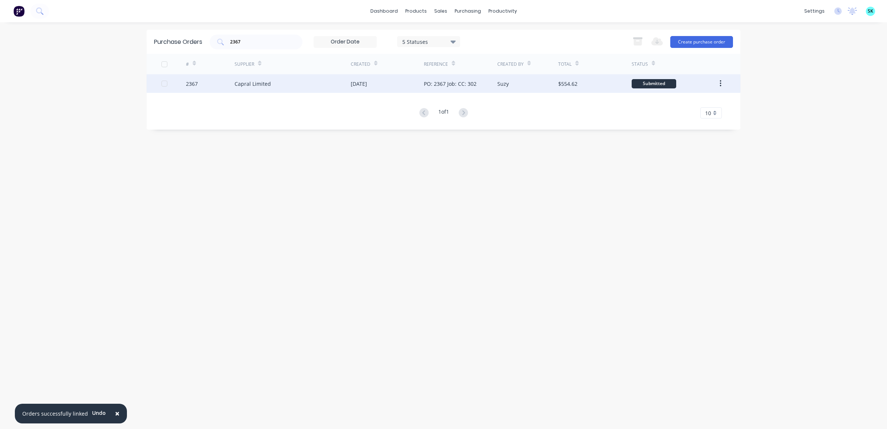
click at [395, 80] on div "[DATE]" at bounding box center [387, 83] width 73 height 19
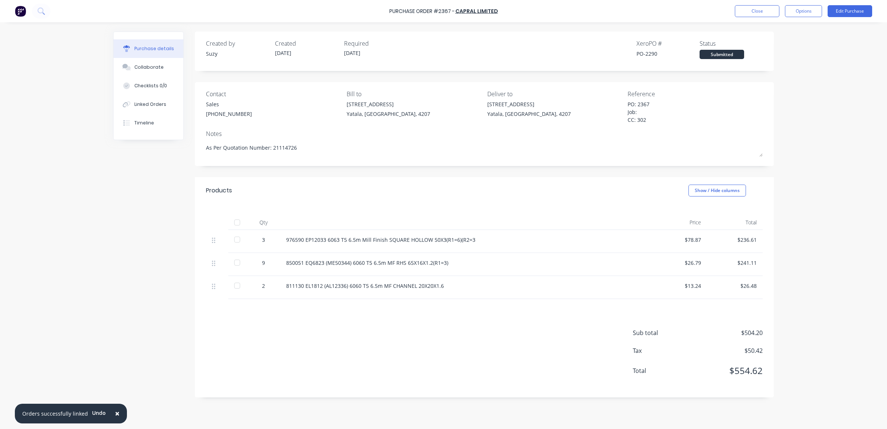
click at [258, 306] on div "Sub total $504.20 Tax $50.42 Total $554.62" at bounding box center [484, 348] width 579 height 98
click at [843, 7] on button "Edit Purchase" at bounding box center [849, 11] width 45 height 12
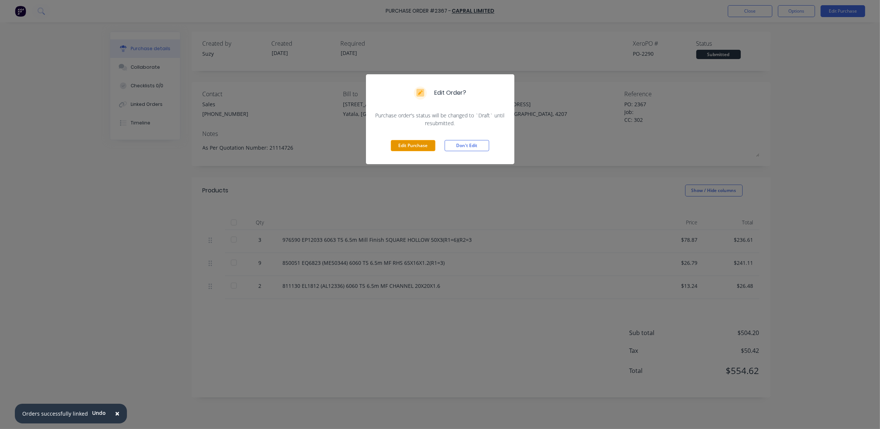
click at [424, 142] on button "Edit Purchase" at bounding box center [413, 145] width 45 height 11
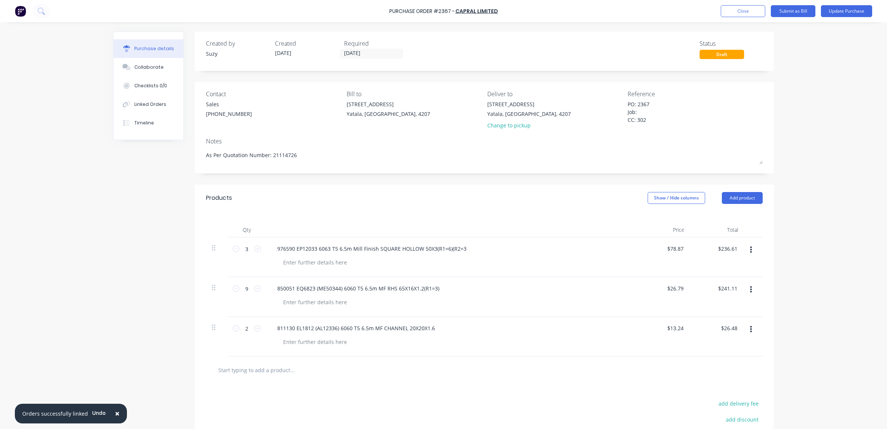
click at [253, 371] on input "text" at bounding box center [292, 369] width 148 height 15
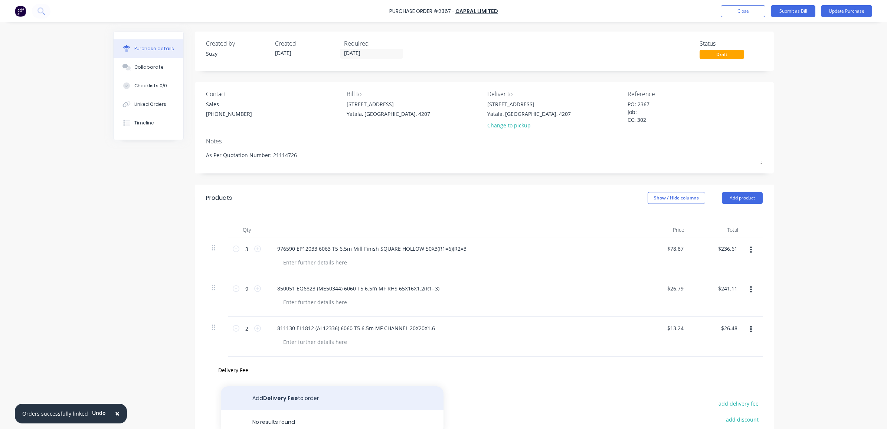
click at [260, 397] on button "Add Delivery Fee to order" at bounding box center [332, 398] width 223 height 24
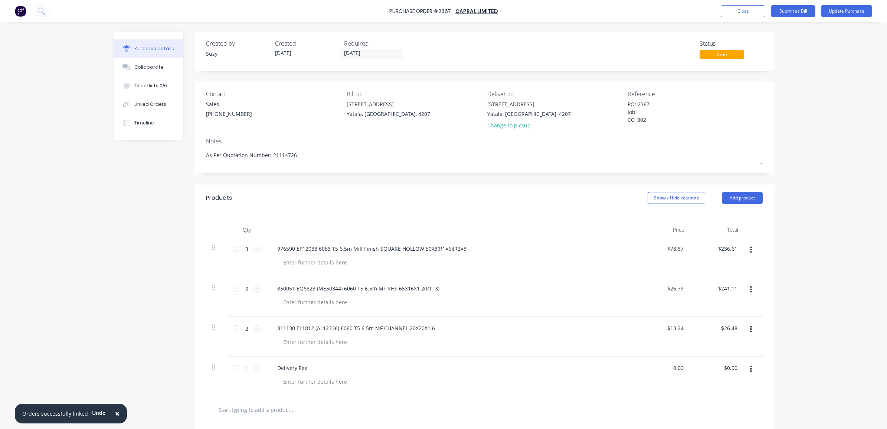
drag, startPoint x: 679, startPoint y: 368, endPoint x: 667, endPoint y: 369, distance: 12.3
click at [667, 369] on div "0.00 0.00" at bounding box center [663, 376] width 54 height 40
click at [672, 393] on div "$90.00 90" at bounding box center [663, 376] width 54 height 40
click at [646, 111] on textarea "PO: 2367 Job: CC: 302" at bounding box center [673, 111] width 93 height 23
click at [738, 15] on button "Close" at bounding box center [743, 11] width 45 height 12
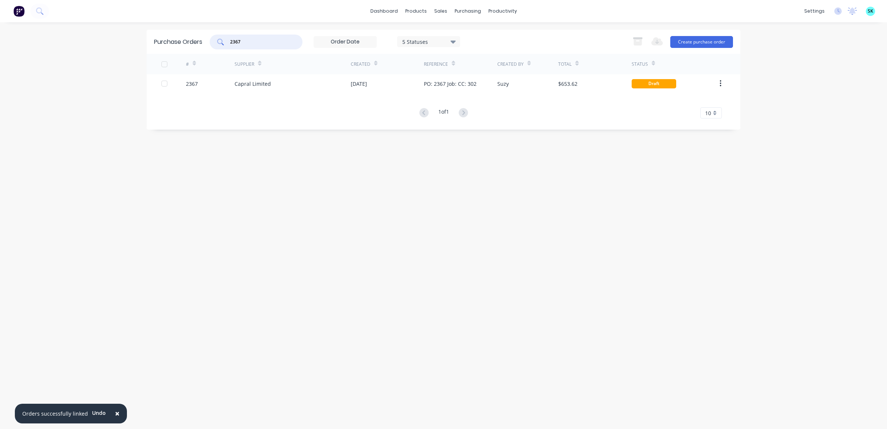
drag, startPoint x: 248, startPoint y: 42, endPoint x: 221, endPoint y: 40, distance: 27.1
click at [221, 39] on div "2367" at bounding box center [256, 42] width 93 height 15
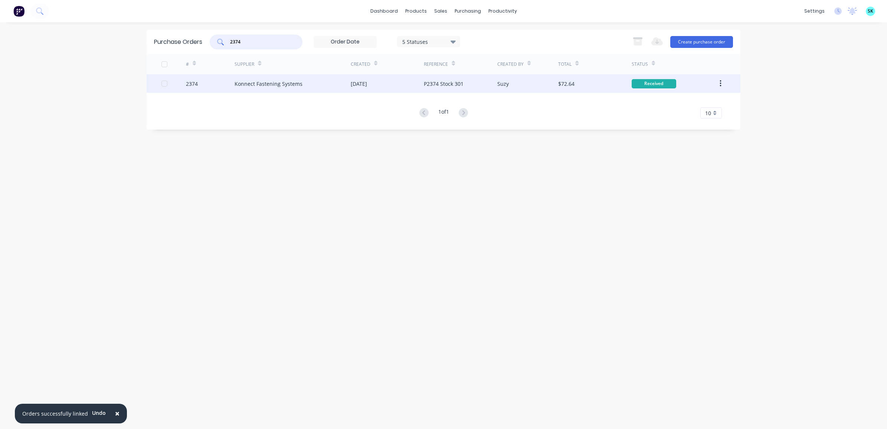
click at [283, 84] on div "Konnect Fastening Systems" at bounding box center [268, 84] width 68 height 8
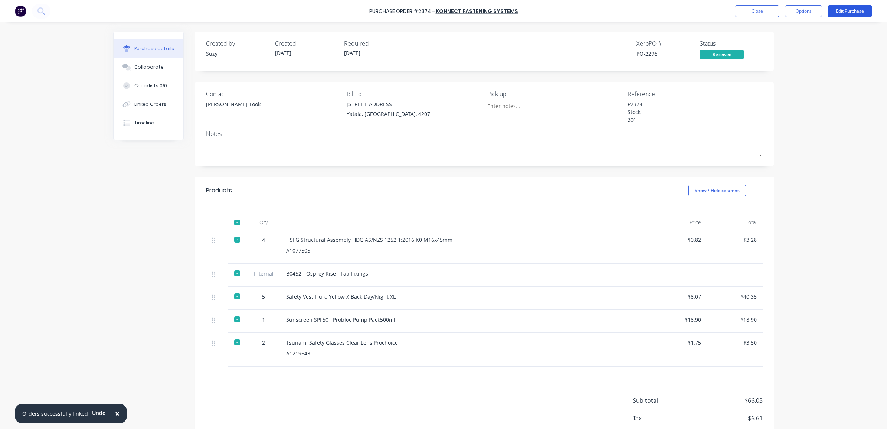
click at [846, 12] on button "Edit Purchase" at bounding box center [849, 11] width 45 height 12
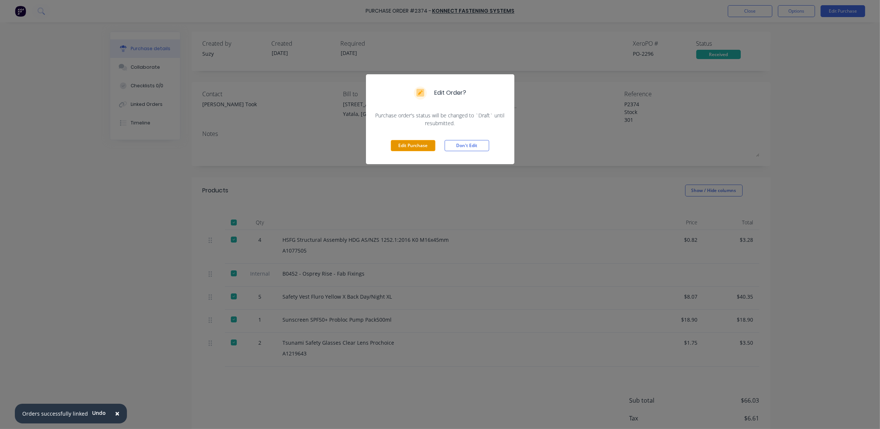
click at [412, 142] on button "Edit Purchase" at bounding box center [413, 145] width 45 height 11
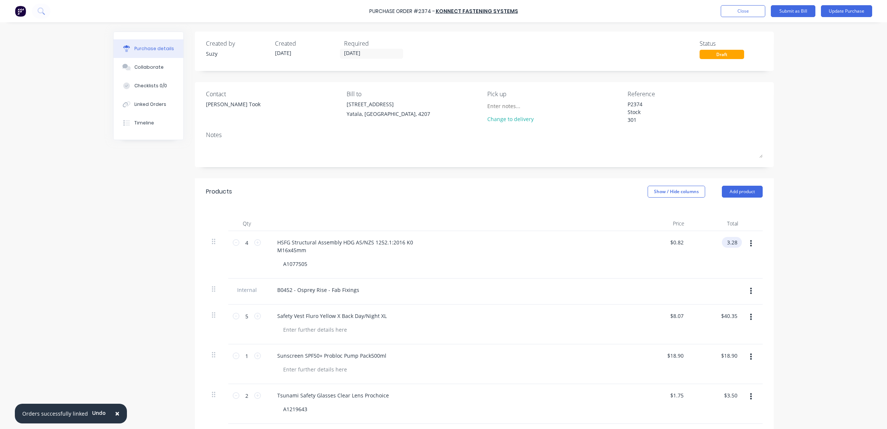
click at [732, 243] on input "3.28" at bounding box center [730, 242] width 17 height 11
click at [785, 244] on div "× Orders successfully linked Undo Purchase Order #2374 - Konnect Fastening Syst…" at bounding box center [443, 214] width 887 height 429
click at [750, 292] on icon "button" at bounding box center [751, 291] width 2 height 8
click at [725, 323] on button "Delete" at bounding box center [727, 325] width 63 height 15
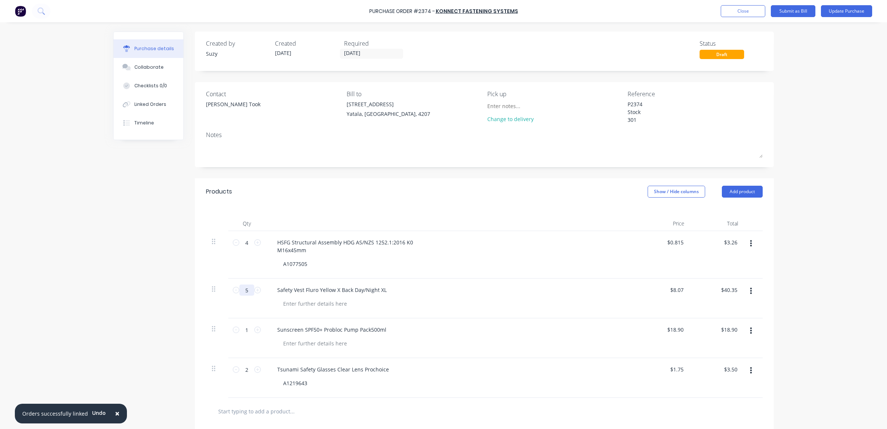
drag, startPoint x: 245, startPoint y: 291, endPoint x: 238, endPoint y: 290, distance: 7.1
click at [239, 290] on input "5" at bounding box center [246, 289] width 15 height 11
click at [420, 190] on div "Products Show / Hide columns Add product" at bounding box center [484, 191] width 579 height 27
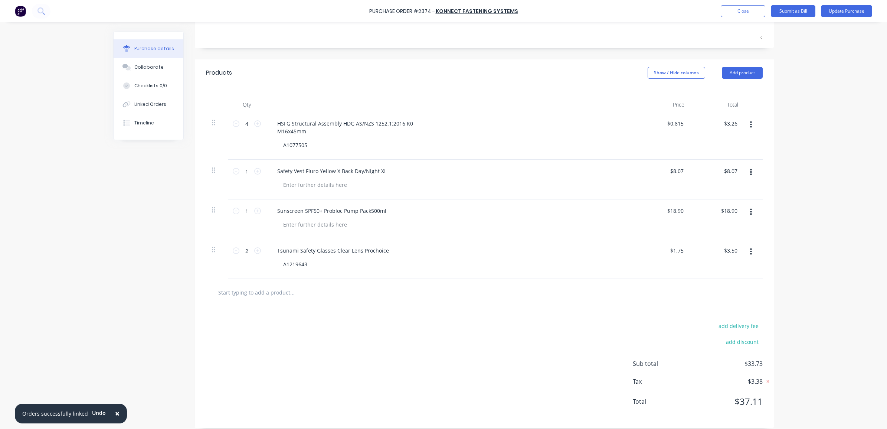
scroll to position [127, 0]
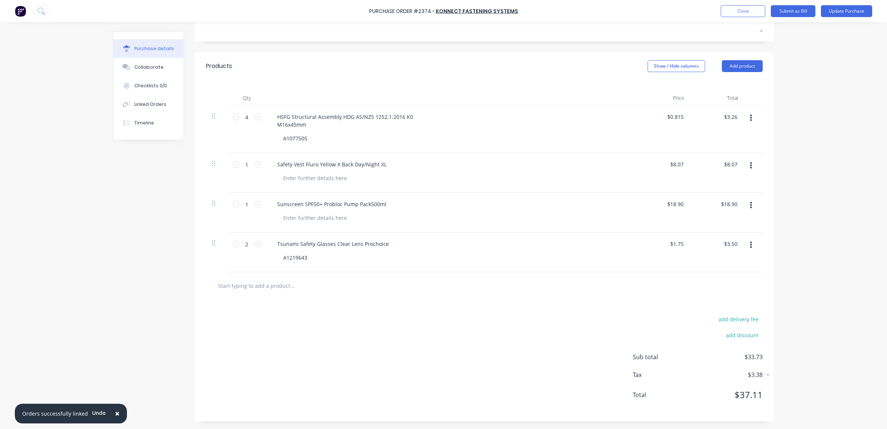
click at [758, 397] on span "$37.11" at bounding box center [725, 394] width 74 height 13
drag, startPoint x: 756, startPoint y: 393, endPoint x: 751, endPoint y: 394, distance: 5.4
click at [751, 394] on span "$37.11" at bounding box center [725, 394] width 74 height 13
click at [852, 384] on div "× Orders successfully linked Undo Purchase Order #2374 - Konnect Fastening Syst…" at bounding box center [443, 214] width 887 height 429
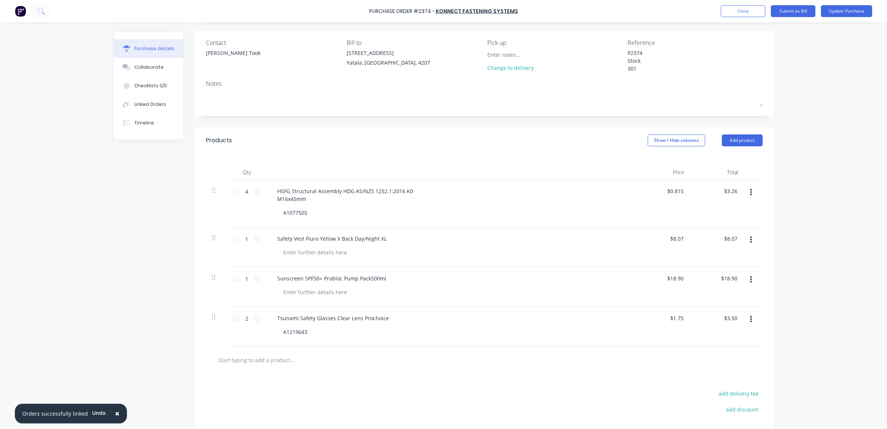
scroll to position [34, 0]
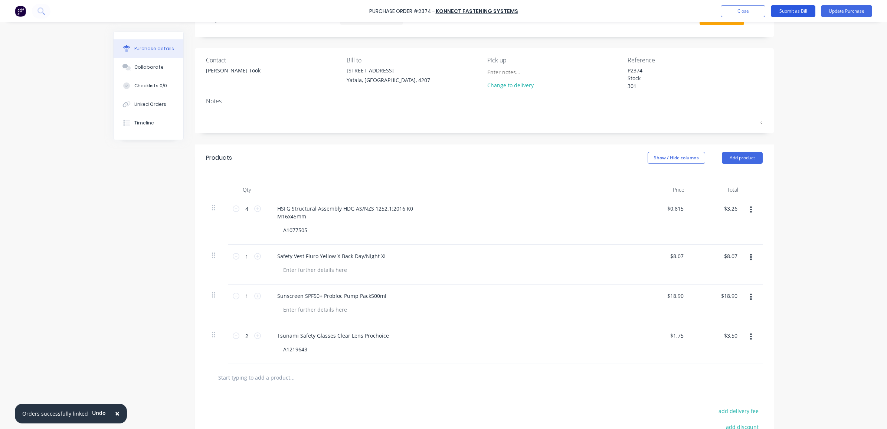
click at [797, 10] on button "Submit as Bill" at bounding box center [793, 11] width 45 height 12
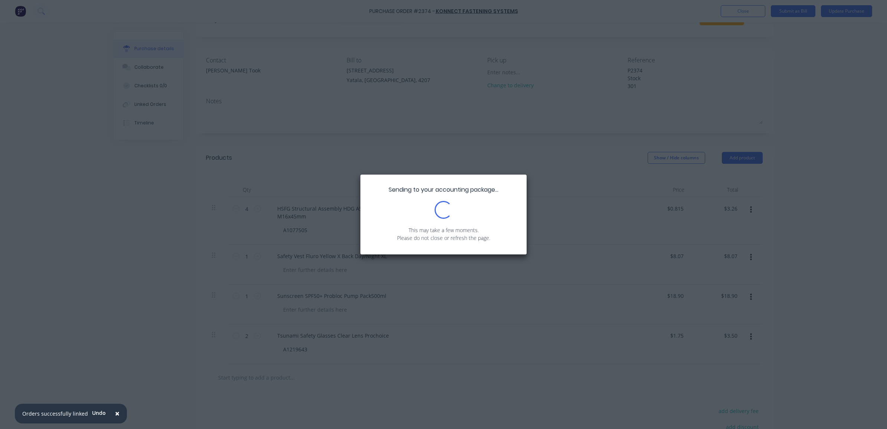
scroll to position [0, 0]
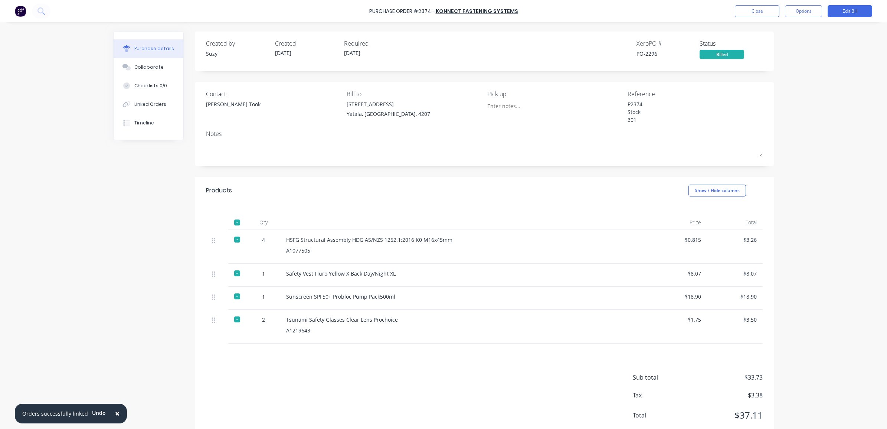
click at [118, 413] on button "×" at bounding box center [117, 413] width 19 height 18
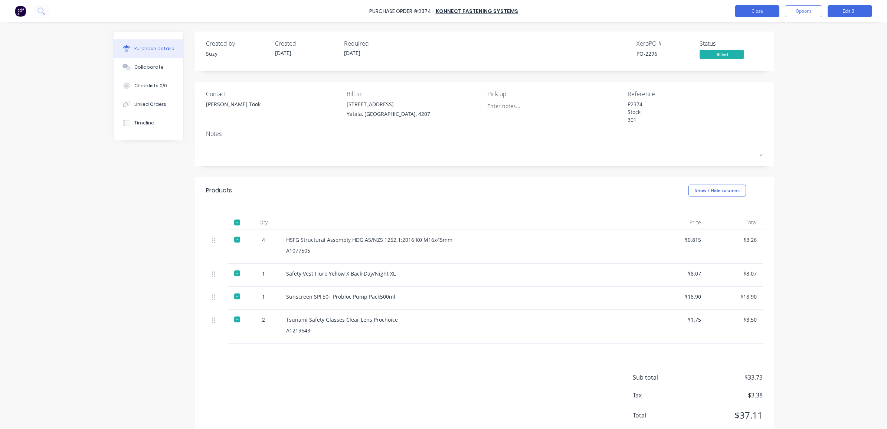
click at [750, 12] on button "Close" at bounding box center [757, 11] width 45 height 12
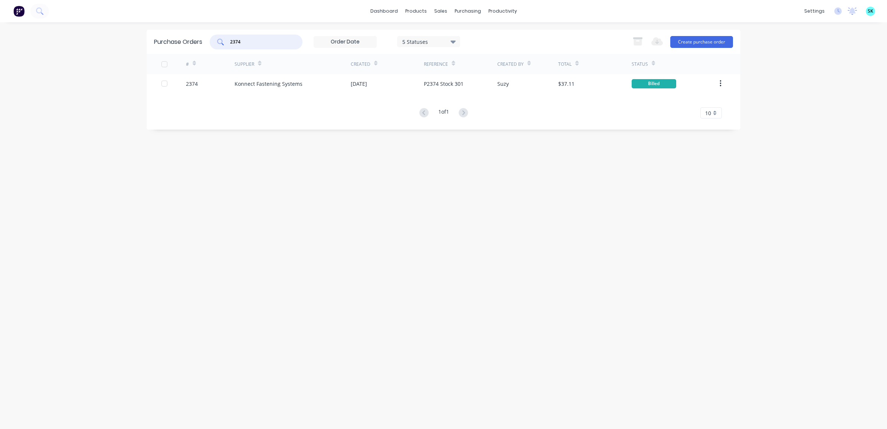
drag, startPoint x: 257, startPoint y: 40, endPoint x: 220, endPoint y: 40, distance: 36.7
click at [220, 40] on div "2374" at bounding box center [256, 42] width 93 height 15
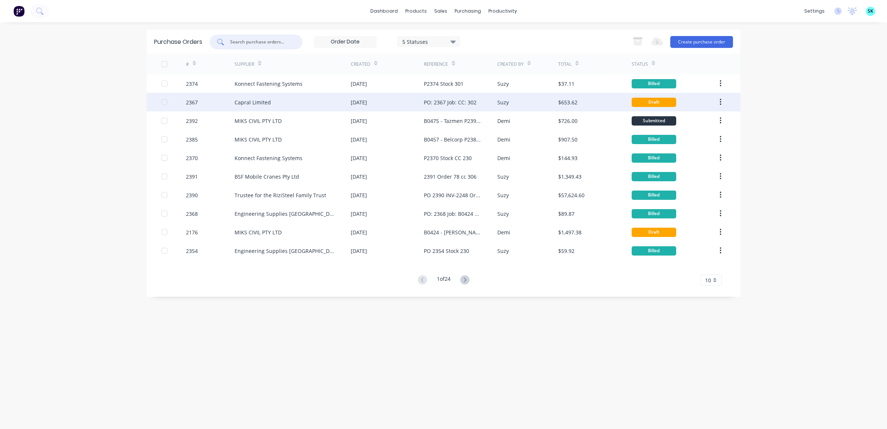
click at [333, 104] on div "Capral Limited" at bounding box center [292, 102] width 116 height 19
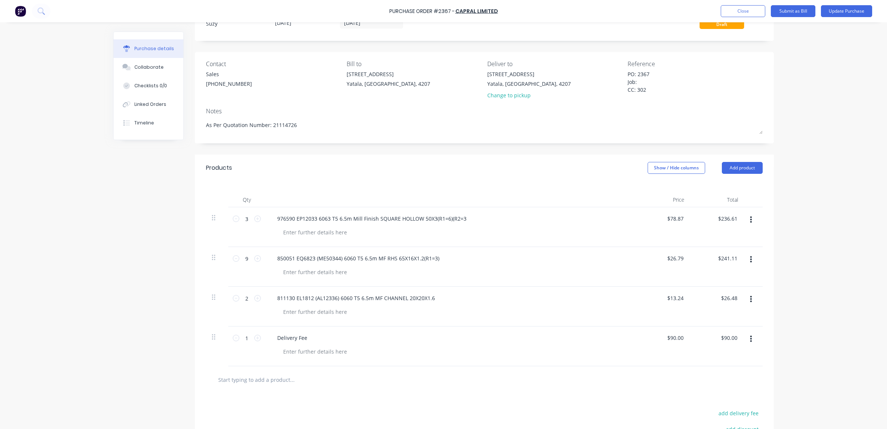
scroll to position [46, 0]
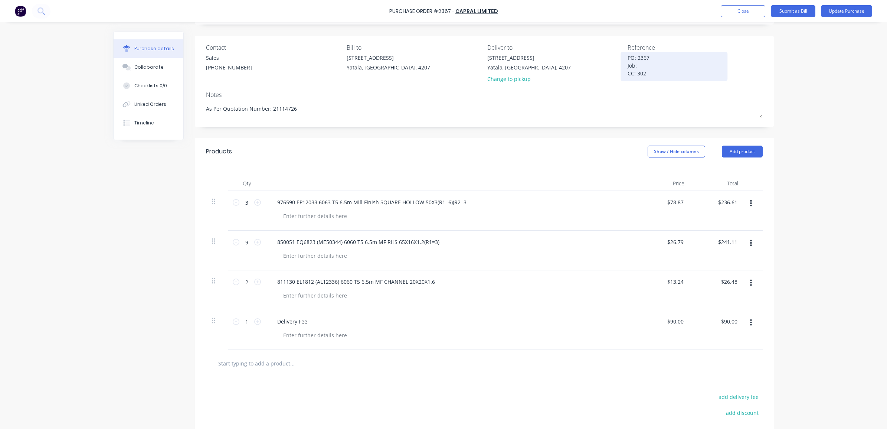
click at [650, 65] on textarea "PO: 2367 Job: CC: 302" at bounding box center [673, 65] width 93 height 23
click at [626, 93] on div "Notes" at bounding box center [484, 94] width 557 height 9
click at [134, 102] on div "Linked Orders" at bounding box center [150, 104] width 32 height 7
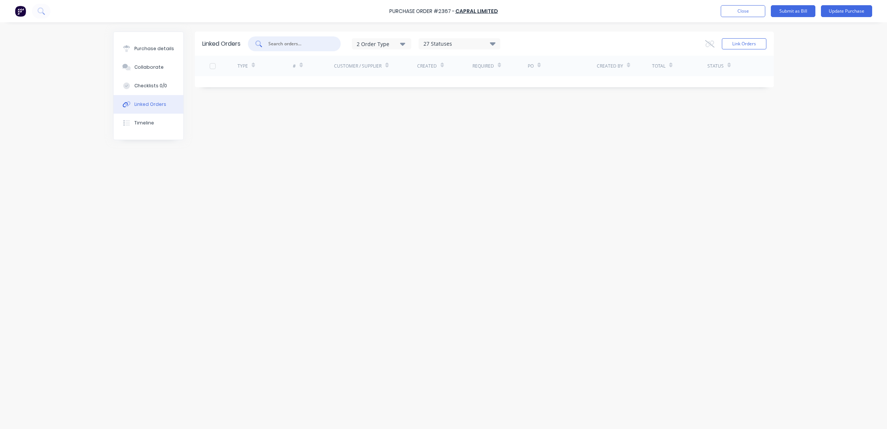
click at [320, 42] on input "text" at bounding box center [299, 43] width 62 height 7
drag, startPoint x: 283, startPoint y: 44, endPoint x: 266, endPoint y: 44, distance: 16.3
click at [266, 44] on div "195" at bounding box center [294, 43] width 93 height 15
click at [741, 38] on button "Link Orders" at bounding box center [744, 43] width 45 height 11
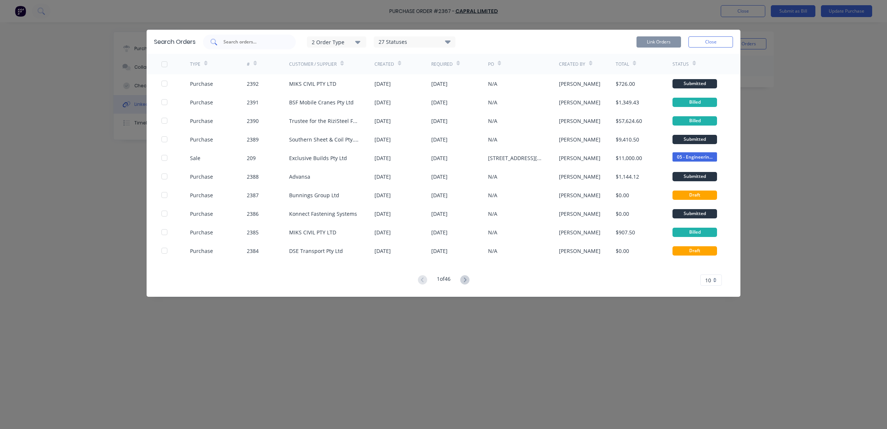
click at [246, 37] on div at bounding box center [249, 42] width 93 height 15
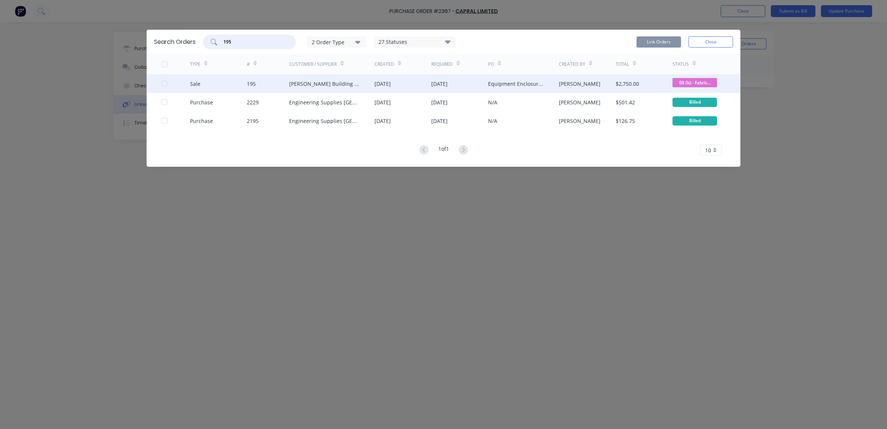
click at [164, 82] on div at bounding box center [164, 83] width 15 height 15
click at [659, 36] on button "Link Orders" at bounding box center [658, 41] width 45 height 11
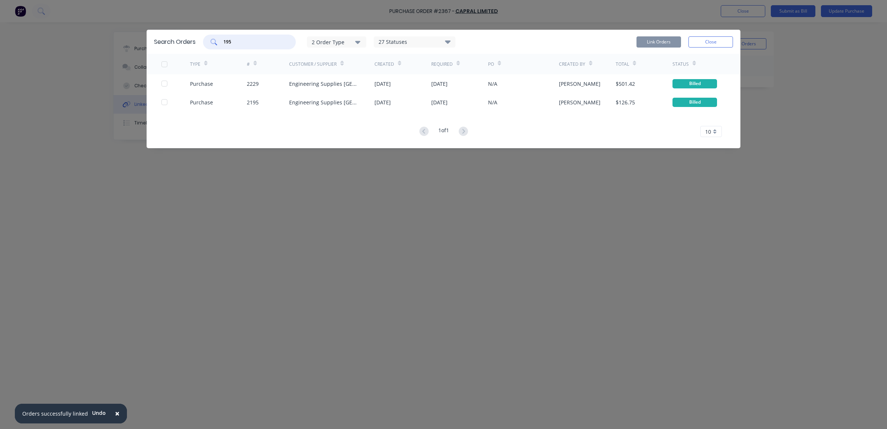
drag, startPoint x: 238, startPoint y: 39, endPoint x: 220, endPoint y: 40, distance: 18.6
click at [220, 40] on div "195" at bounding box center [249, 42] width 93 height 15
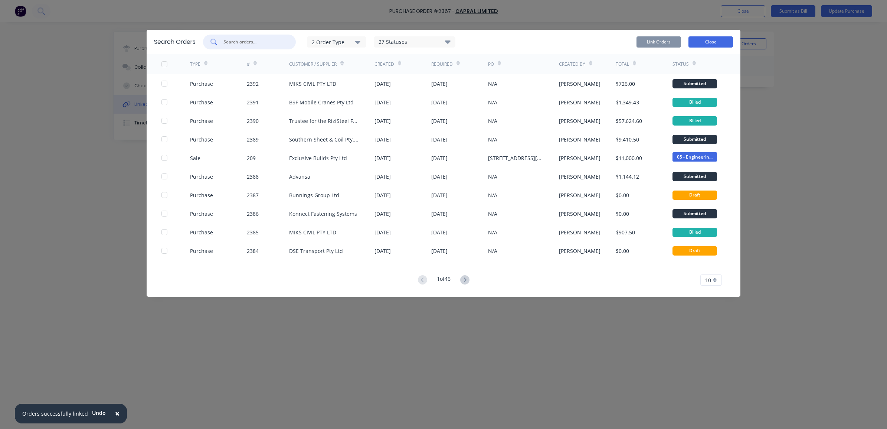
click at [708, 40] on button "Close" at bounding box center [710, 41] width 45 height 11
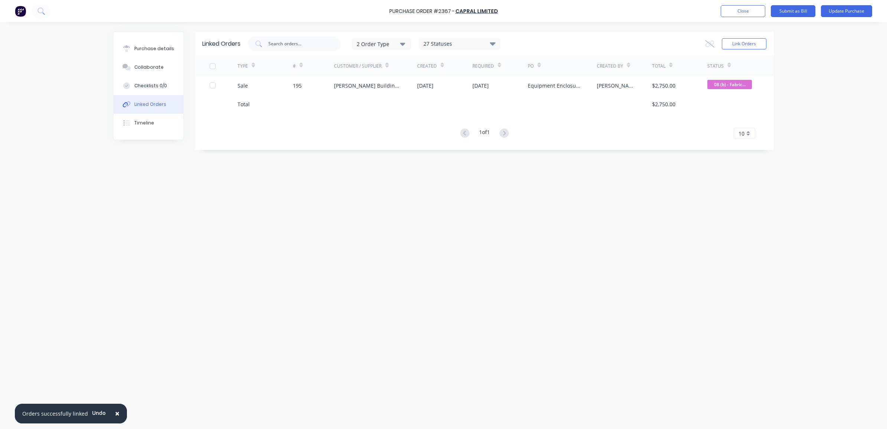
click at [115, 412] on span "×" at bounding box center [117, 413] width 4 height 10
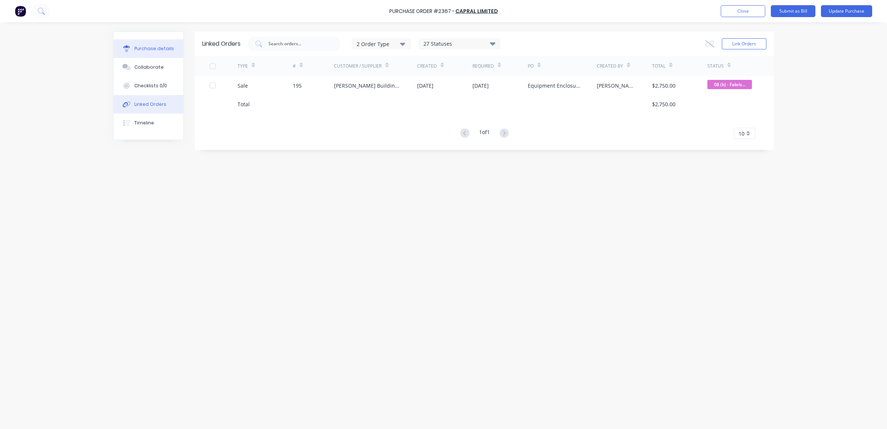
click at [163, 45] on div "Purchase details" at bounding box center [154, 48] width 40 height 7
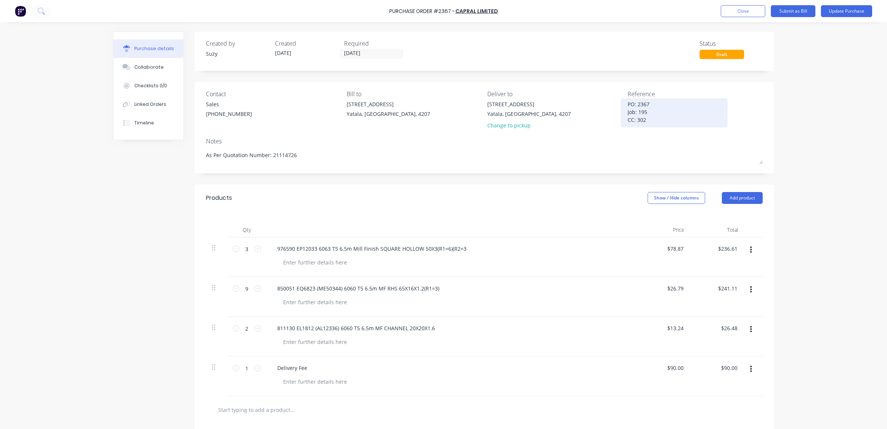
drag, startPoint x: 657, startPoint y: 121, endPoint x: 624, endPoint y: 104, distance: 37.2
click at [627, 104] on textarea "PO: 2367 Job: 195 CC: 302" at bounding box center [673, 111] width 93 height 23
click at [786, 10] on button "Submit as Bill" at bounding box center [793, 11] width 45 height 12
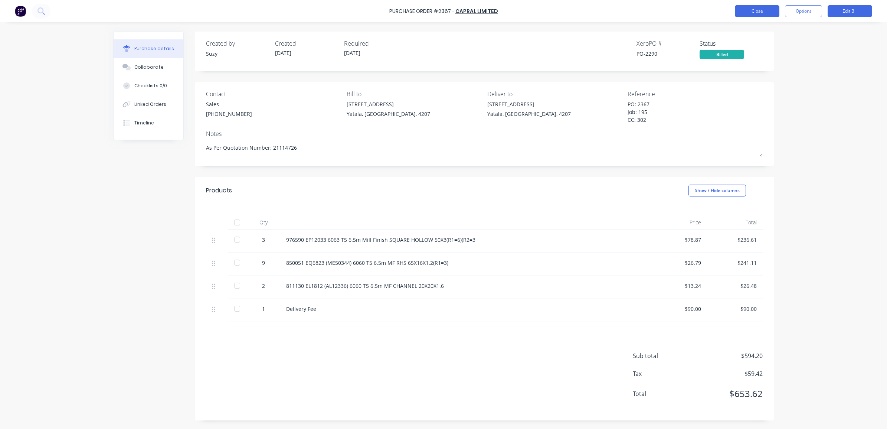
click at [761, 13] on button "Close" at bounding box center [757, 11] width 45 height 12
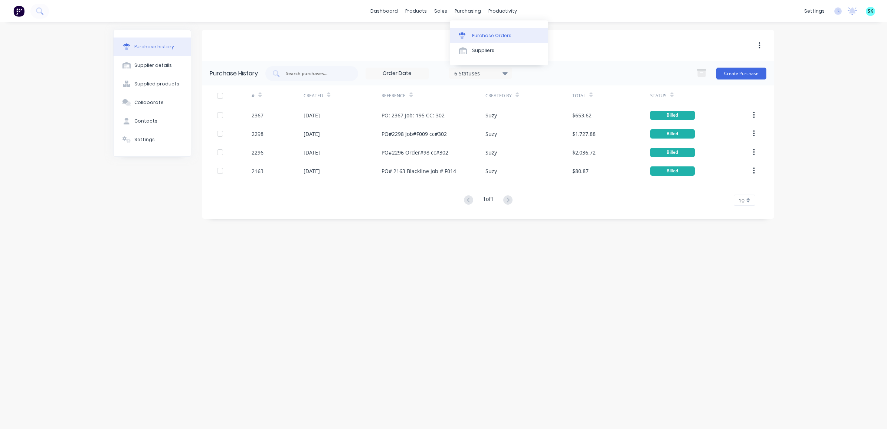
click at [466, 32] on div at bounding box center [464, 35] width 11 height 7
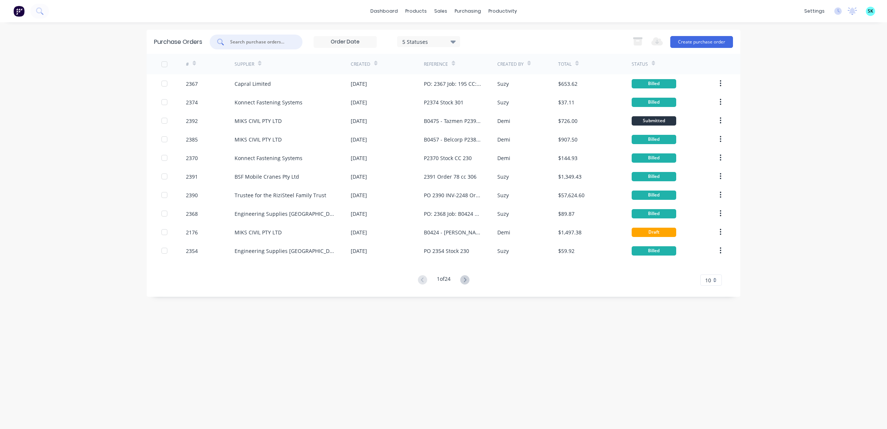
click at [265, 40] on input "text" at bounding box center [260, 41] width 62 height 7
click at [687, 40] on button "Create purchase order" at bounding box center [701, 42] width 63 height 12
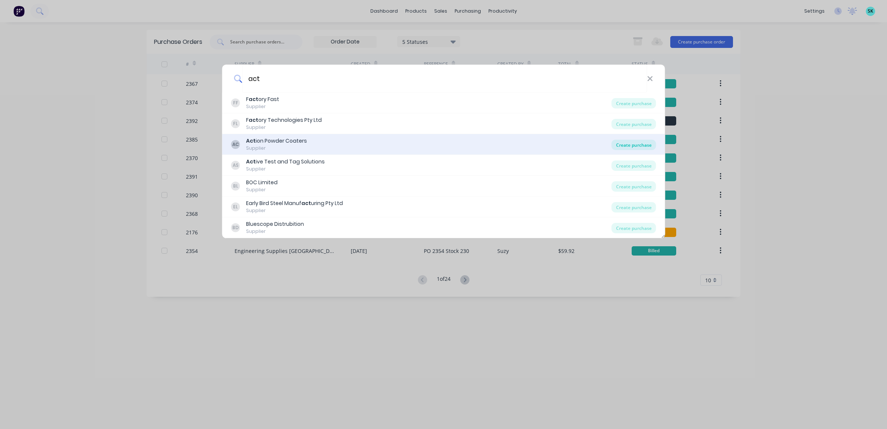
click at [629, 145] on div "Create purchase" at bounding box center [633, 145] width 45 height 10
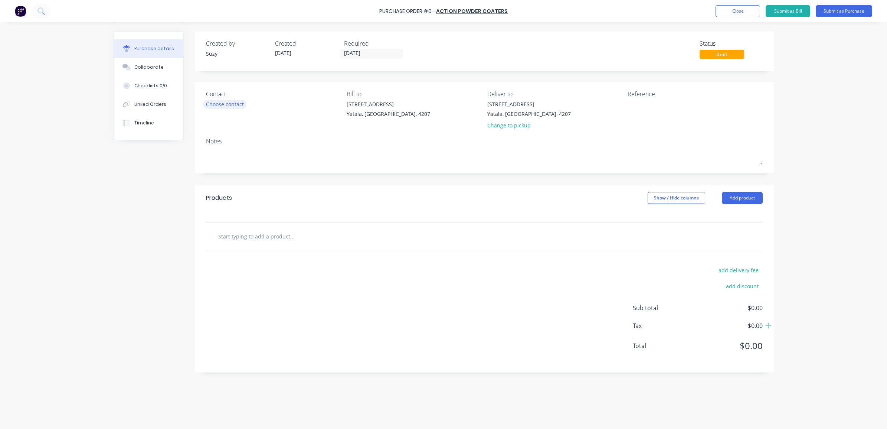
click at [234, 104] on div "Choose contact" at bounding box center [225, 104] width 38 height 8
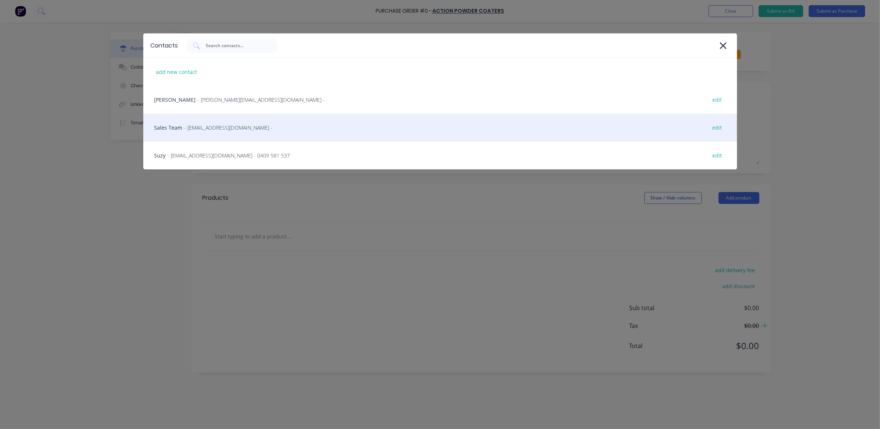
click at [253, 132] on div "Sales Team - [EMAIL_ADDRESS][DOMAIN_NAME] - edit" at bounding box center [440, 128] width 594 height 28
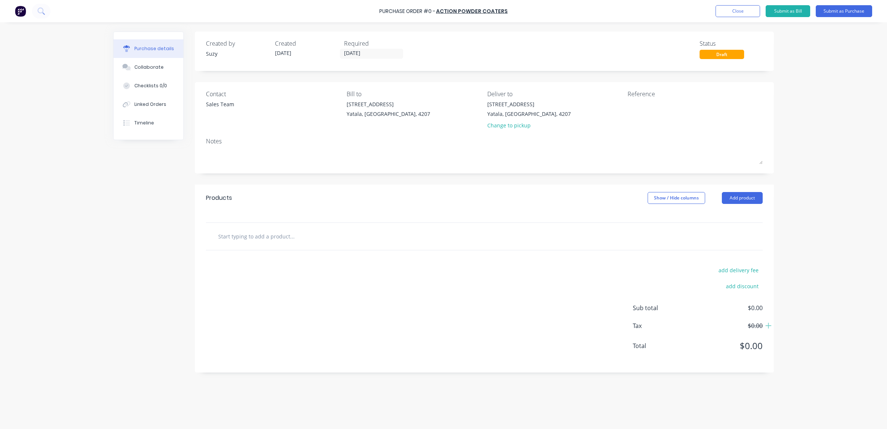
click at [268, 235] on input "text" at bounding box center [292, 236] width 148 height 15
click at [265, 243] on input "text" at bounding box center [292, 236] width 148 height 15
paste input "C channel"
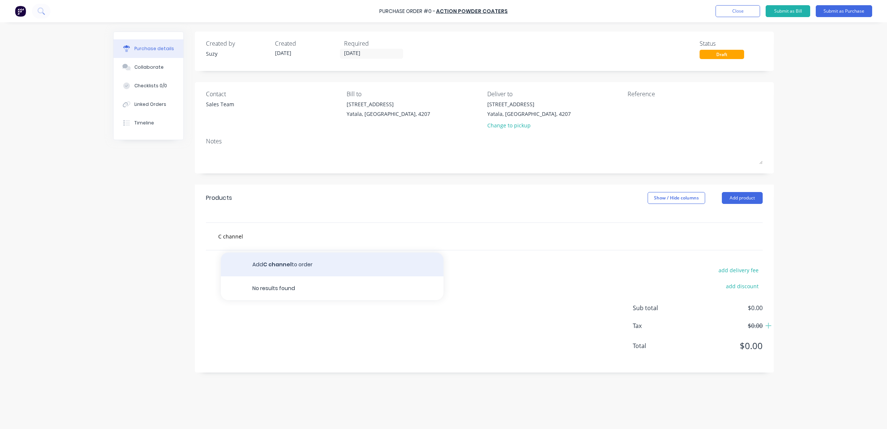
click at [266, 266] on button "Add C channel to order" at bounding box center [332, 264] width 223 height 24
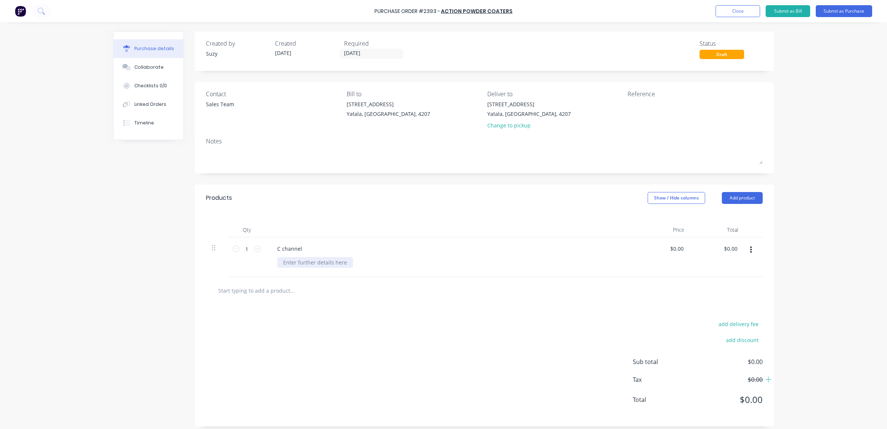
click at [291, 264] on div at bounding box center [315, 262] width 76 height 11
paste div
drag, startPoint x: 680, startPoint y: 247, endPoint x: 668, endPoint y: 247, distance: 11.9
click at [671, 247] on input "0.00" at bounding box center [678, 248] width 14 height 11
click at [622, 290] on div at bounding box center [484, 290] width 545 height 15
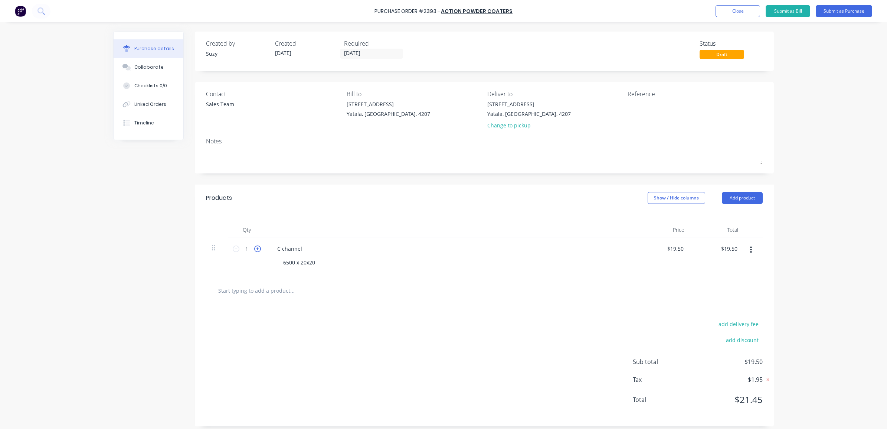
click at [254, 250] on icon at bounding box center [257, 248] width 7 height 7
click at [262, 292] on input "text" at bounding box center [292, 290] width 148 height 15
paste input "Slats"
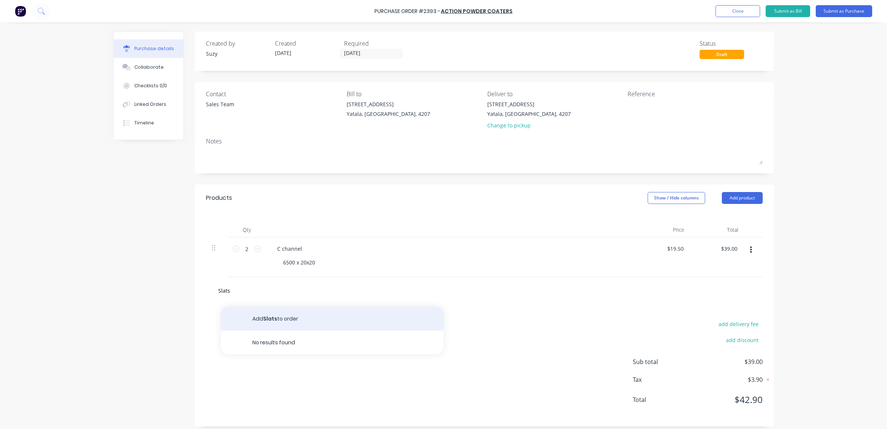
click at [270, 314] on button "Add Slats to order" at bounding box center [332, 318] width 223 height 24
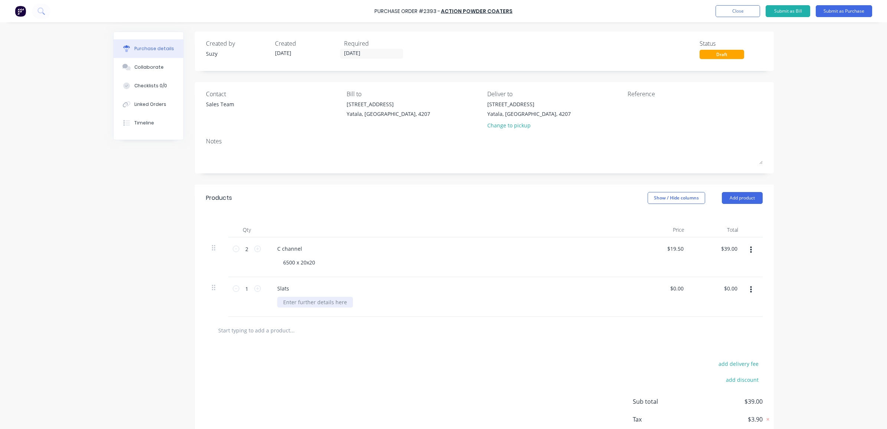
click at [302, 299] on div at bounding box center [315, 301] width 76 height 11
paste div
drag, startPoint x: 680, startPoint y: 287, endPoint x: 666, endPoint y: 288, distance: 13.7
click at [666, 288] on div "0.00 0.00" at bounding box center [663, 297] width 54 height 40
click at [652, 319] on div at bounding box center [484, 329] width 557 height 27
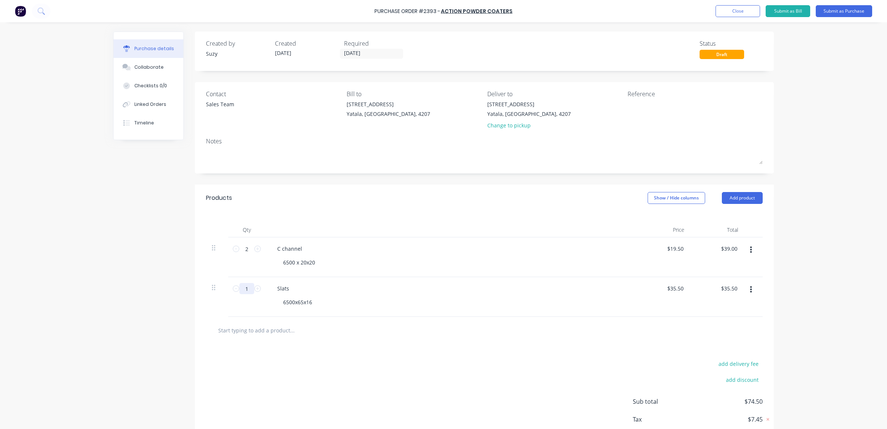
click at [243, 284] on input "1" at bounding box center [246, 288] width 15 height 11
click at [354, 349] on div "add delivery fee add discount Sub total $358.50 Tax $35.85 Total $394.35" at bounding box center [484, 405] width 579 height 122
click at [260, 329] on input "text" at bounding box center [292, 329] width 148 height 15
paste input "50x50 frame"
click at [266, 355] on button "Add 50x50 frame to order" at bounding box center [332, 358] width 223 height 24
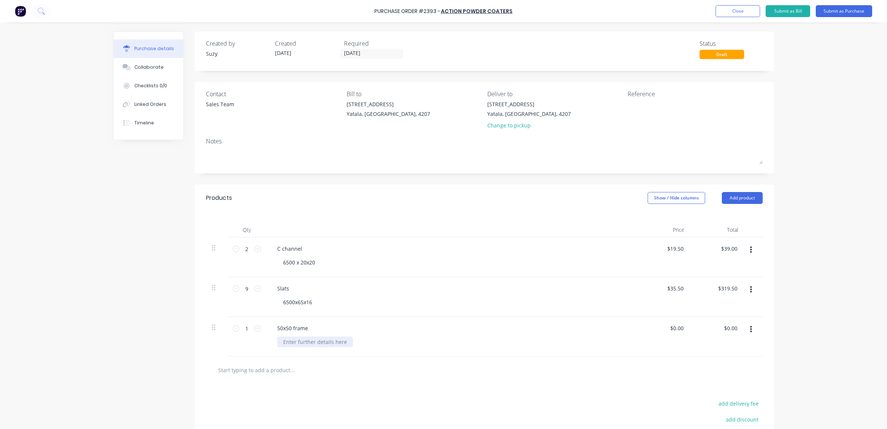
click at [305, 344] on div at bounding box center [315, 341] width 76 height 11
paste div
drag, startPoint x: 680, startPoint y: 329, endPoint x: 665, endPoint y: 326, distance: 15.1
click at [666, 326] on div "0.00 0.00" at bounding box center [663, 343] width 54 height 55
click at [730, 375] on div at bounding box center [484, 385] width 557 height 27
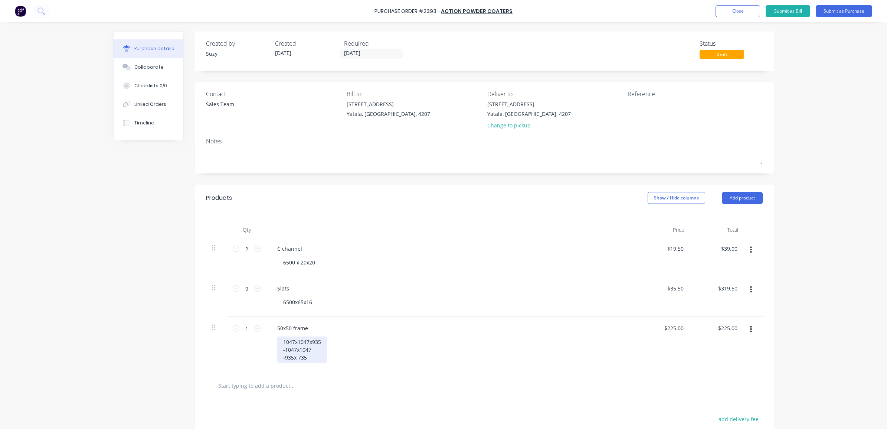
click at [277, 340] on div "1047x1047x935 -1047x1047 -935x 735" at bounding box center [302, 349] width 50 height 26
click at [401, 375] on div at bounding box center [484, 385] width 557 height 27
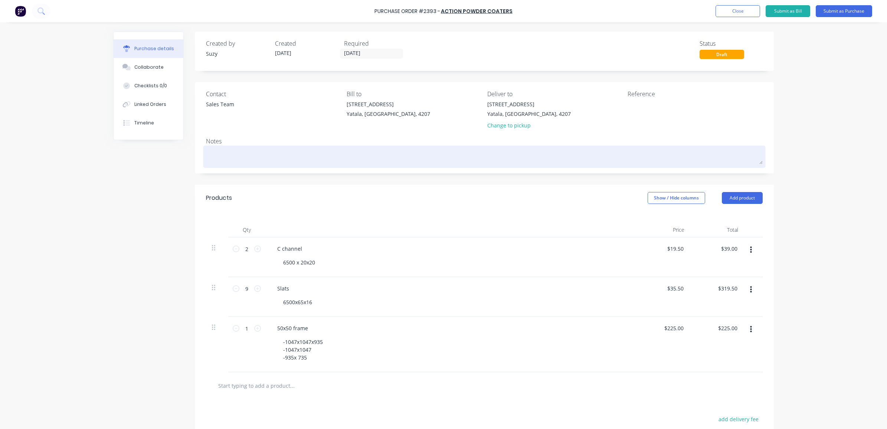
click at [255, 157] on textarea at bounding box center [484, 155] width 557 height 17
click at [301, 153] on textarea "As quoted in email" at bounding box center [484, 155] width 557 height 17
paste textarea "[DATE] 1:51:21 PM"
click at [357, 154] on textarea "As quoted in email [DATE] 1:51:21 PM" at bounding box center [484, 155] width 557 height 17
click at [297, 155] on textarea "As quoted in email [DATE] 1:51:21 PM" at bounding box center [484, 155] width 557 height 17
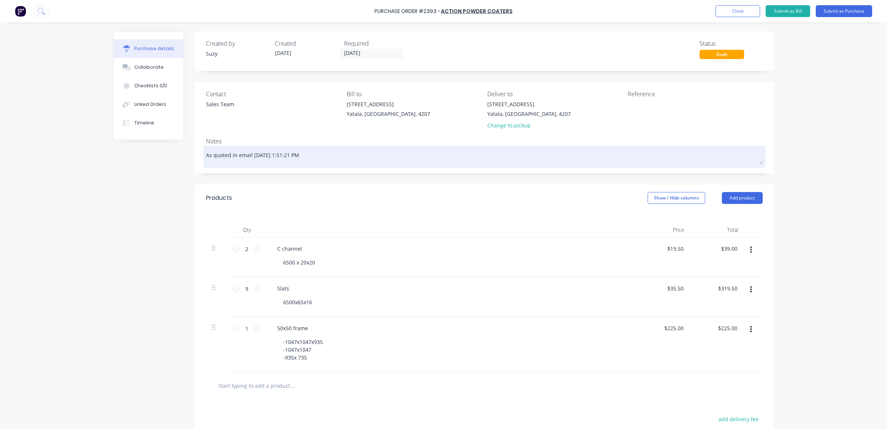
click at [381, 161] on textarea "As quoted in email [DATE] 1:51:21 PM" at bounding box center [484, 155] width 557 height 17
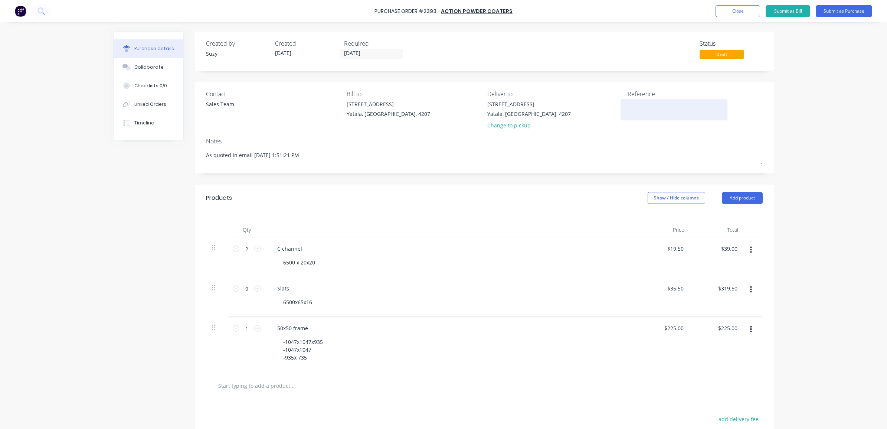
click at [633, 114] on textarea at bounding box center [673, 108] width 93 height 17
click at [844, 11] on button "Submit as Purchase" at bounding box center [843, 11] width 56 height 12
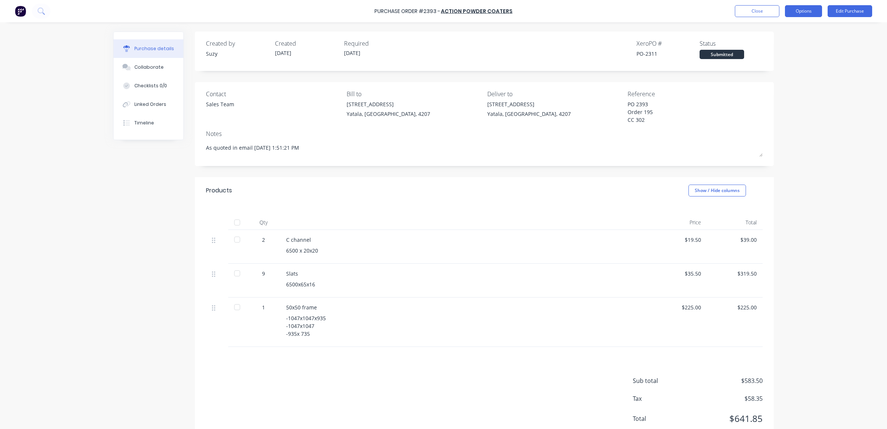
click at [806, 13] on button "Options" at bounding box center [803, 11] width 37 height 12
click at [792, 30] on div "Print / Email" at bounding box center [786, 30] width 57 height 11
click at [789, 43] on div "With pricing" at bounding box center [786, 45] width 57 height 11
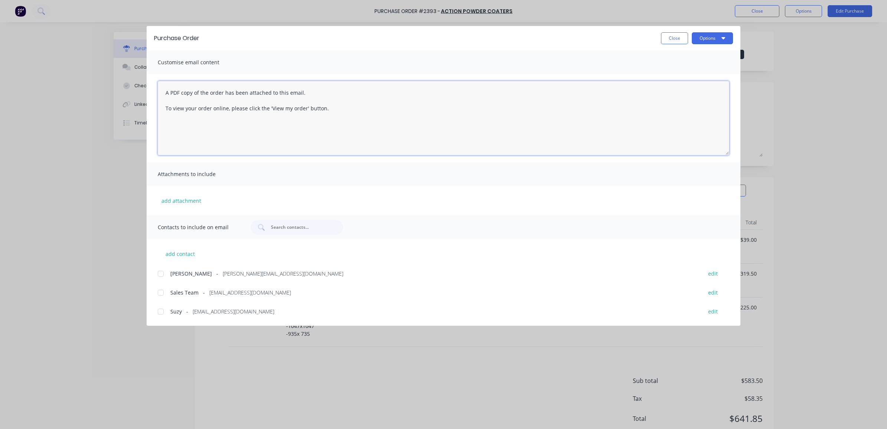
drag, startPoint x: 354, startPoint y: 116, endPoint x: 237, endPoint y: 102, distance: 118.4
click at [238, 101] on textarea "A PDF copy of the order has been attached to this email. To view your order onl…" at bounding box center [443, 118] width 571 height 74
click at [300, 147] on textarea "A PDF copy of the order has been attached to this email. To view your order onl…" at bounding box center [443, 118] width 571 height 74
click at [352, 135] on textarea "A PDF copy of the order has been attached to this email. To view your order onl…" at bounding box center [443, 118] width 571 height 74
click at [158, 268] on div at bounding box center [160, 273] width 15 height 15
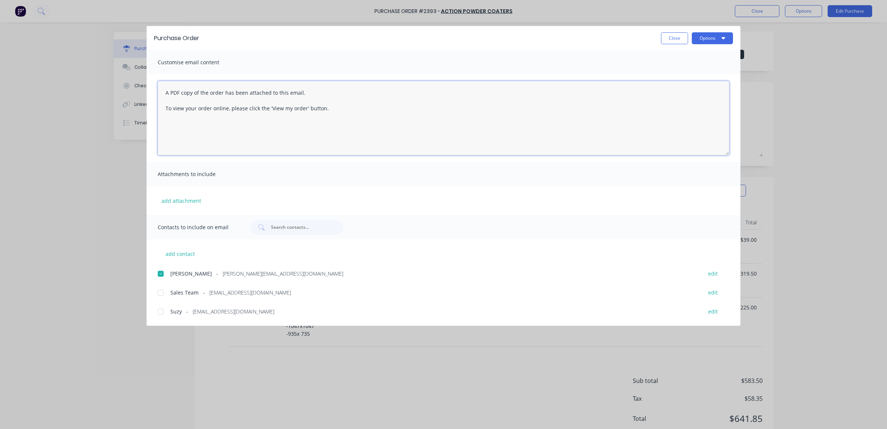
click at [161, 288] on div at bounding box center [160, 292] width 15 height 15
click at [711, 39] on button "Options" at bounding box center [712, 38] width 41 height 12
click at [693, 87] on div "Email" at bounding box center [697, 86] width 57 height 11
click at [678, 37] on button "Close" at bounding box center [674, 38] width 27 height 12
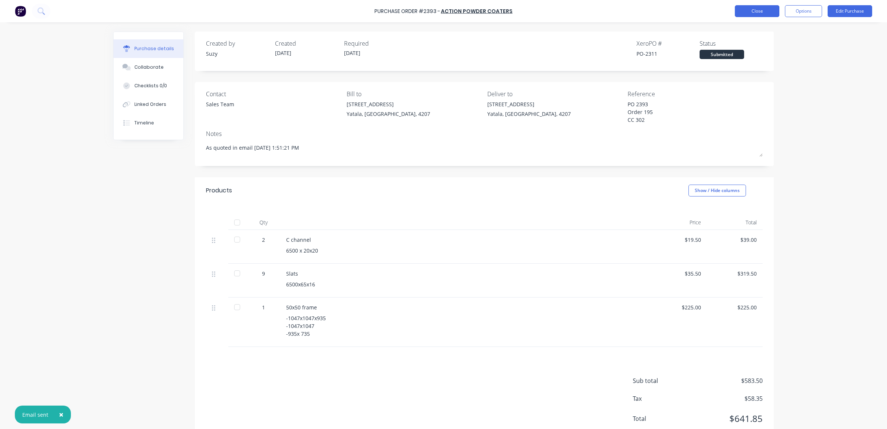
click at [750, 13] on button "Close" at bounding box center [757, 11] width 45 height 12
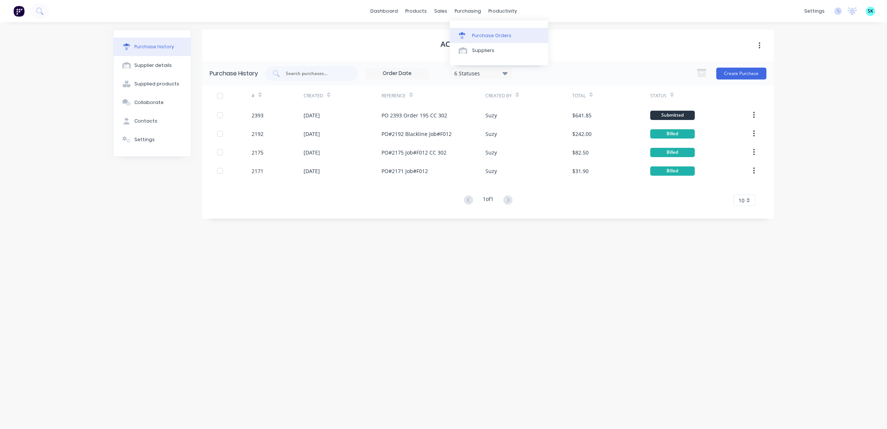
click at [464, 34] on icon at bounding box center [462, 33] width 7 height 3
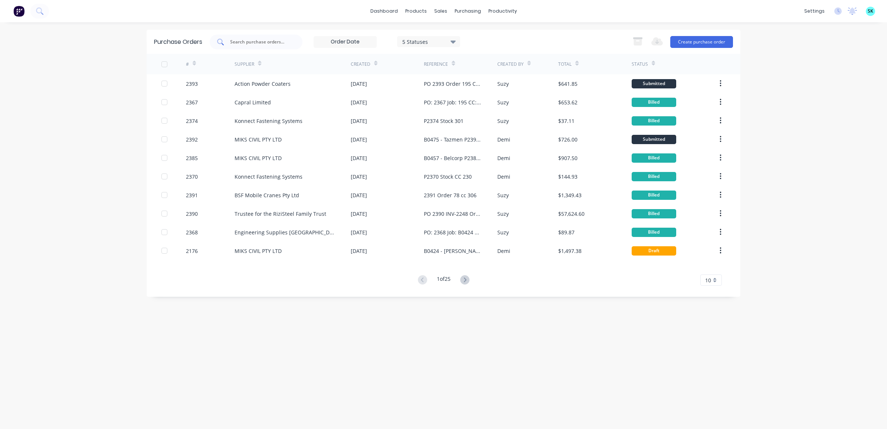
click at [293, 38] on div at bounding box center [256, 42] width 93 height 15
click at [709, 43] on button "Create purchase order" at bounding box center [701, 42] width 63 height 12
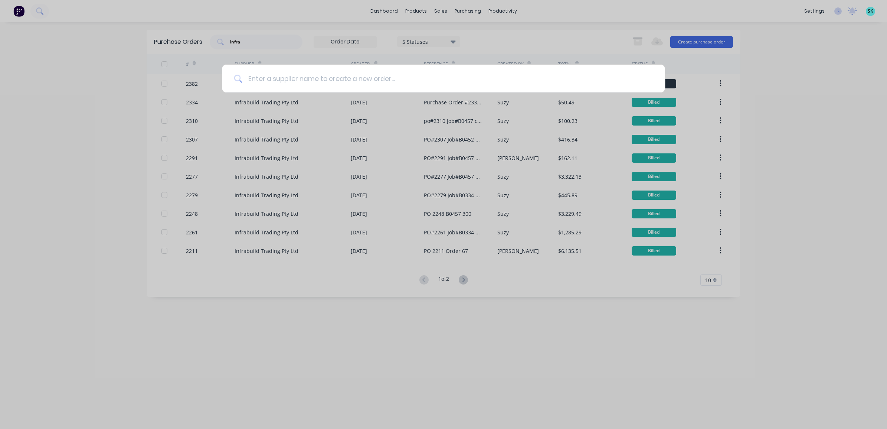
click at [375, 83] on input at bounding box center [447, 79] width 411 height 28
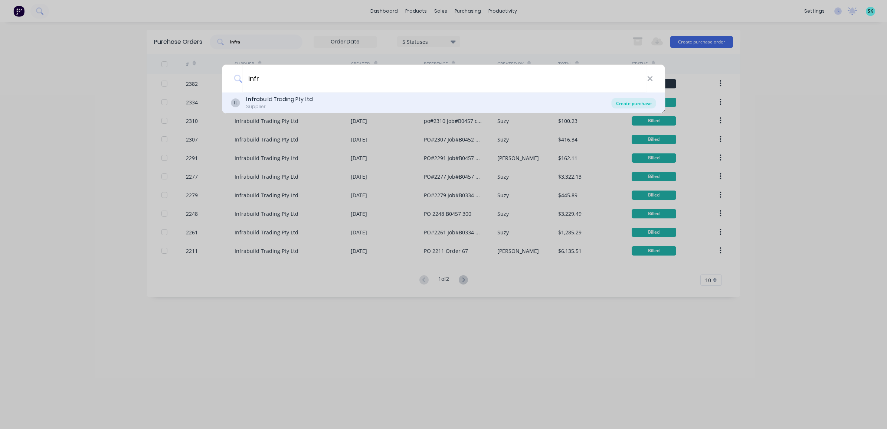
click at [632, 104] on div "Create purchase" at bounding box center [633, 103] width 45 height 10
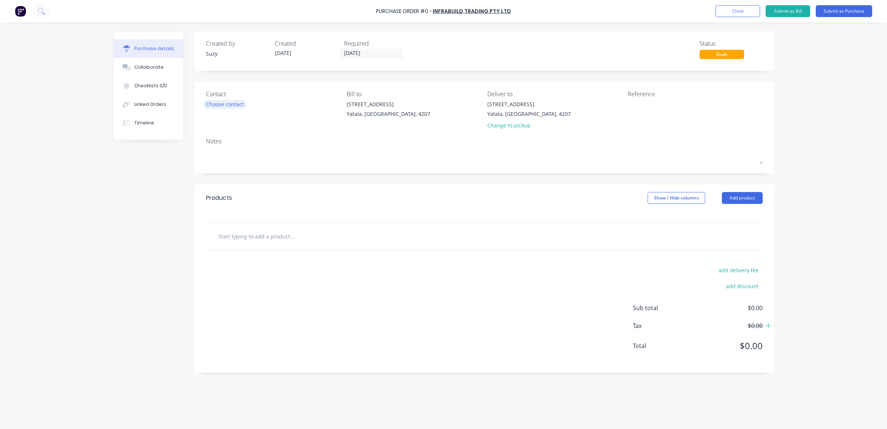
click at [218, 102] on div "Choose contact" at bounding box center [225, 104] width 38 height 8
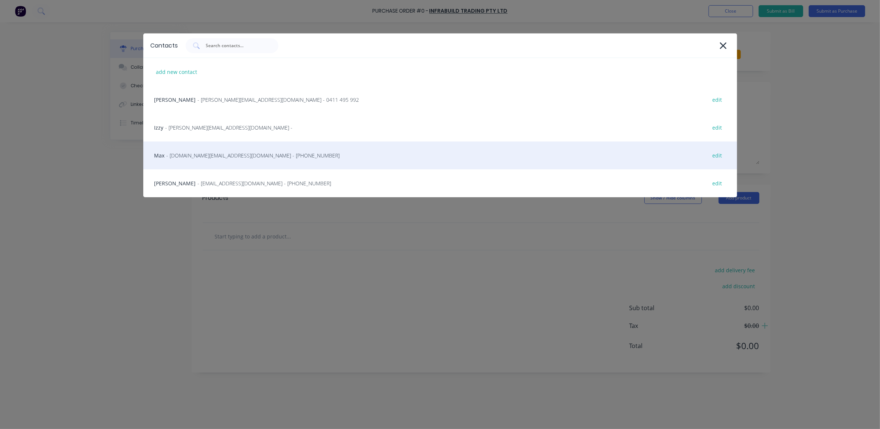
click at [229, 154] on span "- [DOMAIN_NAME][EMAIL_ADDRESS][DOMAIN_NAME] - [PHONE_NUMBER]" at bounding box center [253, 155] width 173 height 8
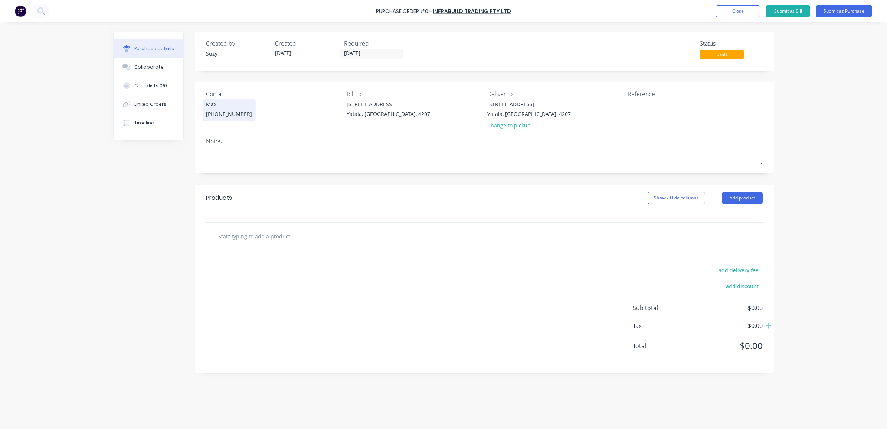
click at [214, 104] on div "Max" at bounding box center [229, 104] width 46 height 8
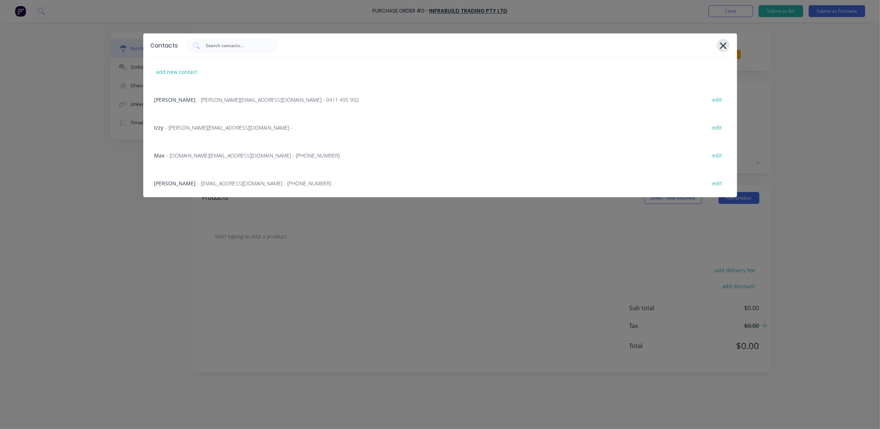
click at [725, 49] on icon at bounding box center [723, 45] width 8 height 10
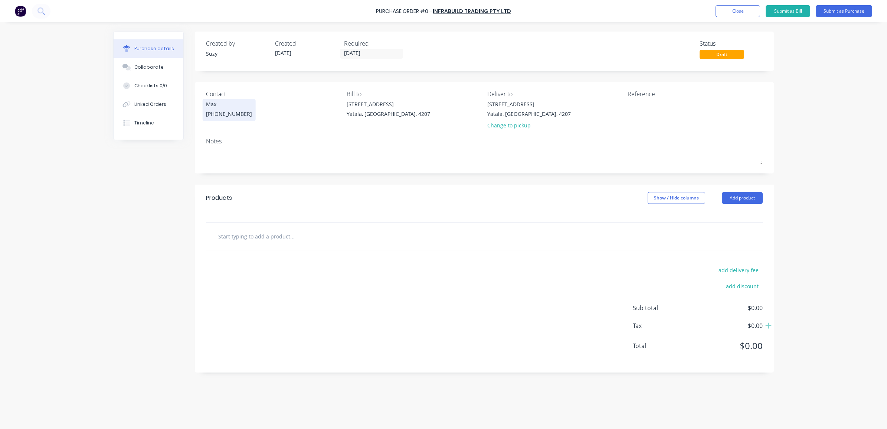
click at [230, 102] on div "Max" at bounding box center [229, 104] width 46 height 8
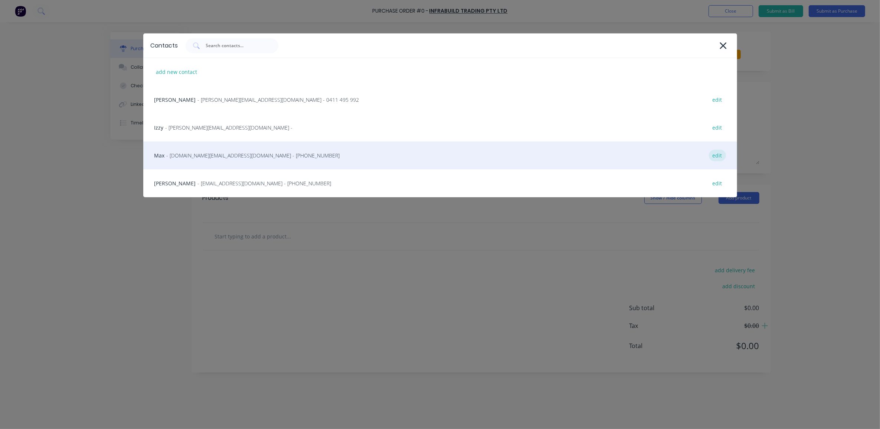
click at [722, 158] on div "edit" at bounding box center [717, 156] width 17 height 12
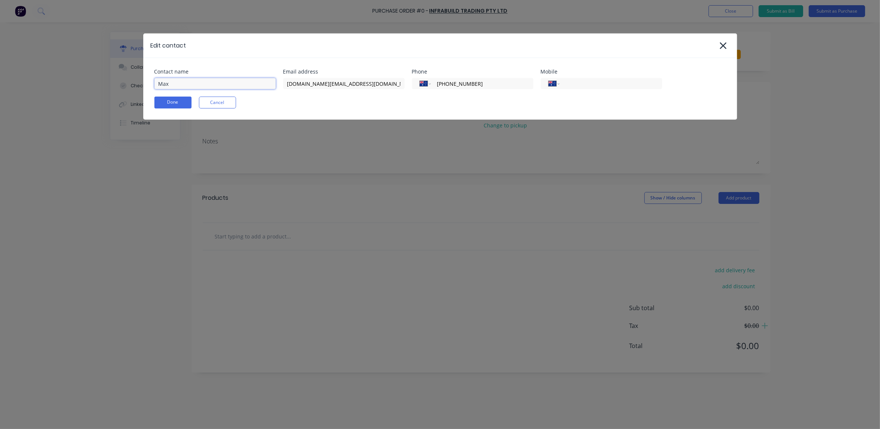
click at [221, 78] on input "Max" at bounding box center [214, 83] width 121 height 11
click at [171, 101] on button "Done" at bounding box center [172, 102] width 37 height 12
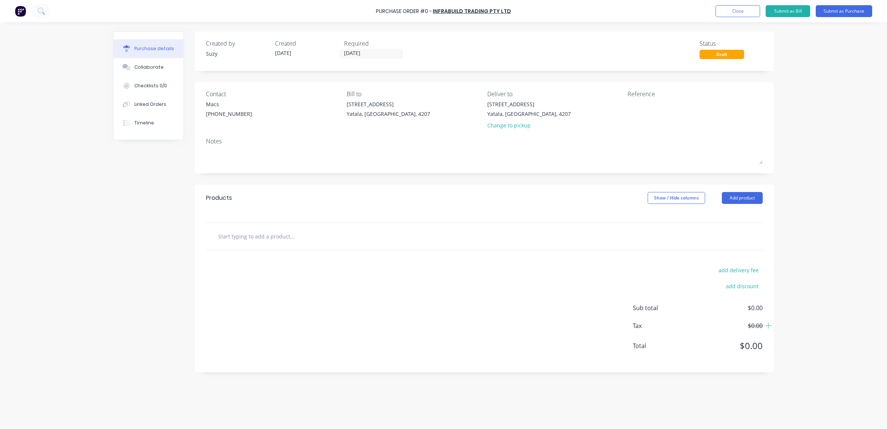
click at [670, 121] on div "Reference" at bounding box center [694, 110] width 135 height 43
click at [667, 109] on textarea at bounding box center [673, 108] width 93 height 17
click at [268, 239] on input "text" at bounding box center [292, 236] width 148 height 15
paste input "50 x 3 SQUARE EDGE FLATS"
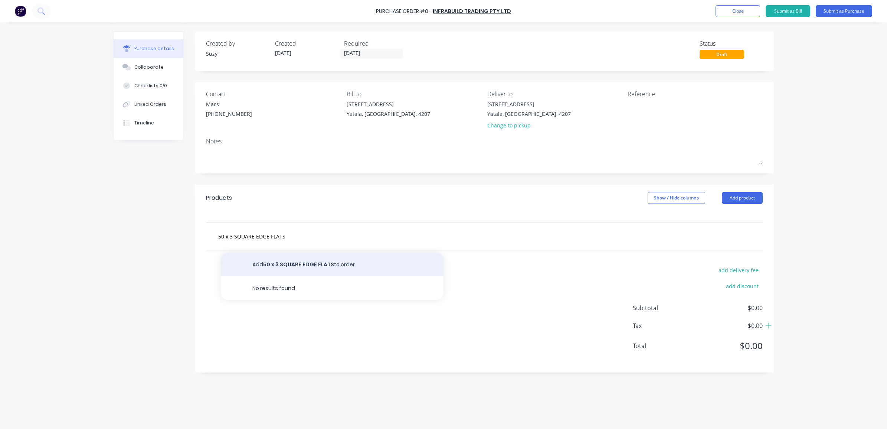
click at [277, 267] on button "Add 50 x 3 SQUARE EDGE FLATS to order" at bounding box center [332, 264] width 223 height 24
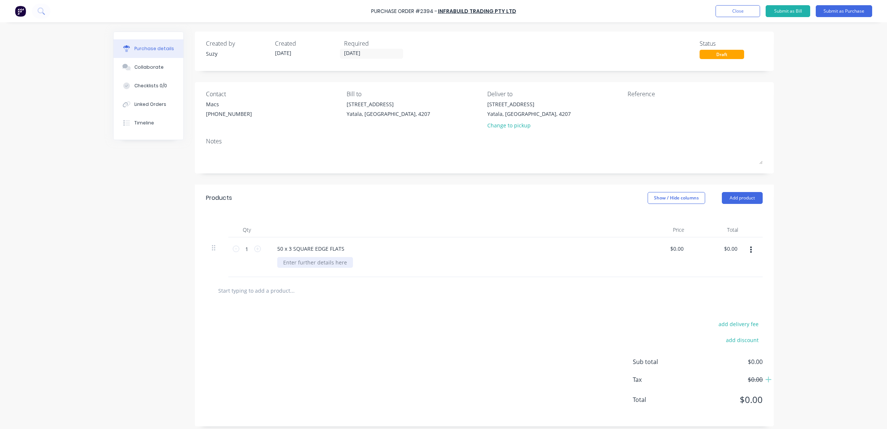
click at [303, 262] on div at bounding box center [315, 262] width 76 height 11
paste div
click at [323, 303] on div at bounding box center [484, 290] width 557 height 27
click at [351, 263] on div "GPS300 6.000M BLUE END" at bounding box center [453, 262] width 353 height 11
click at [346, 263] on div "GPS300 6.000M BLUE END" at bounding box center [315, 262] width 76 height 11
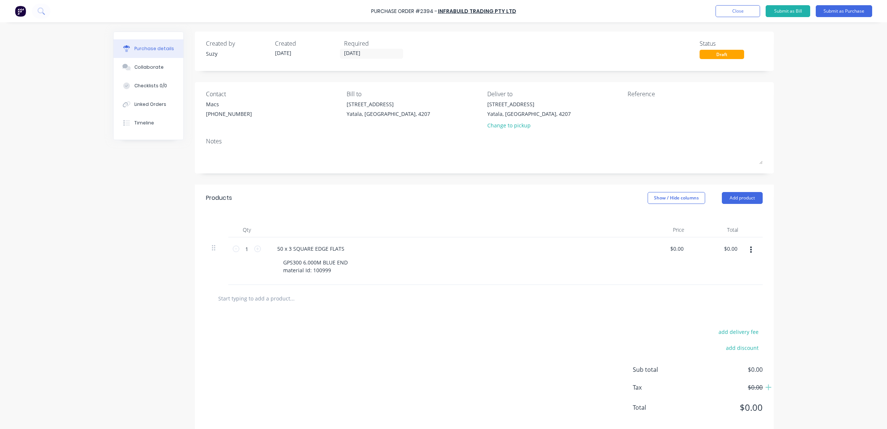
click at [342, 305] on input "text" at bounding box center [292, 298] width 148 height 15
drag, startPoint x: 679, startPoint y: 249, endPoint x: 666, endPoint y: 251, distance: 13.5
click at [660, 251] on div "0.00 0.00" at bounding box center [663, 260] width 54 height 47
click at [649, 290] on div at bounding box center [484, 298] width 557 height 27
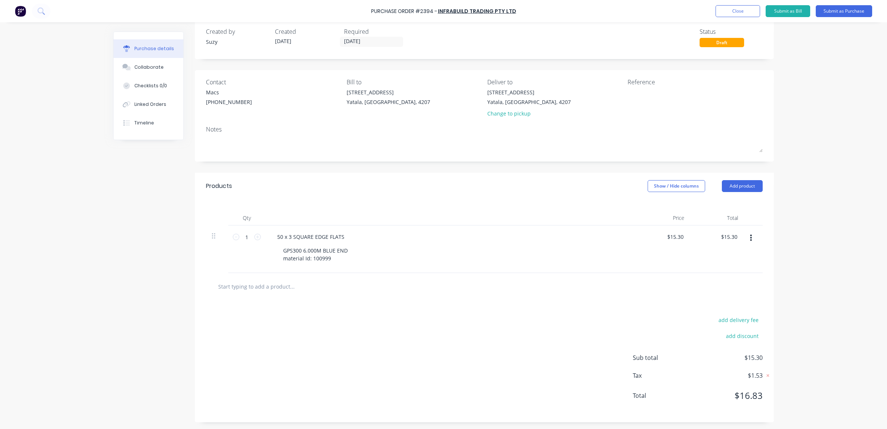
scroll to position [14, 0]
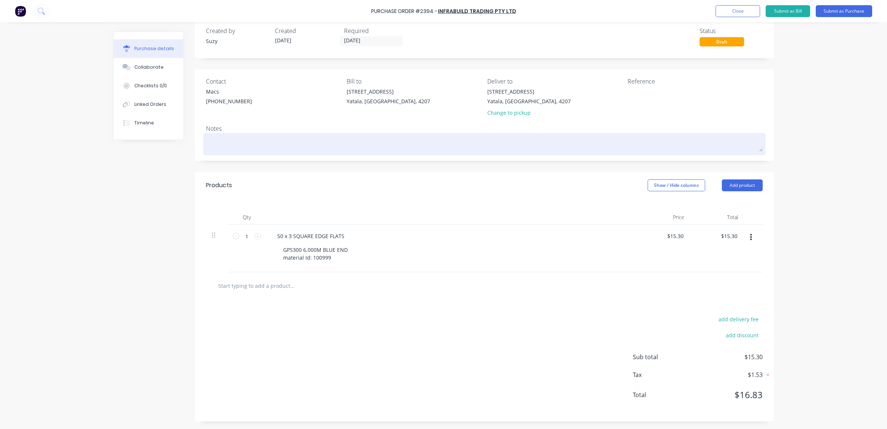
click at [262, 147] on textarea at bounding box center [484, 143] width 557 height 17
paste textarea "Quotation No. 26823995"
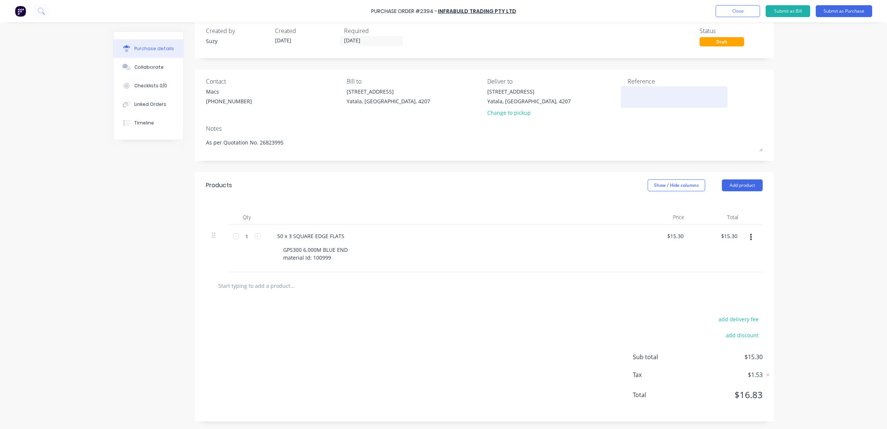
click at [653, 98] on textarea at bounding box center [673, 96] width 93 height 17
click at [147, 105] on div "Linked Orders" at bounding box center [150, 104] width 32 height 7
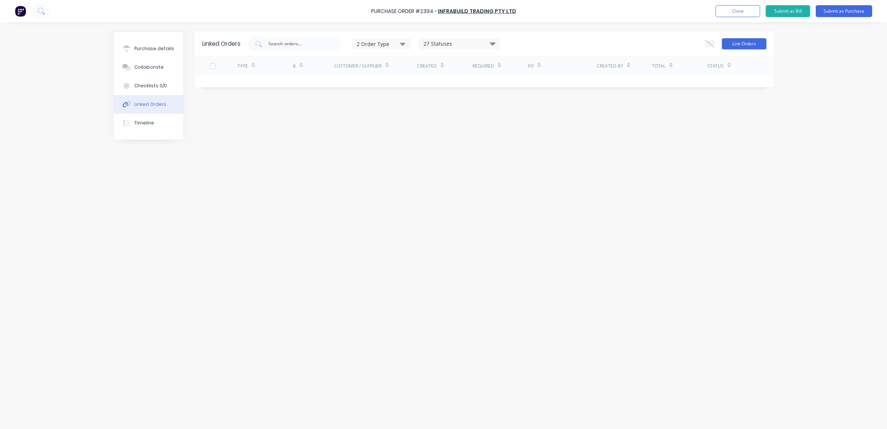
click at [746, 43] on button "Link Orders" at bounding box center [744, 43] width 45 height 11
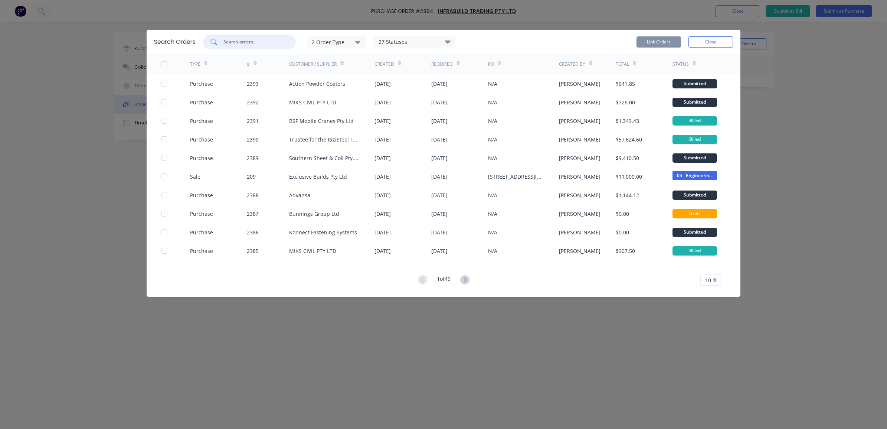
click at [249, 40] on input "text" at bounding box center [254, 41] width 62 height 7
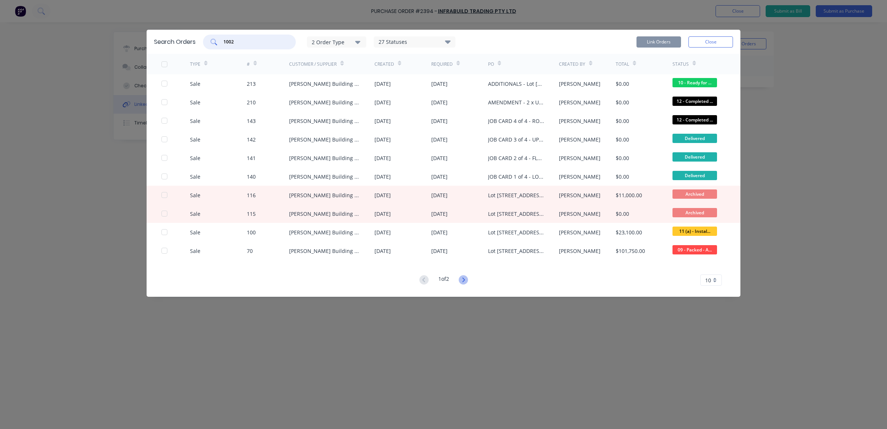
click at [462, 279] on icon at bounding box center [463, 279] width 9 height 9
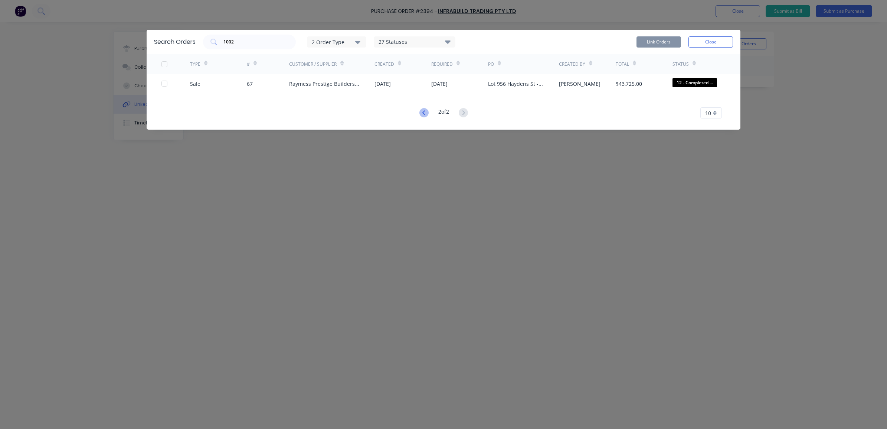
click at [420, 111] on icon at bounding box center [423, 112] width 9 height 9
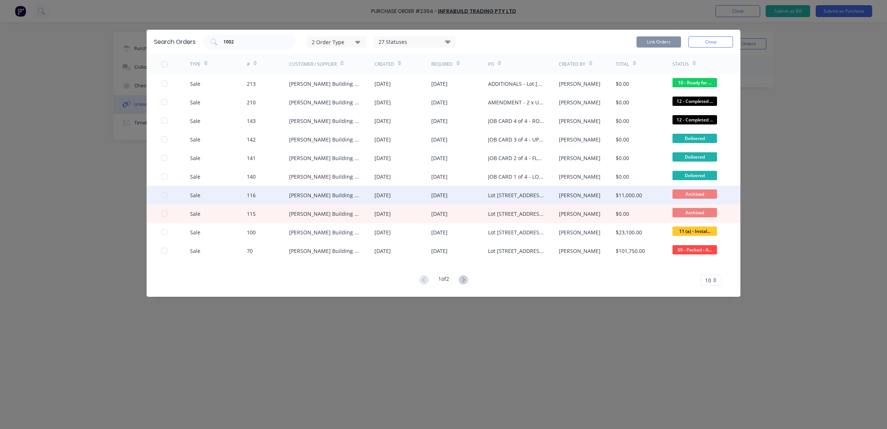
click at [166, 196] on div at bounding box center [164, 194] width 15 height 15
click at [659, 42] on button "Link Orders" at bounding box center [658, 41] width 45 height 11
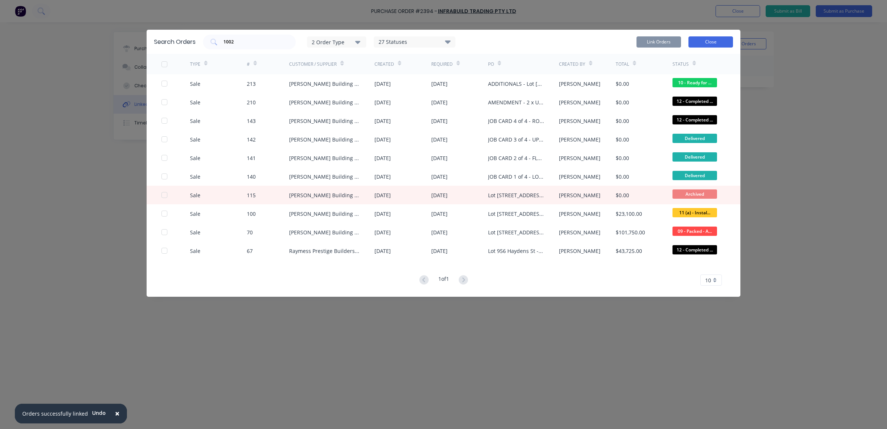
click at [716, 45] on button "Close" at bounding box center [710, 41] width 45 height 11
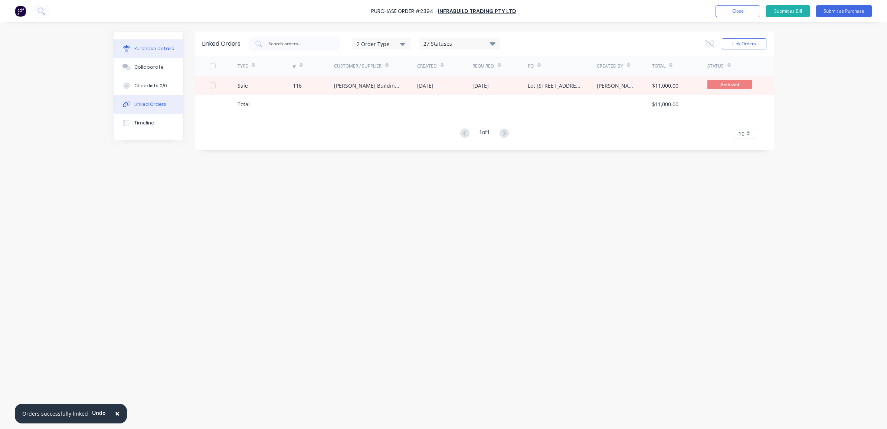
click at [155, 50] on div "Purchase details" at bounding box center [154, 48] width 40 height 7
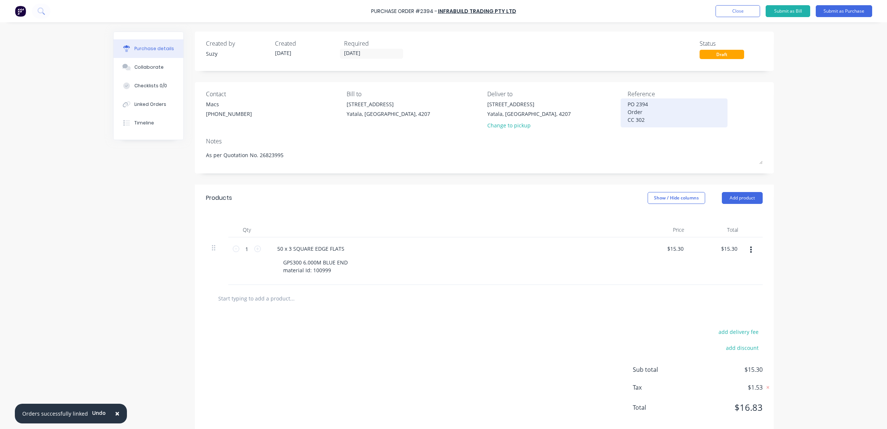
click at [663, 108] on textarea "PO 2394 Order CC 302" at bounding box center [673, 111] width 93 height 23
click at [122, 105] on icon at bounding box center [124, 104] width 5 height 5
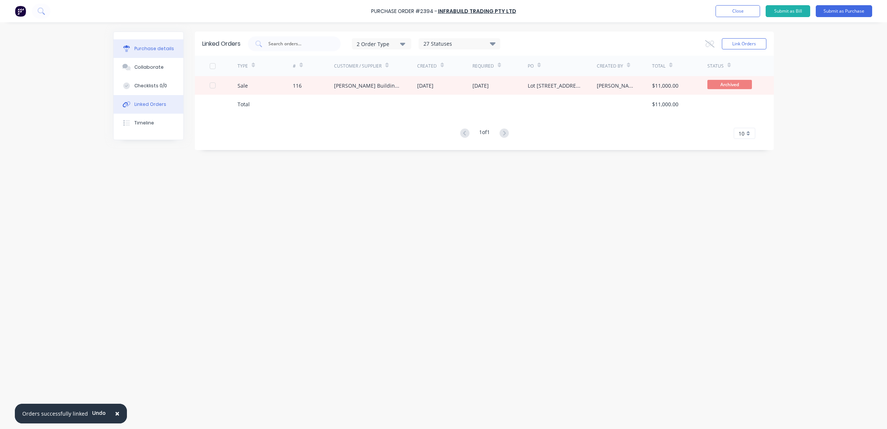
click at [135, 52] on div "Purchase details" at bounding box center [154, 48] width 40 height 7
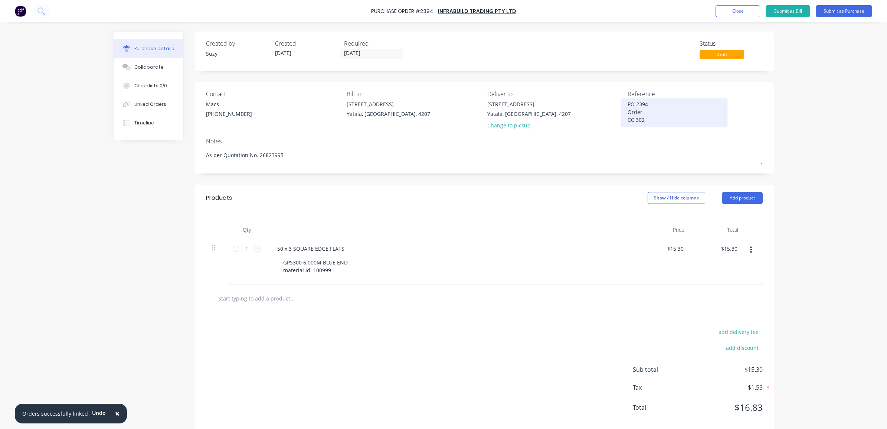
click at [648, 113] on textarea "PO 2394 Order CC 302" at bounding box center [673, 111] width 93 height 23
click at [829, 10] on button "Submit as Purchase" at bounding box center [843, 11] width 56 height 12
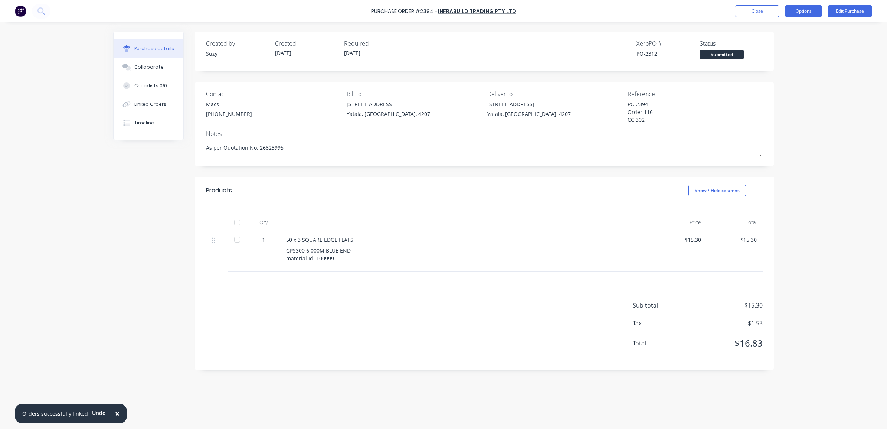
click at [800, 10] on button "Options" at bounding box center [803, 11] width 37 height 12
click at [795, 25] on div "Print / Email" at bounding box center [786, 30] width 57 height 11
click at [785, 51] on button "With pricing" at bounding box center [786, 44] width 70 height 15
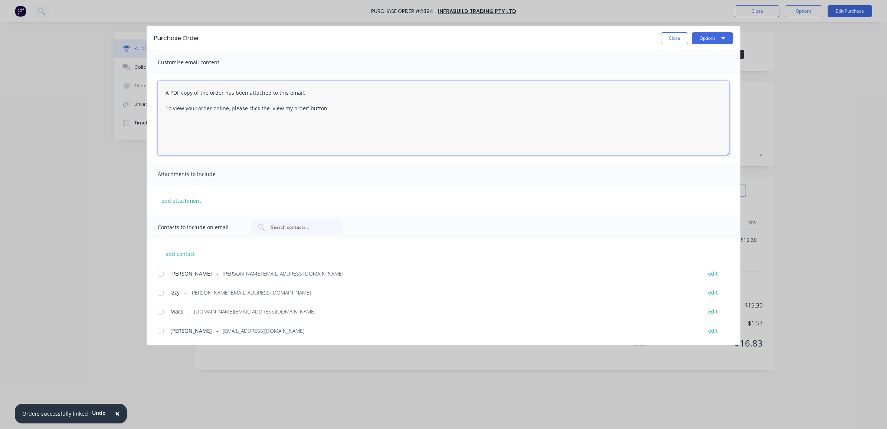
drag, startPoint x: 362, startPoint y: 112, endPoint x: 152, endPoint y: 86, distance: 211.5
click at [152, 86] on div "A PDF copy of the order has been attached to this email. To view your order onl…" at bounding box center [444, 118] width 594 height 88
click at [158, 310] on div at bounding box center [160, 311] width 15 height 15
click at [160, 292] on div at bounding box center [160, 292] width 15 height 15
click at [717, 41] on button "Options" at bounding box center [712, 38] width 41 height 12
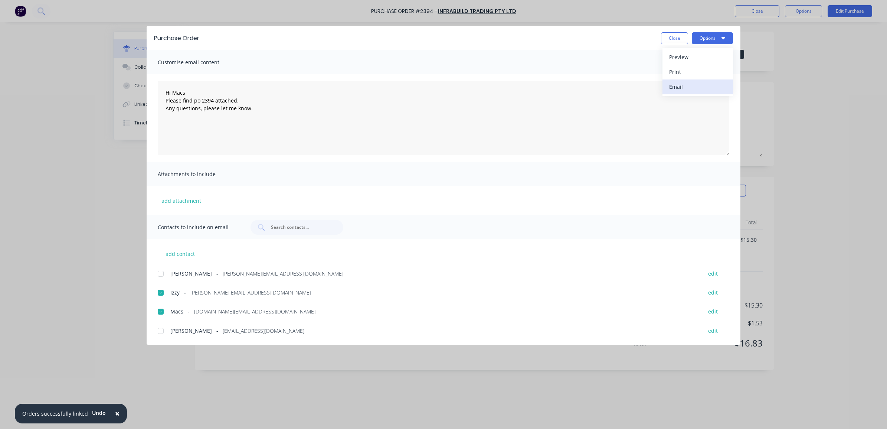
click at [706, 82] on div "Email" at bounding box center [697, 86] width 57 height 11
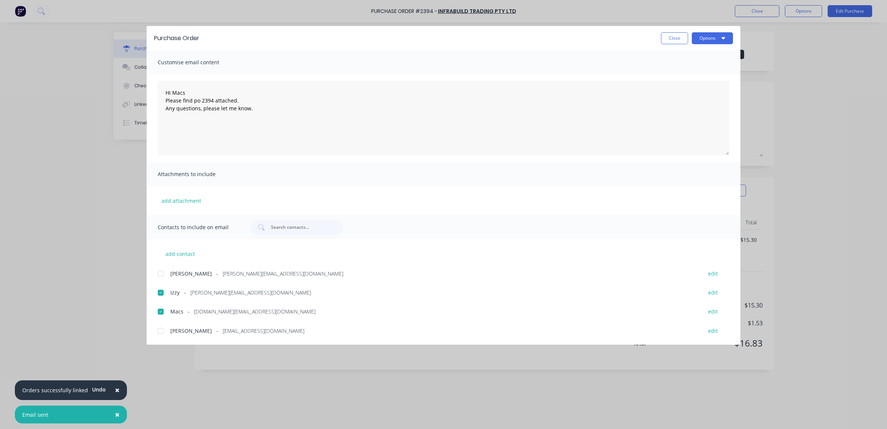
click at [115, 388] on span "×" at bounding box center [117, 389] width 4 height 10
click at [58, 413] on button "×" at bounding box center [61, 414] width 19 height 18
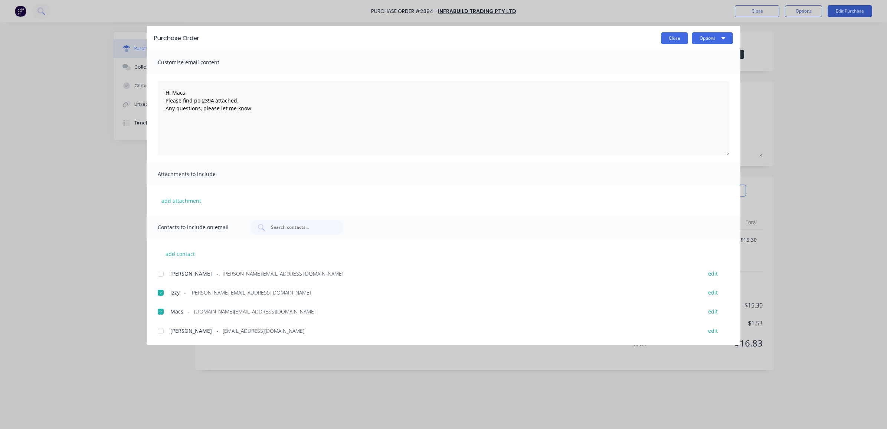
click at [683, 35] on button "Close" at bounding box center [674, 38] width 27 height 12
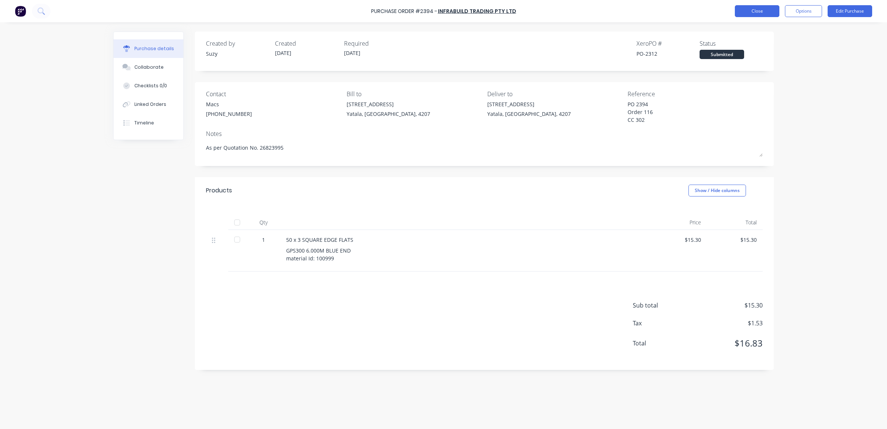
click at [746, 13] on button "Close" at bounding box center [757, 11] width 45 height 12
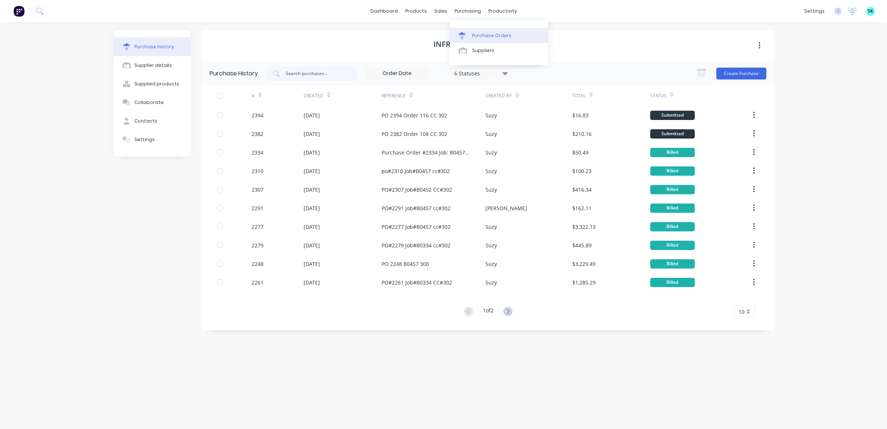
click at [465, 33] on icon at bounding box center [462, 35] width 7 height 7
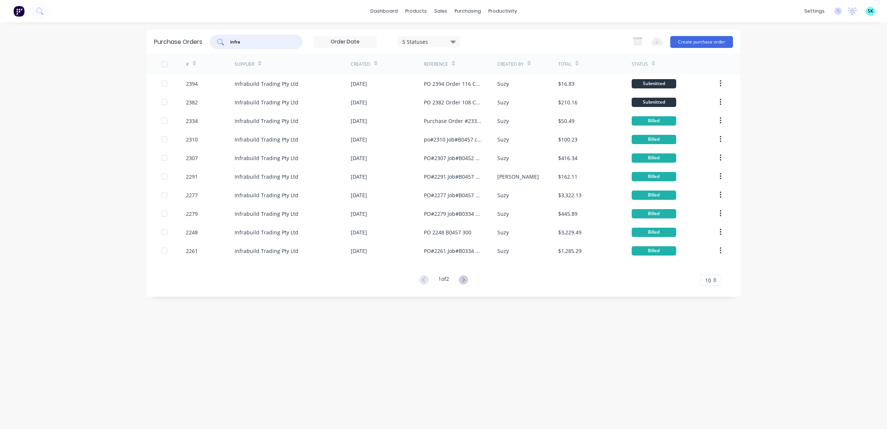
drag, startPoint x: 256, startPoint y: 43, endPoint x: 225, endPoint y: 42, distance: 31.2
click at [226, 42] on div "infra" at bounding box center [256, 42] width 93 height 15
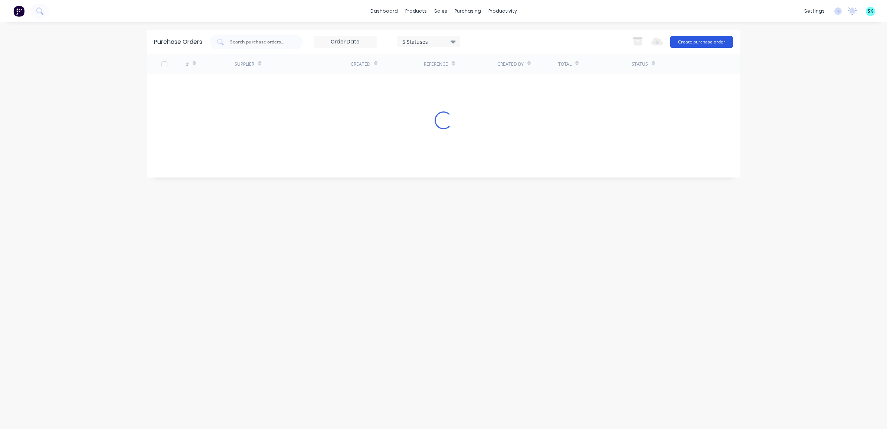
click at [707, 43] on button "Create purchase order" at bounding box center [701, 42] width 63 height 12
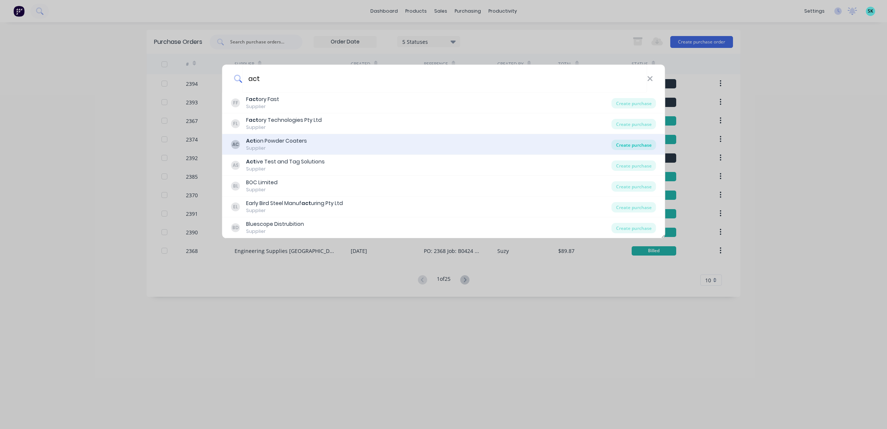
click at [639, 145] on div "Create purchase" at bounding box center [633, 145] width 45 height 10
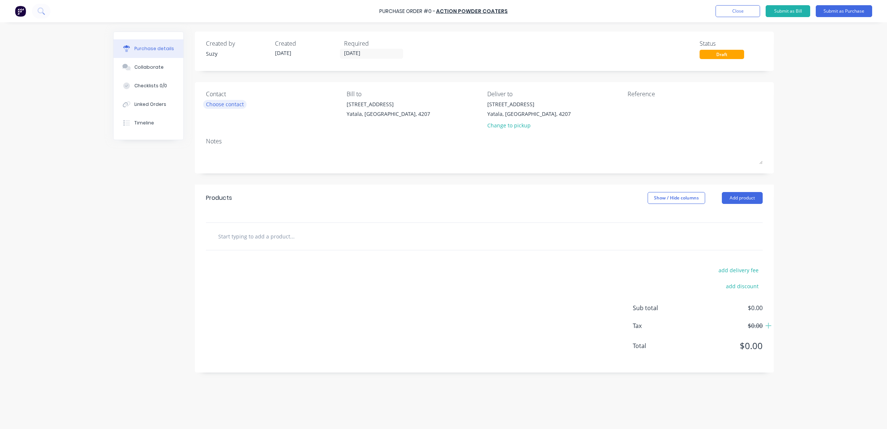
click at [236, 106] on div "Choose contact" at bounding box center [225, 104] width 38 height 8
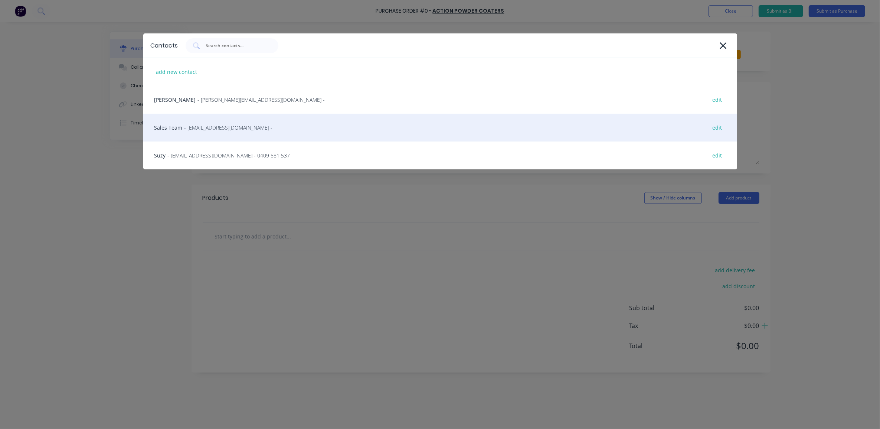
click at [224, 127] on span "- [EMAIL_ADDRESS][DOMAIN_NAME] -" at bounding box center [228, 128] width 88 height 8
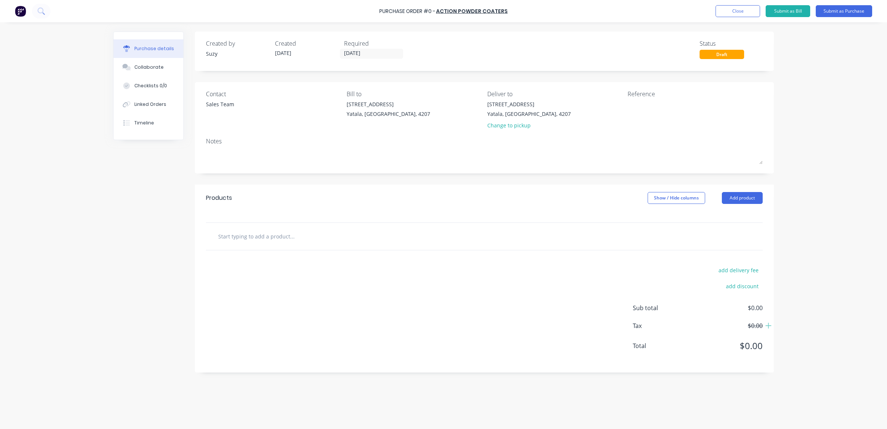
click at [243, 236] on input "text" at bounding box center [292, 236] width 148 height 15
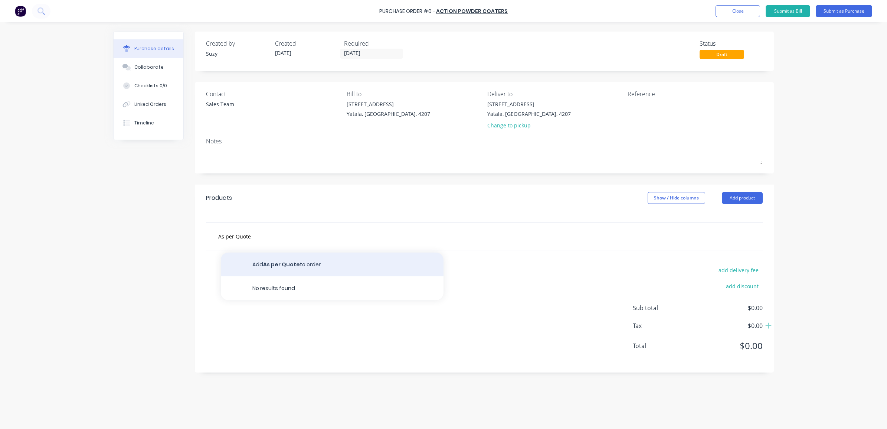
click at [303, 259] on button "Add As per Quote to order" at bounding box center [332, 264] width 223 height 24
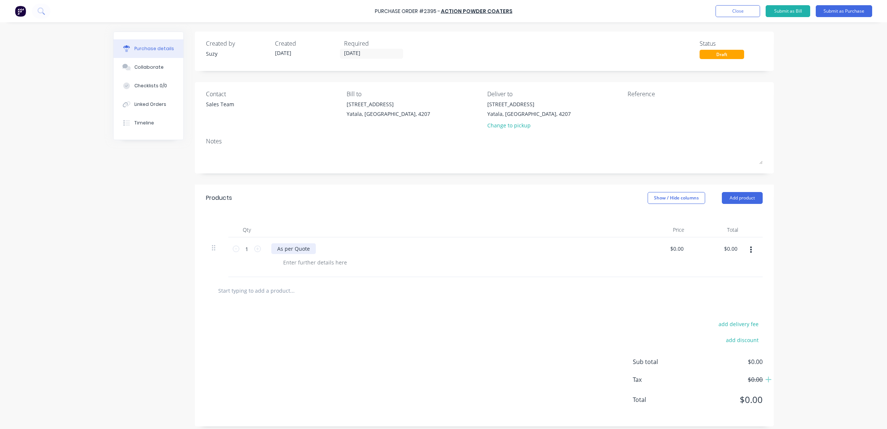
click at [308, 249] on div "As per Quote" at bounding box center [293, 248] width 45 height 11
click at [361, 293] on input "text" at bounding box center [292, 290] width 148 height 15
drag, startPoint x: 682, startPoint y: 248, endPoint x: 667, endPoint y: 247, distance: 14.5
click at [668, 247] on div "$0.00 $0.00" at bounding box center [678, 248] width 20 height 11
click at [676, 250] on input "0.00" at bounding box center [676, 248] width 17 height 11
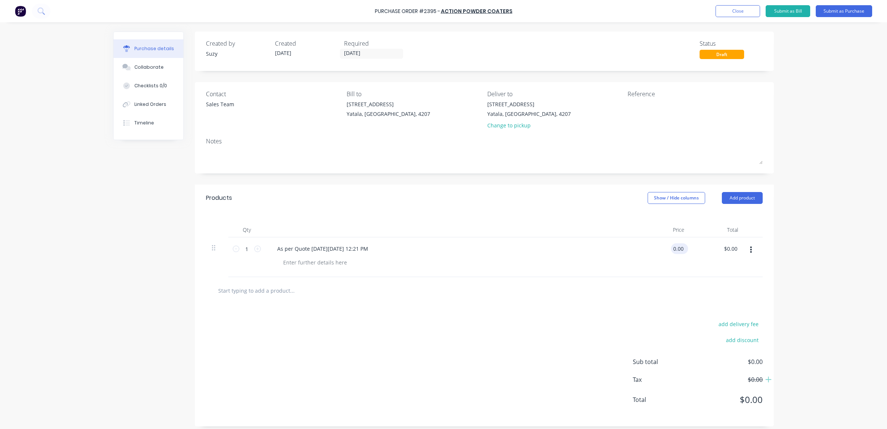
click at [681, 247] on input "0.00" at bounding box center [678, 248] width 14 height 11
click at [634, 298] on div at bounding box center [484, 290] width 557 height 27
click at [665, 112] on textarea at bounding box center [673, 108] width 93 height 17
click at [143, 109] on button "Linked Orders" at bounding box center [149, 104] width 70 height 19
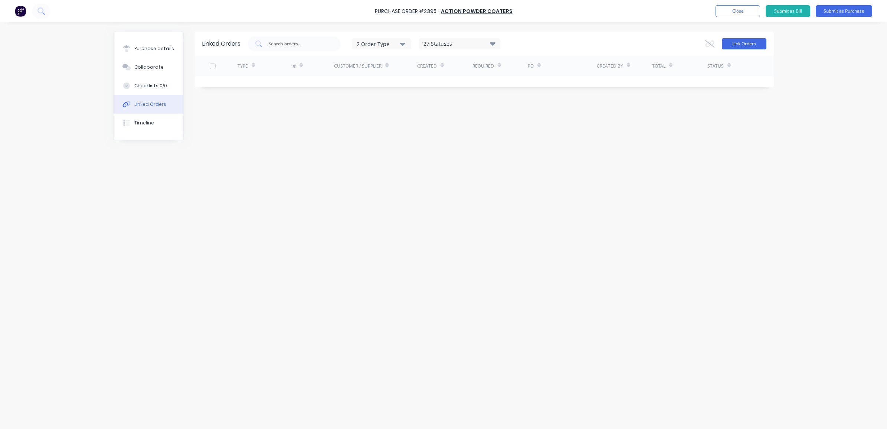
click at [746, 40] on button "Link Orders" at bounding box center [744, 43] width 45 height 11
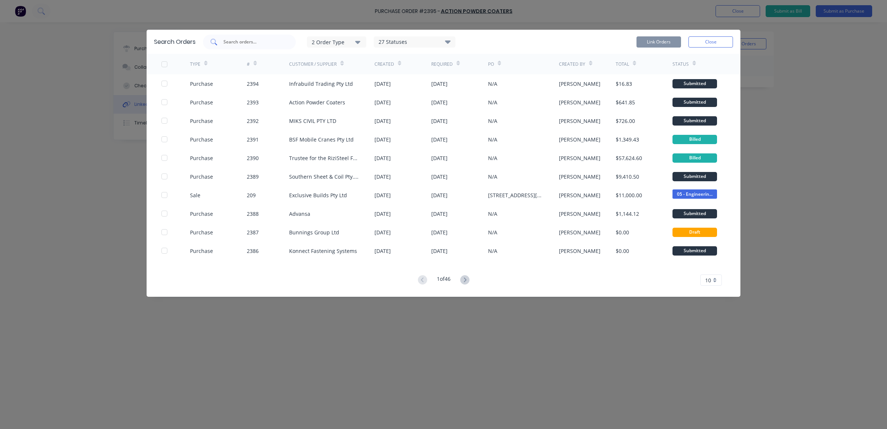
click at [262, 39] on input "text" at bounding box center [254, 41] width 62 height 7
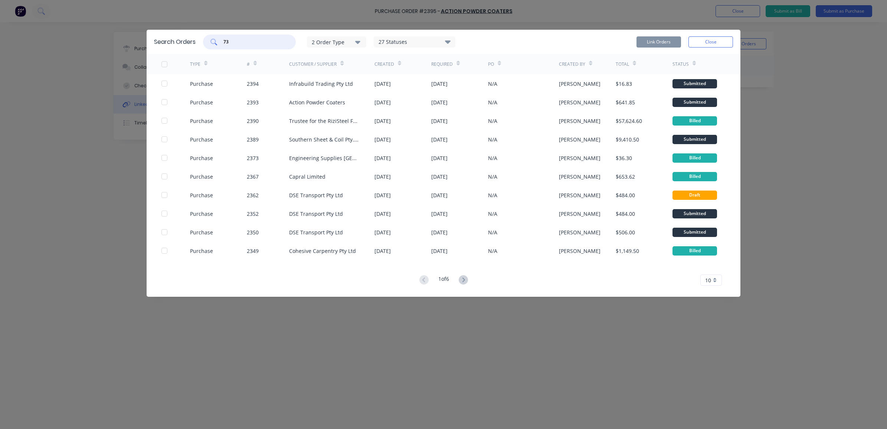
click at [356, 45] on icon "button" at bounding box center [357, 42] width 5 height 8
click at [371, 75] on div "button" at bounding box center [368, 75] width 15 height 15
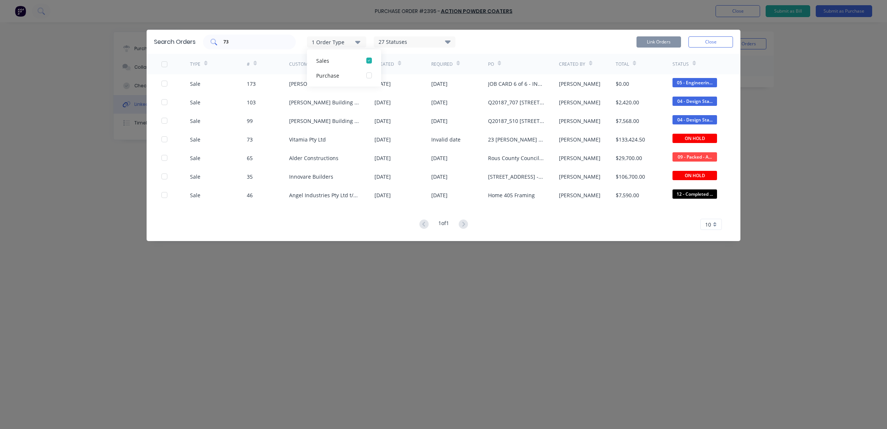
click at [280, 45] on div "73" at bounding box center [249, 42] width 93 height 15
drag, startPoint x: 238, startPoint y: 45, endPoint x: 220, endPoint y: 43, distance: 18.2
click at [220, 43] on div "73" at bounding box center [249, 42] width 93 height 15
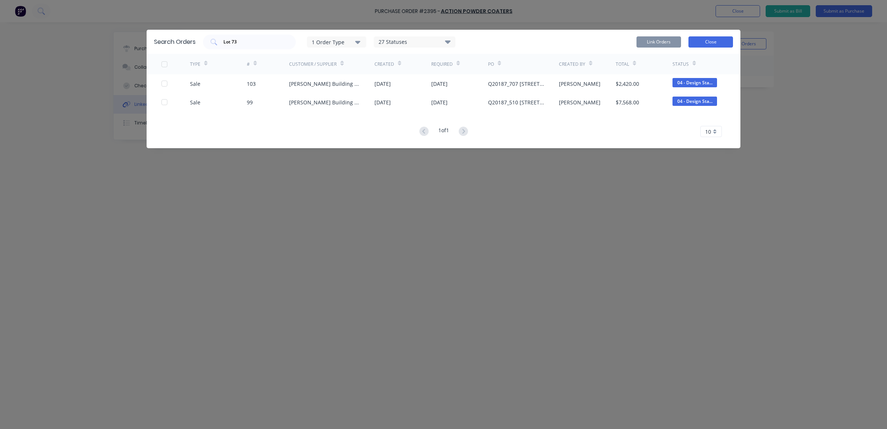
click at [711, 41] on button "Close" at bounding box center [710, 41] width 45 height 11
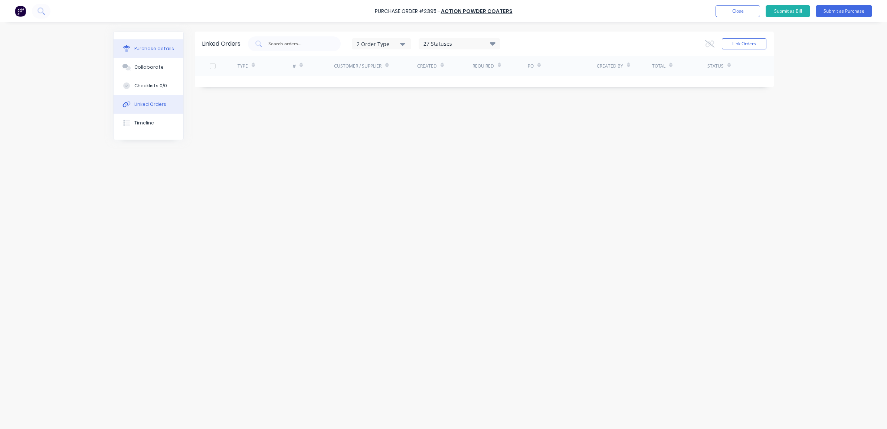
click at [173, 49] on button "Purchase details" at bounding box center [149, 48] width 70 height 19
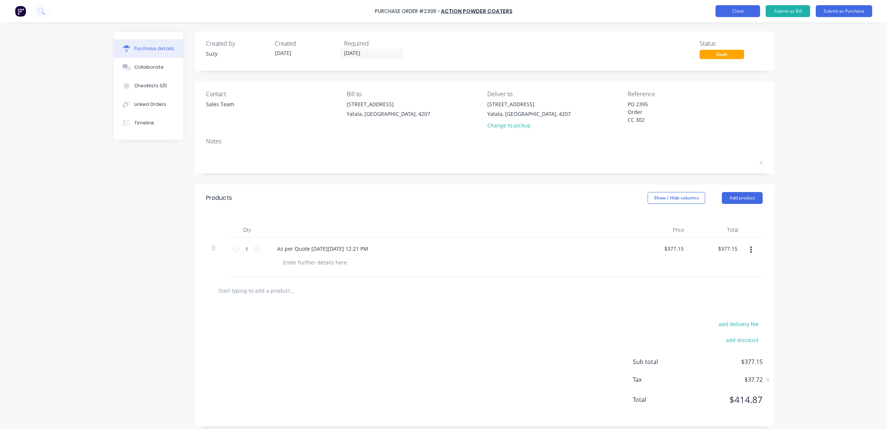
click at [730, 11] on button "Close" at bounding box center [737, 11] width 45 height 12
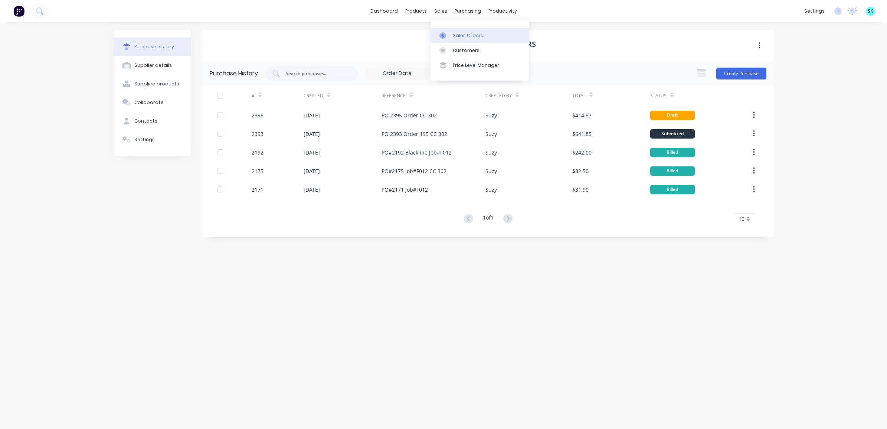
click at [442, 37] on icon at bounding box center [442, 35] width 7 height 7
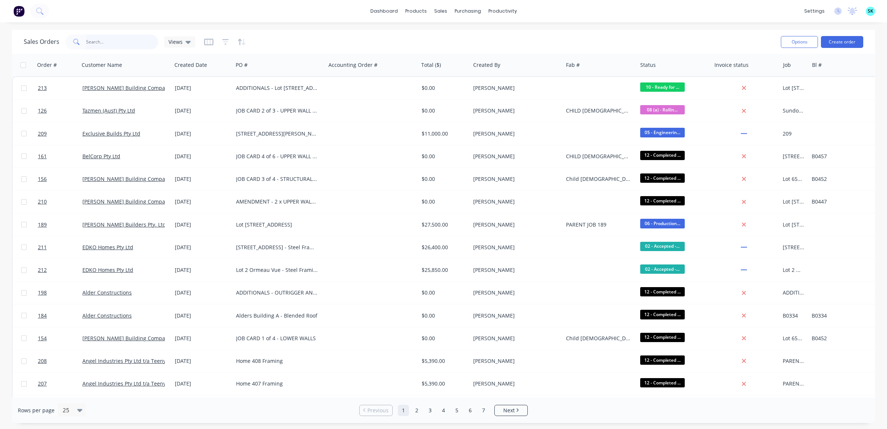
click at [99, 41] on input "text" at bounding box center [122, 42] width 72 height 15
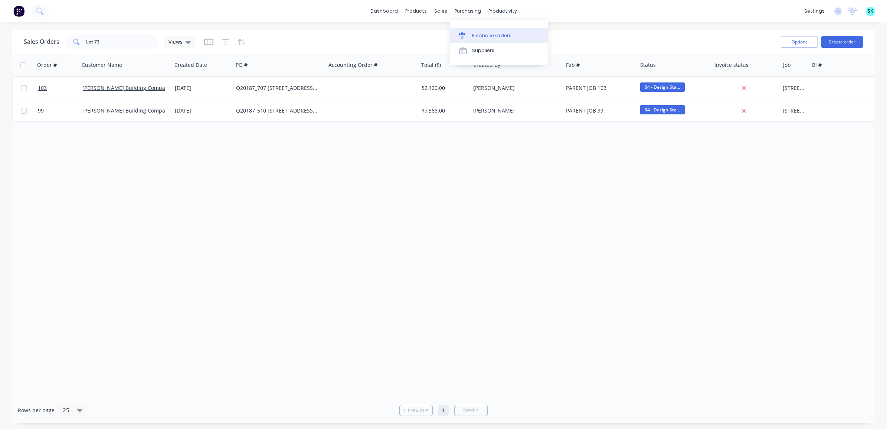
click at [473, 36] on div "Purchase Orders" at bounding box center [491, 35] width 39 height 7
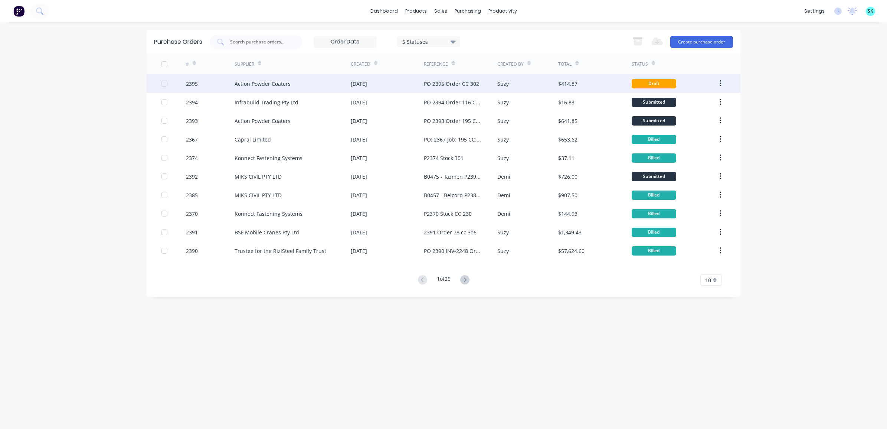
click at [279, 86] on div "Action Powder Coaters" at bounding box center [262, 84] width 56 height 8
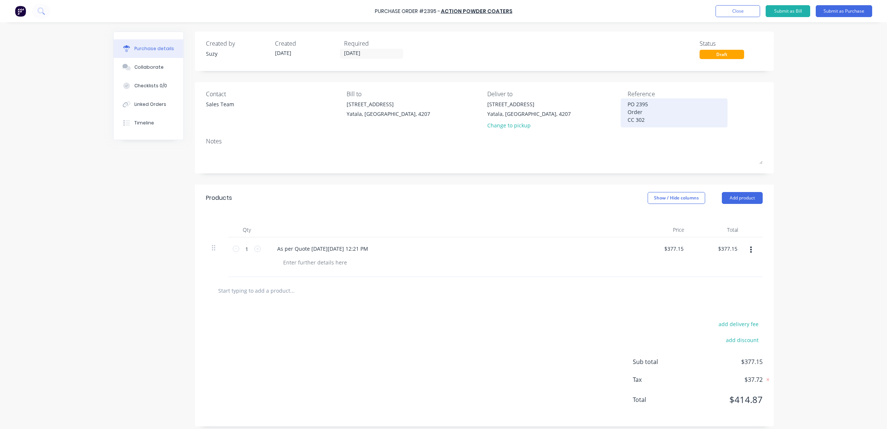
click at [652, 109] on textarea "PO 2395 Order CC 302" at bounding box center [673, 111] width 93 height 23
click at [661, 138] on div "Notes" at bounding box center [484, 141] width 557 height 9
click at [843, 10] on button "Submit as Purchase" at bounding box center [843, 11] width 56 height 12
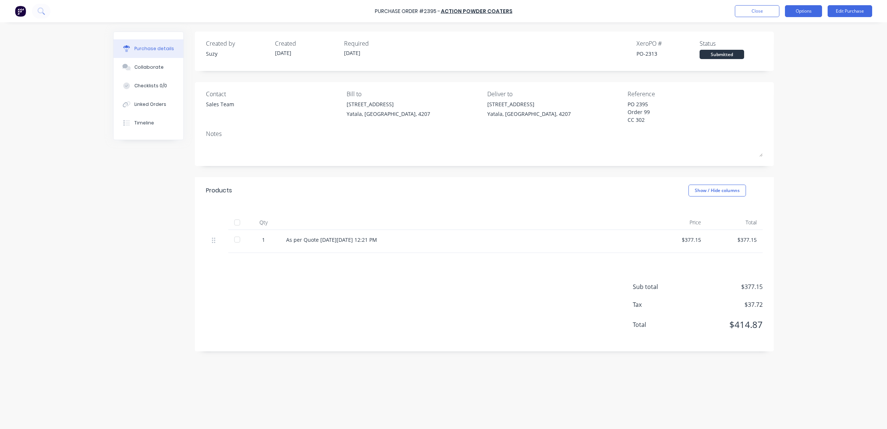
click at [810, 12] on button "Options" at bounding box center [803, 11] width 37 height 12
click at [790, 29] on div "Print / Email" at bounding box center [786, 30] width 57 height 11
click at [778, 42] on div "With pricing" at bounding box center [786, 45] width 57 height 11
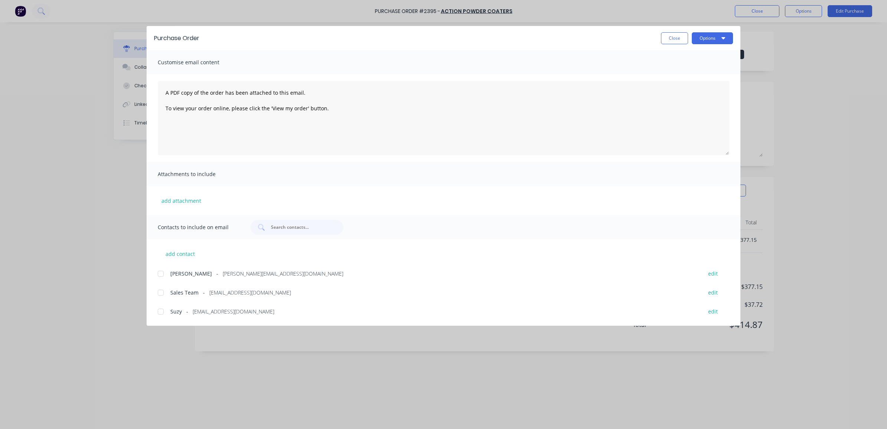
click at [158, 275] on div at bounding box center [160, 273] width 15 height 15
click at [158, 292] on div at bounding box center [160, 292] width 15 height 15
click at [709, 40] on button "Options" at bounding box center [712, 38] width 41 height 12
click at [696, 85] on div "Email" at bounding box center [697, 86] width 57 height 11
click at [676, 40] on button "Close" at bounding box center [674, 38] width 27 height 12
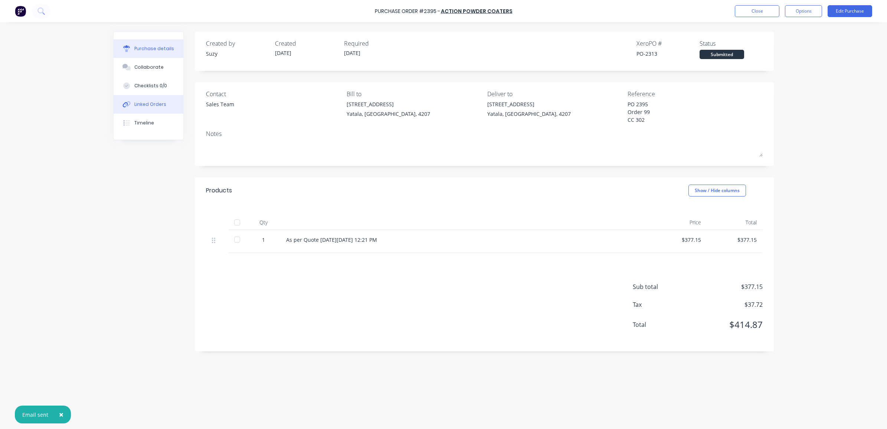
click at [153, 110] on button "Linked Orders" at bounding box center [149, 104] width 70 height 19
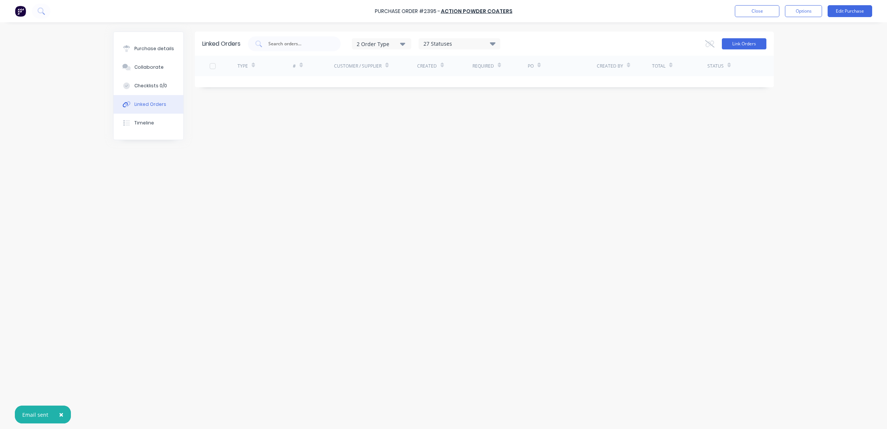
click at [737, 40] on button "Link Orders" at bounding box center [744, 43] width 45 height 11
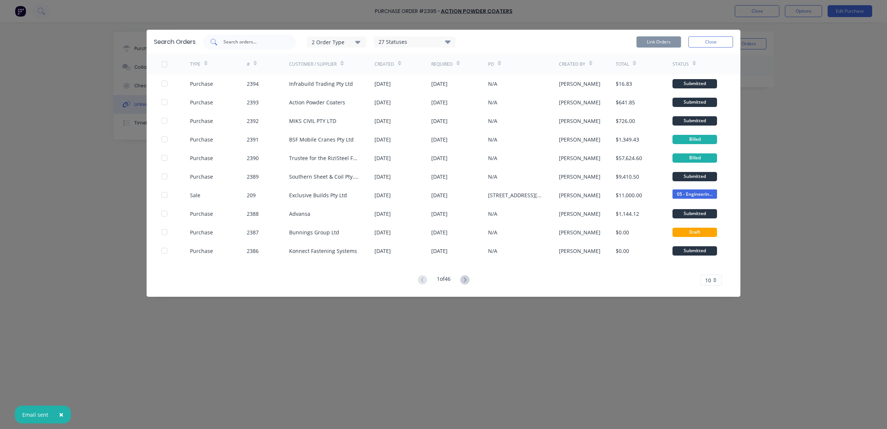
click at [240, 42] on input "text" at bounding box center [254, 41] width 62 height 7
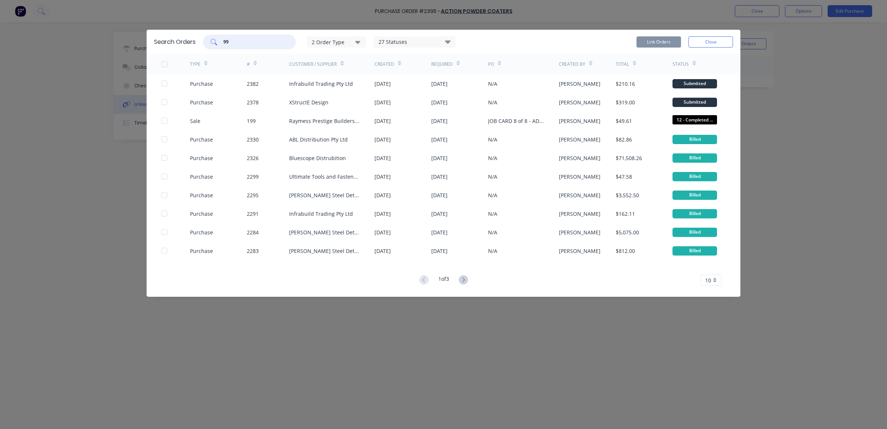
click at [359, 40] on icon "button" at bounding box center [357, 42] width 5 height 8
click at [369, 74] on div "button" at bounding box center [368, 75] width 15 height 15
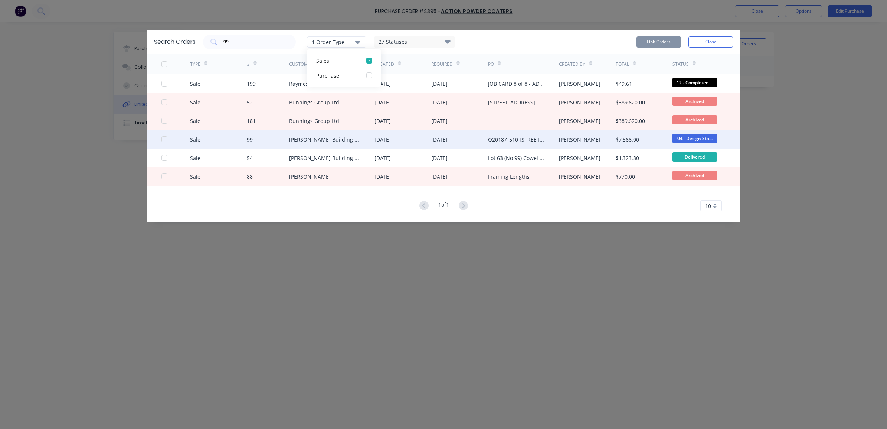
click at [164, 140] on div at bounding box center [164, 139] width 15 height 15
click at [669, 37] on button "Link Orders" at bounding box center [658, 41] width 45 height 11
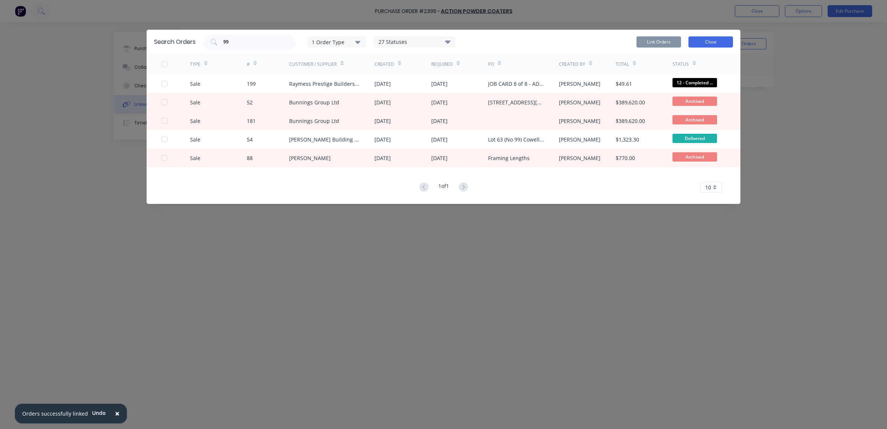
click at [717, 41] on button "Close" at bounding box center [710, 41] width 45 height 11
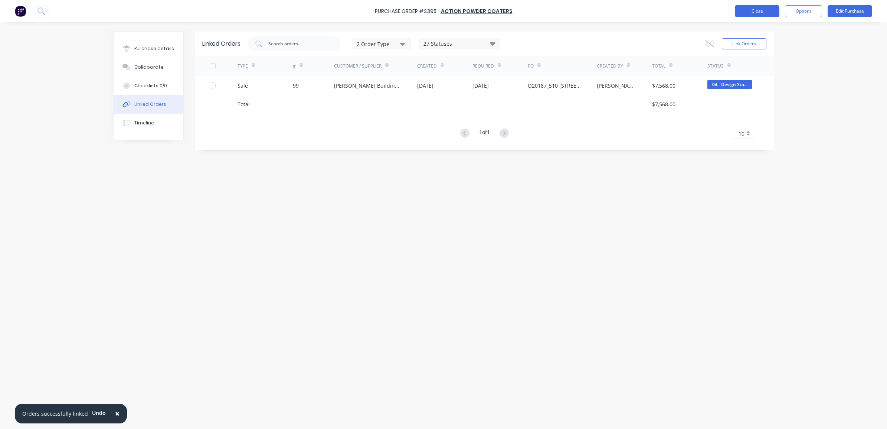
click at [746, 12] on button "Close" at bounding box center [757, 11] width 45 height 12
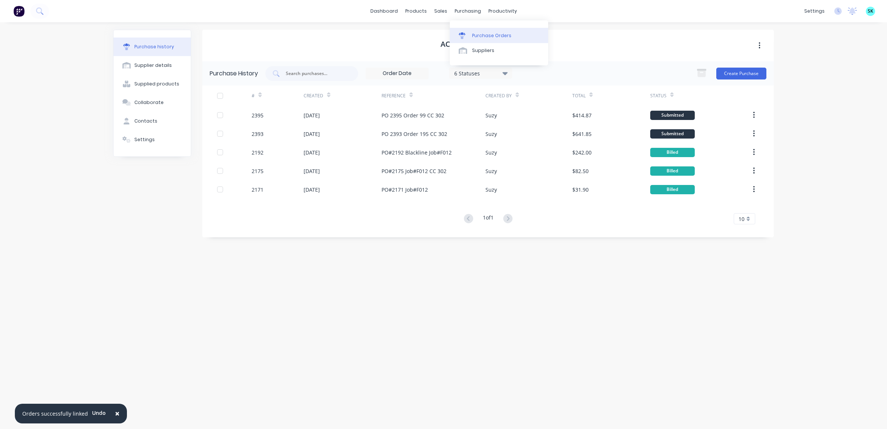
click at [476, 32] on link "Purchase Orders" at bounding box center [499, 35] width 98 height 15
